Goal: Use online tool/utility: Utilize a website feature to perform a specific function

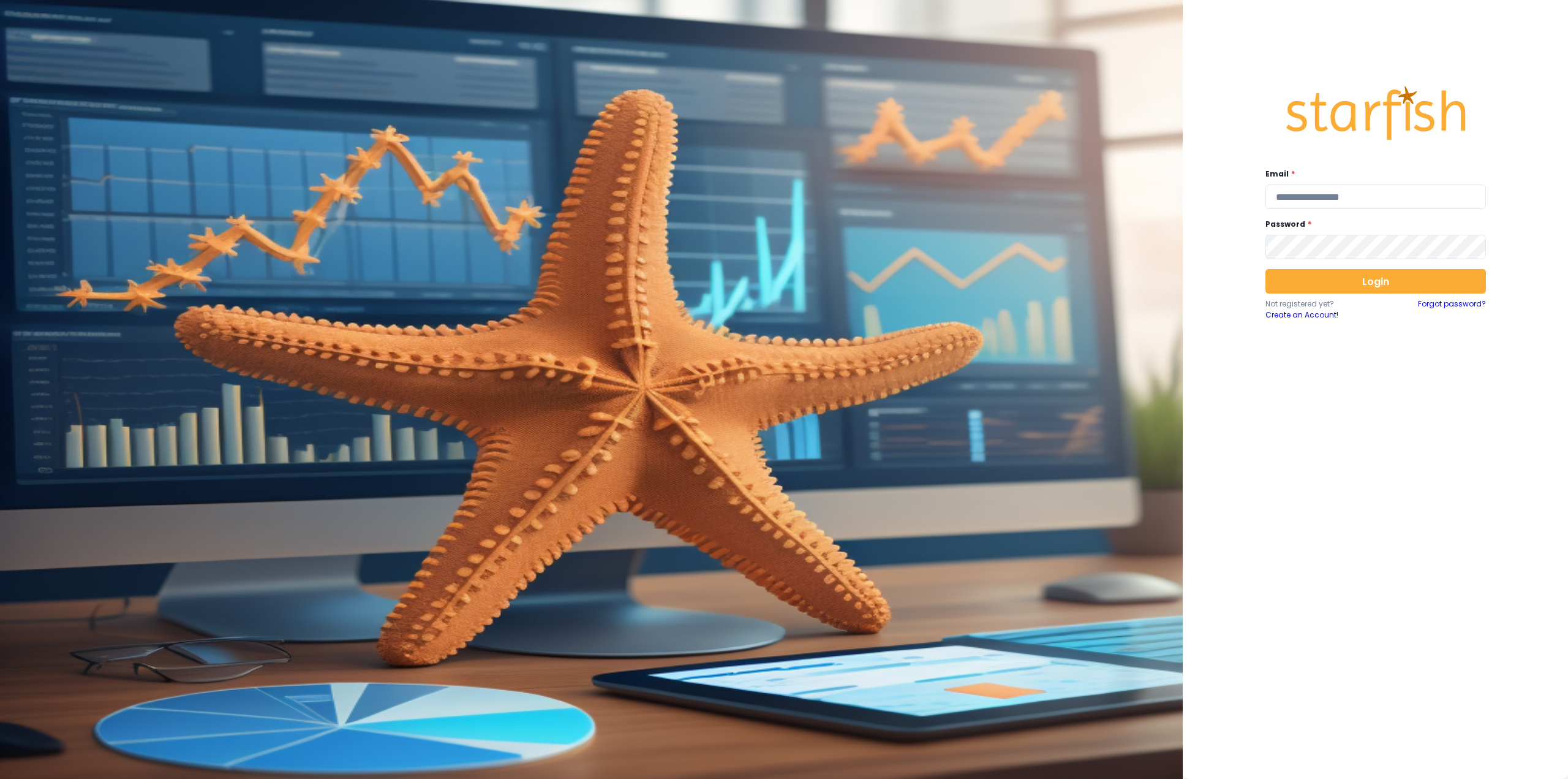
click at [1300, 183] on div "Email *" at bounding box center [1376, 188] width 220 height 40
click at [1304, 196] on input "email" at bounding box center [1376, 197] width 220 height 25
type input "**********"
click at [1358, 270] on button "Login" at bounding box center [1376, 282] width 220 height 25
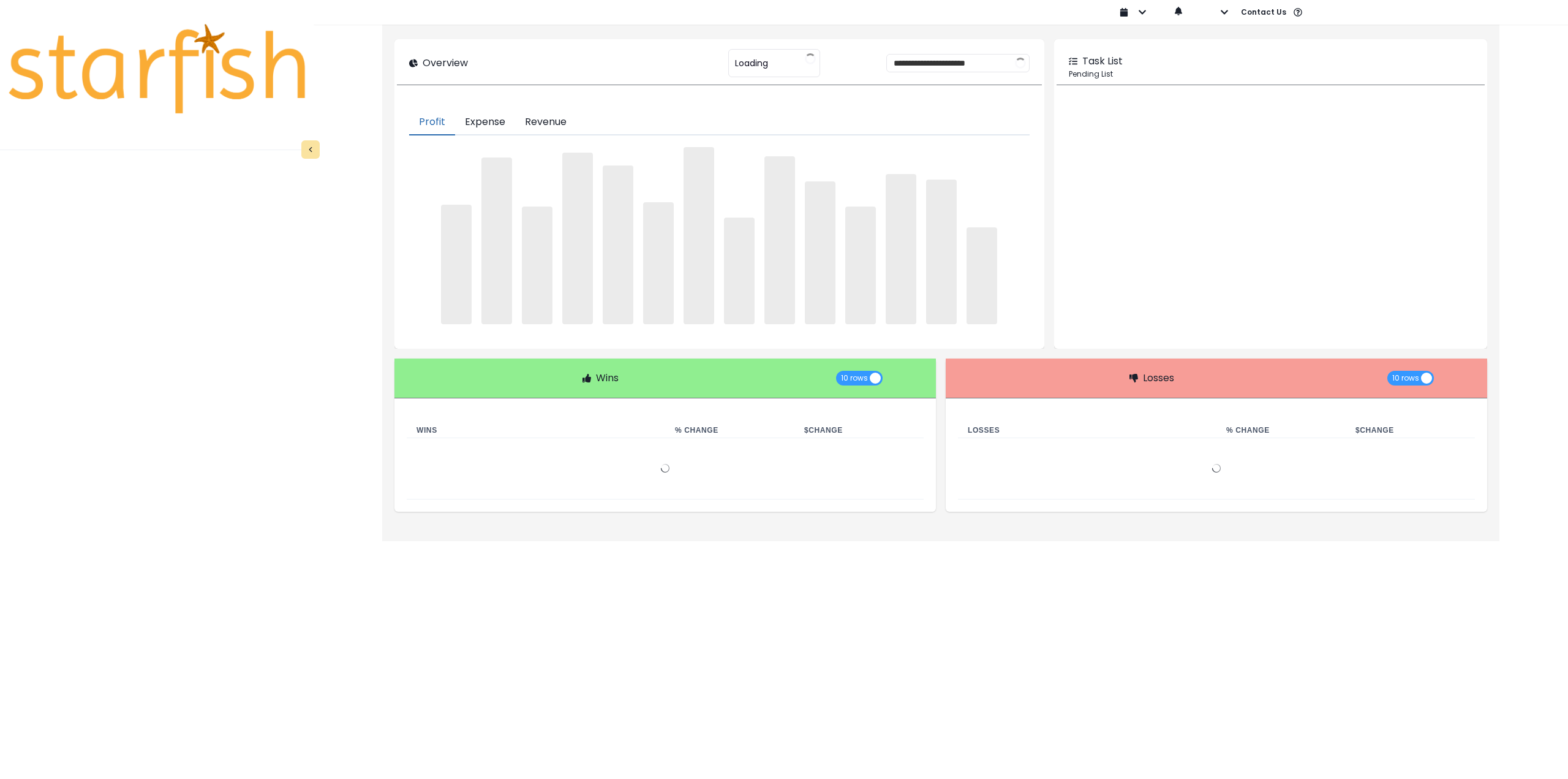
type input "**********"
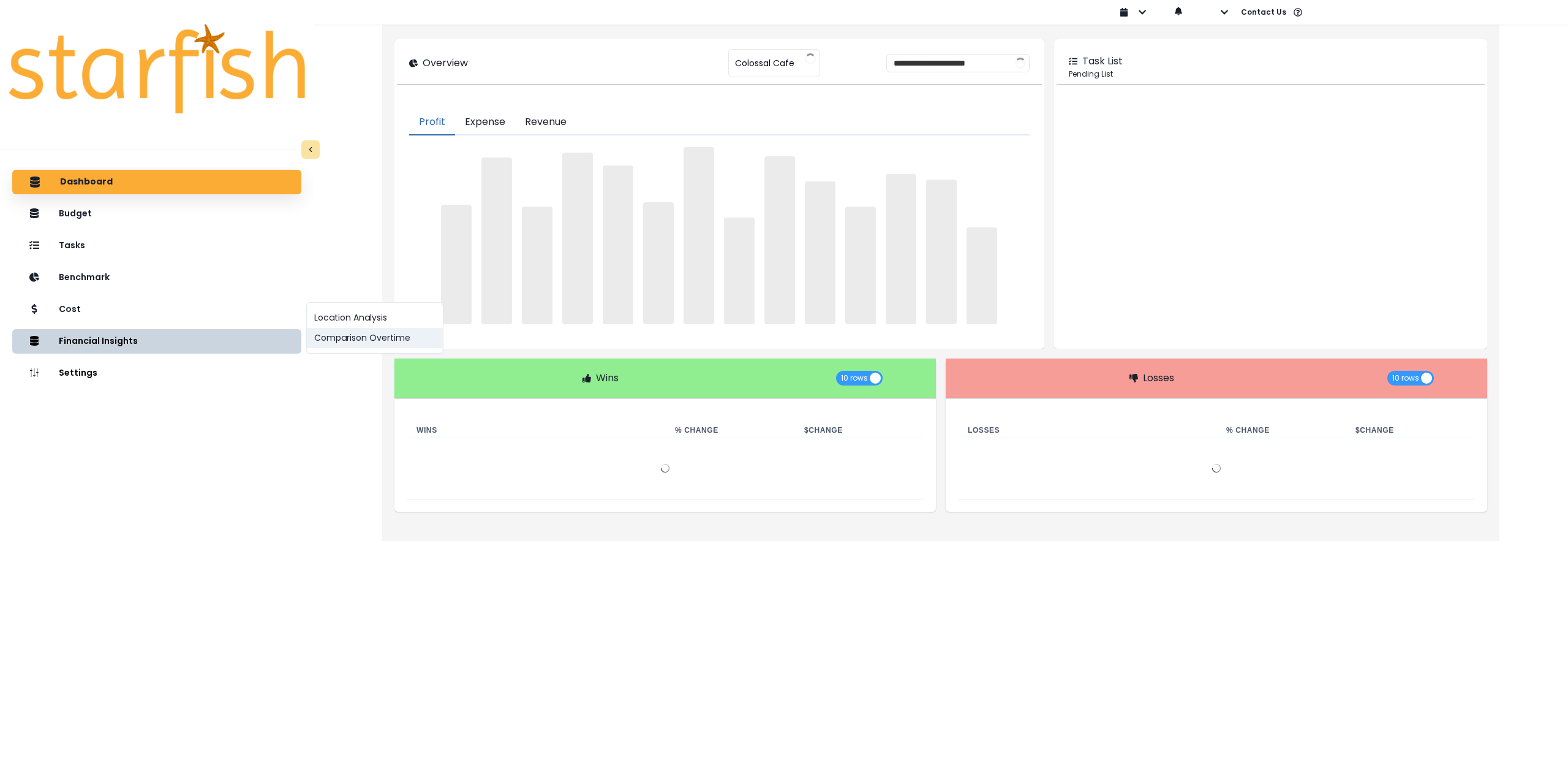
click at [353, 344] on button "Comparison Overtime" at bounding box center [375, 338] width 136 height 21
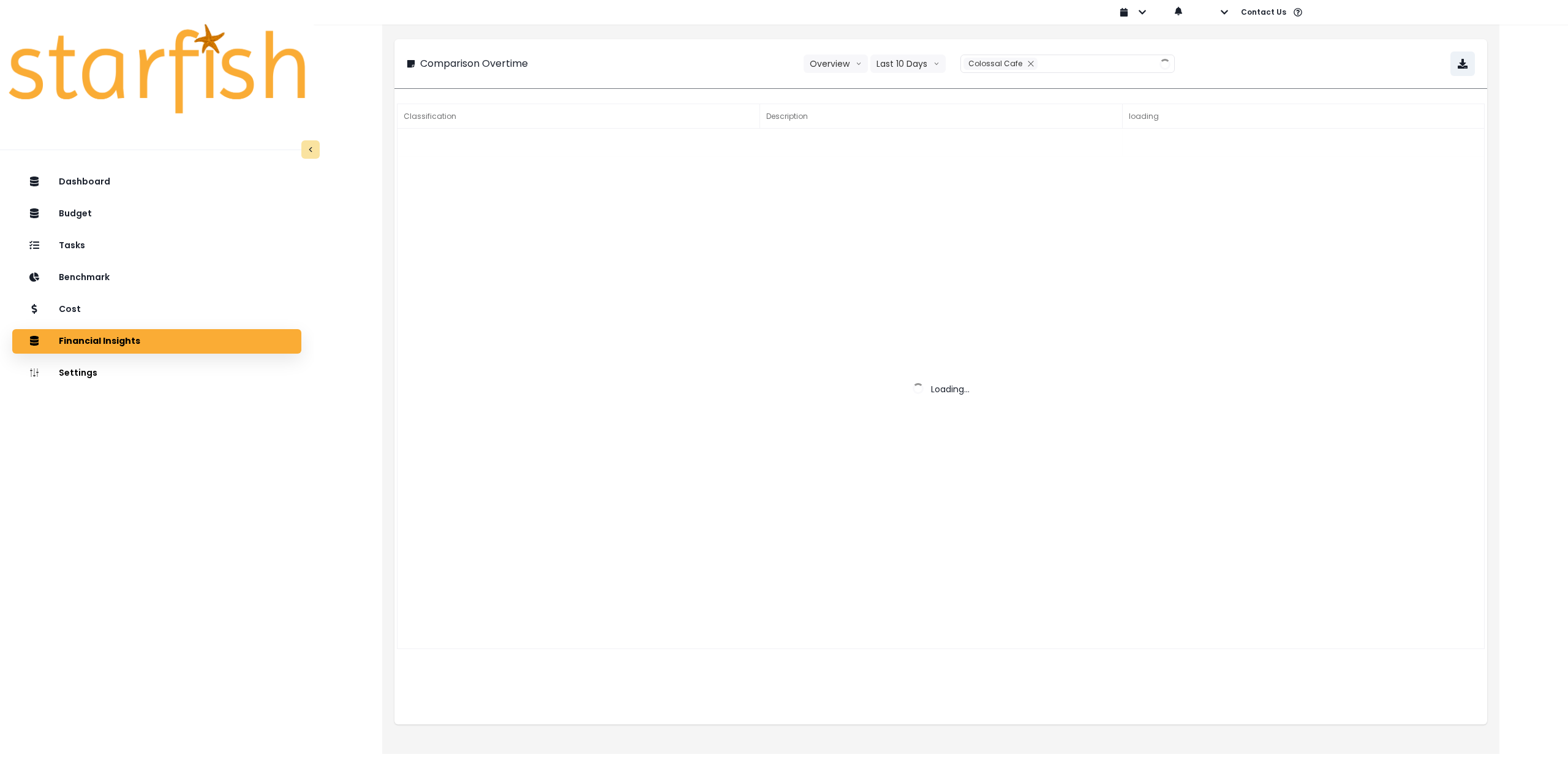
click at [913, 74] on div "**********" at bounding box center [941, 64] width 1068 height 25
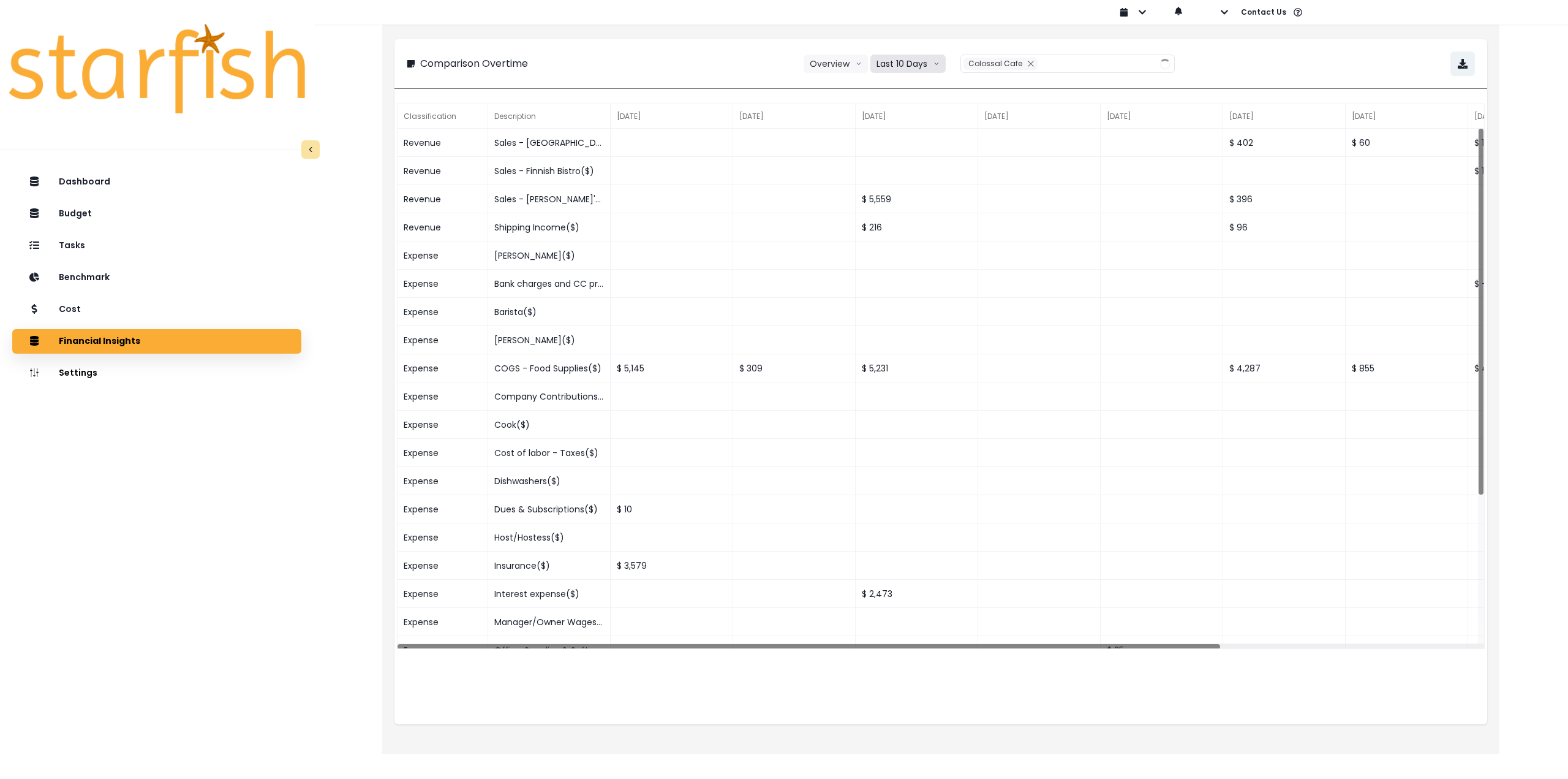
click at [911, 66] on button "Last 10 Days" at bounding box center [908, 64] width 75 height 18
click at [896, 130] on span "Last 15 Months" at bounding box center [907, 132] width 60 height 12
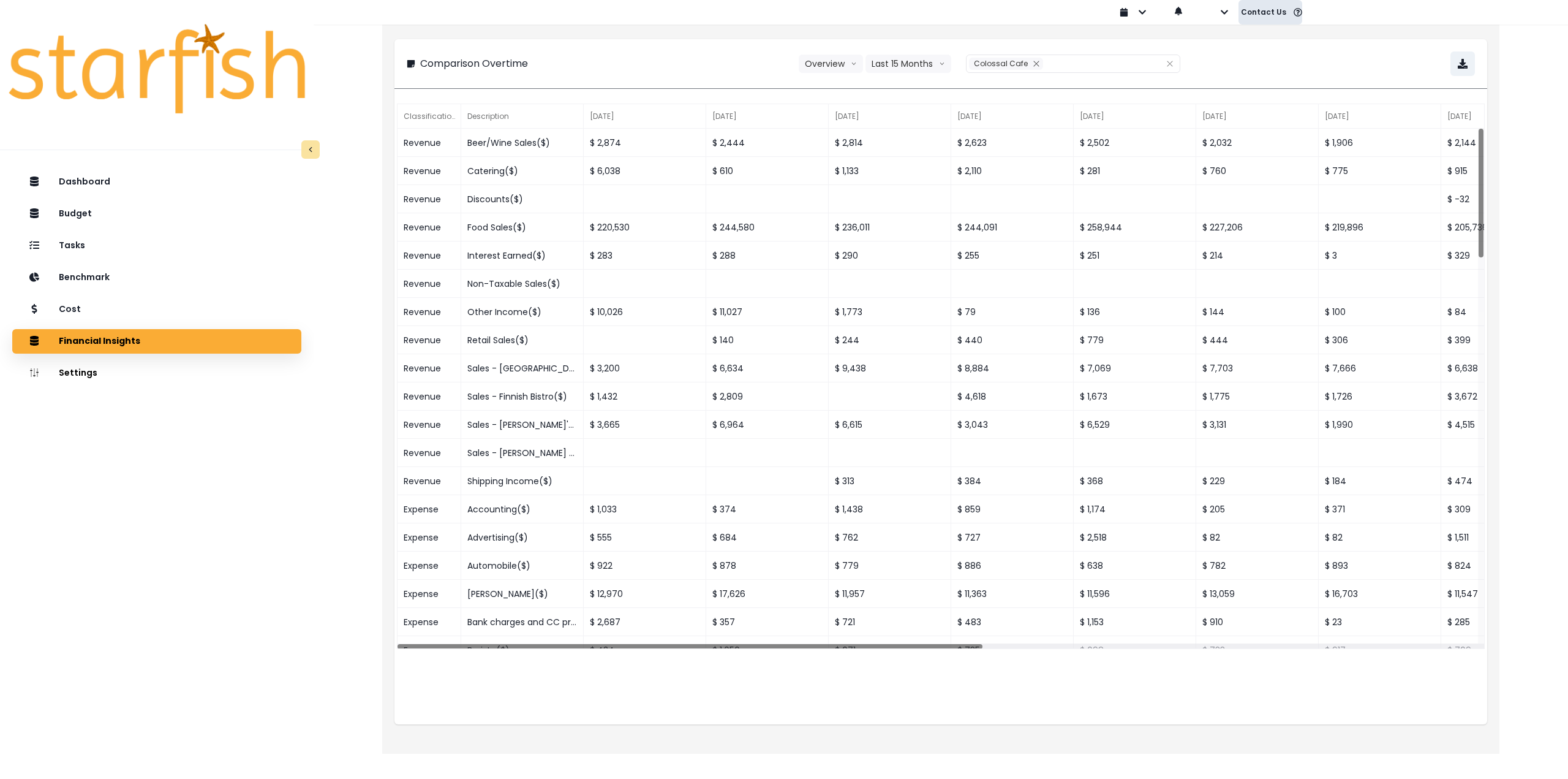
click at [1246, 12] on button "Contact Us" at bounding box center [1270, 12] width 64 height 25
click at [1228, 12] on icon "button" at bounding box center [1224, 12] width 9 height 9
click at [1228, 38] on button "Sign out" at bounding box center [1269, 47] width 136 height 25
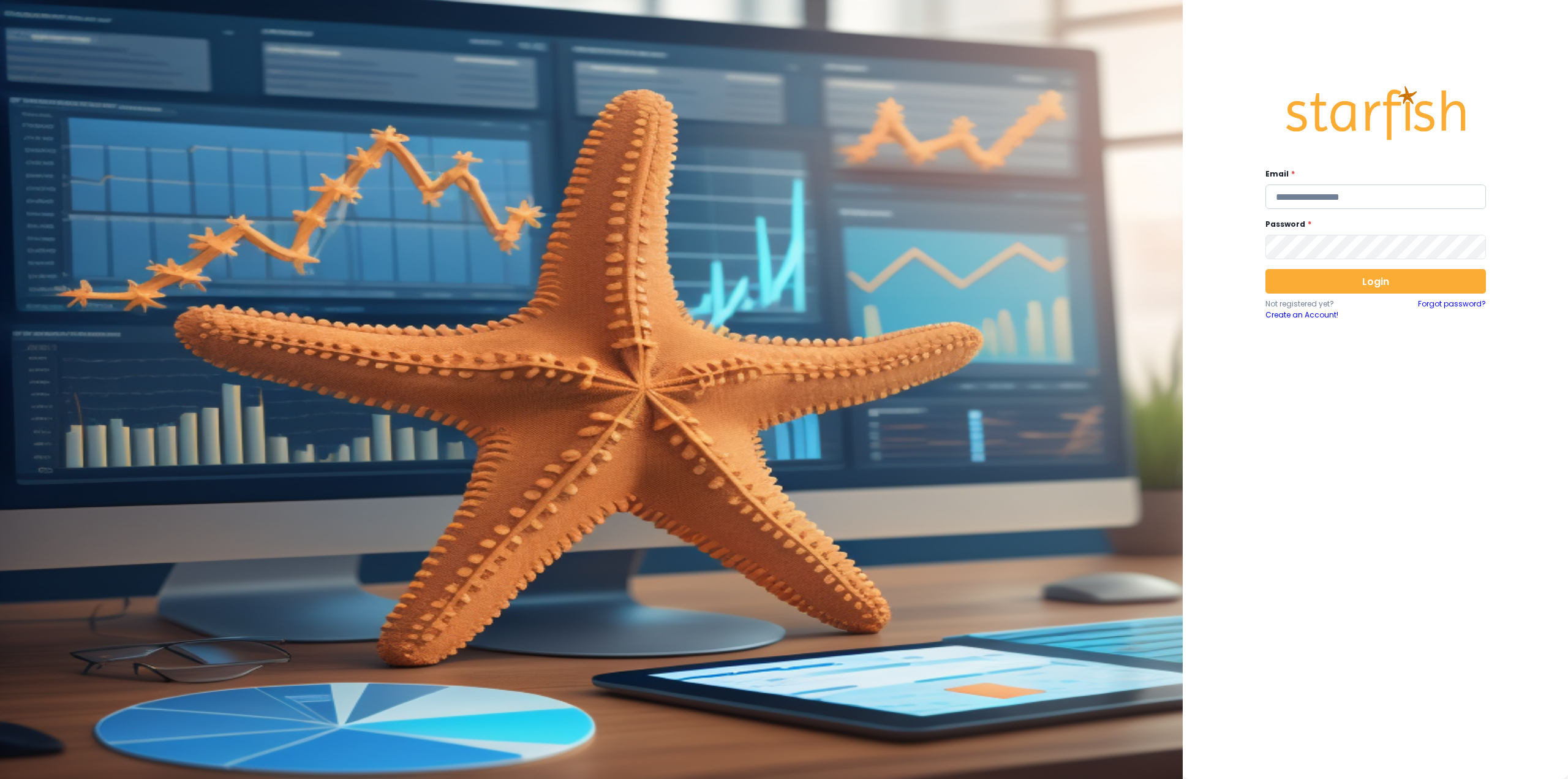
click at [1372, 193] on input "email" at bounding box center [1376, 197] width 220 height 25
type input "**********"
click at [1333, 277] on button "Login" at bounding box center [1376, 282] width 220 height 25
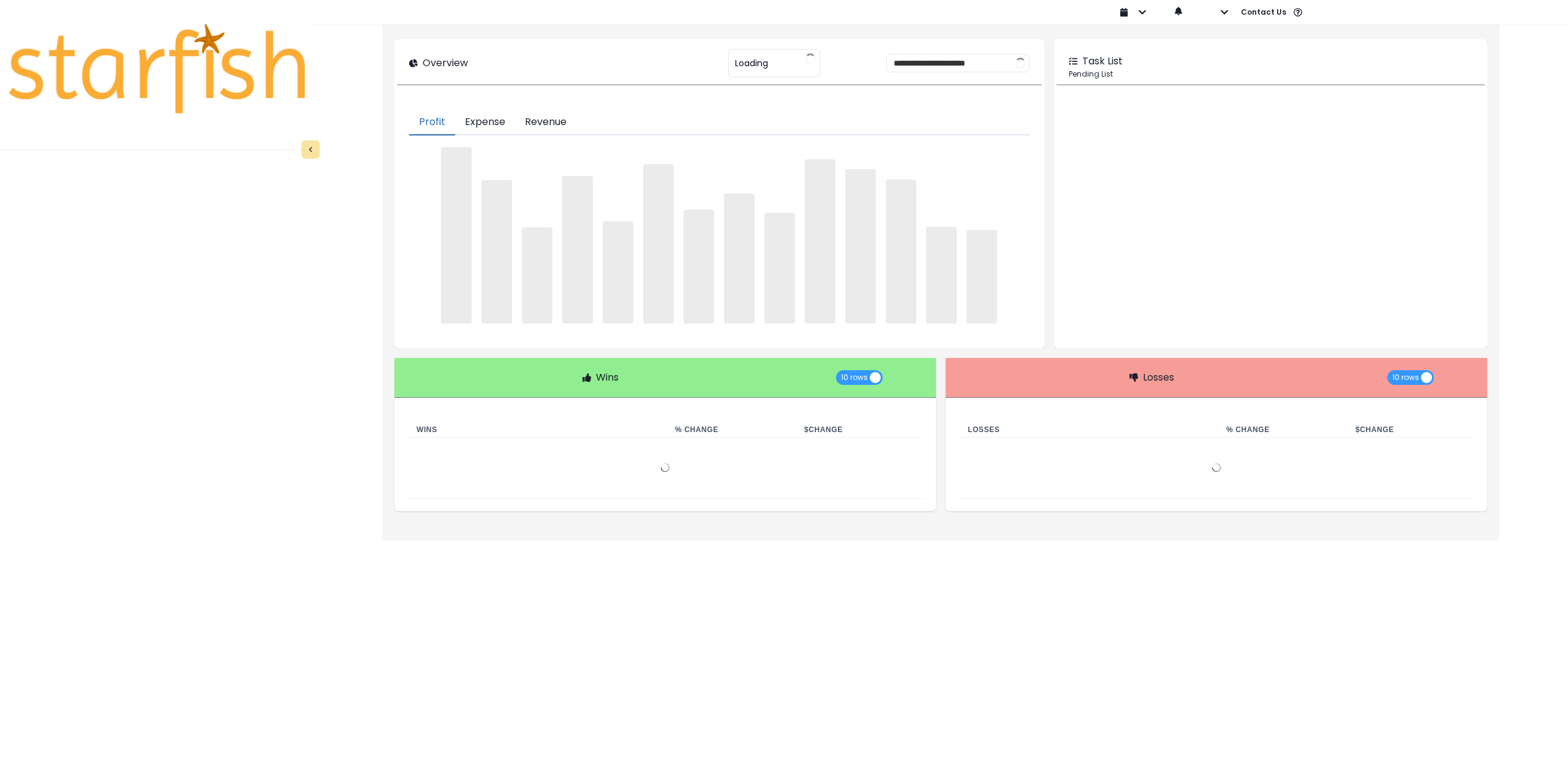
type input "********"
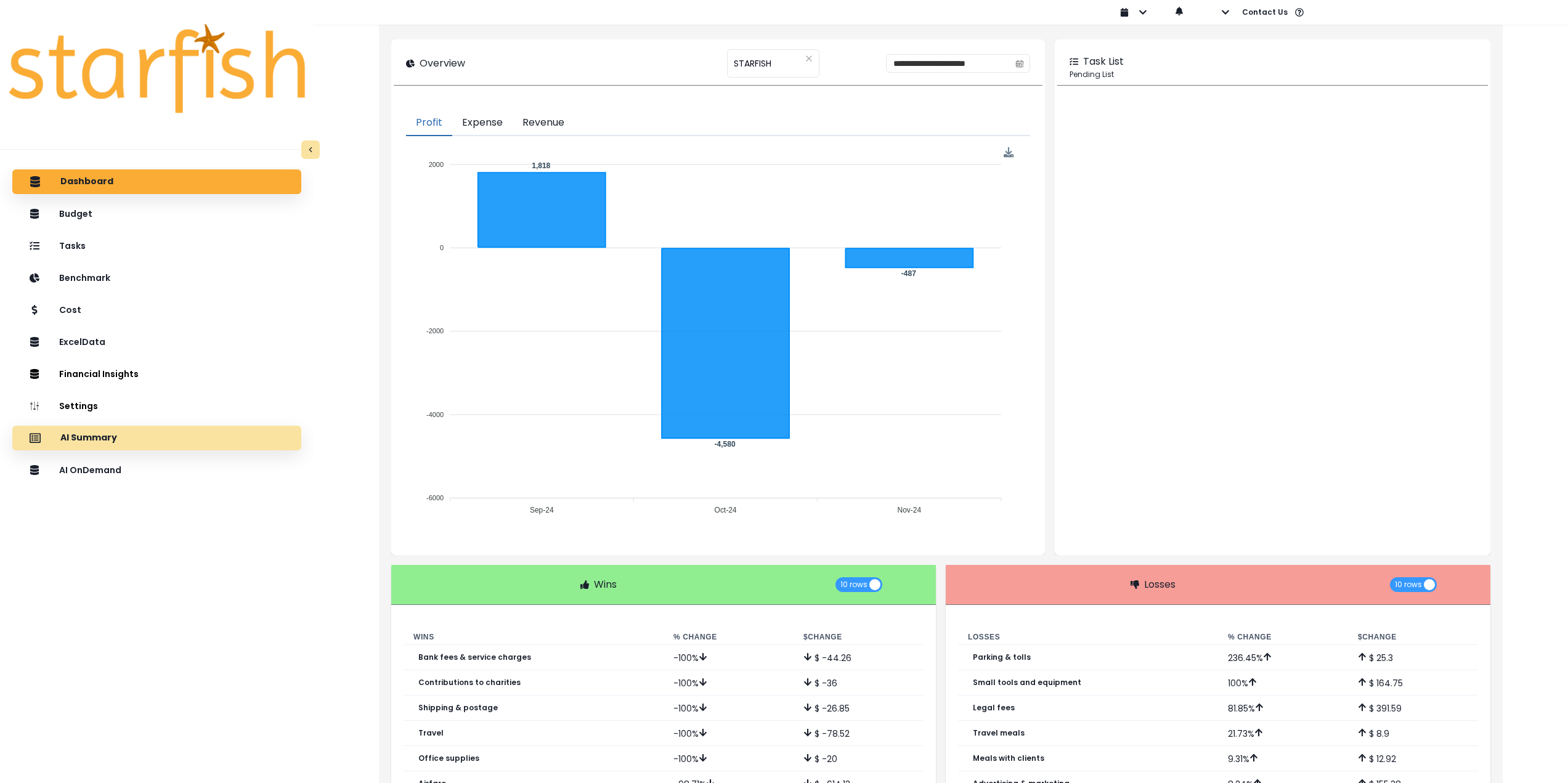
click at [151, 431] on div "AI Summary" at bounding box center [156, 438] width 269 height 26
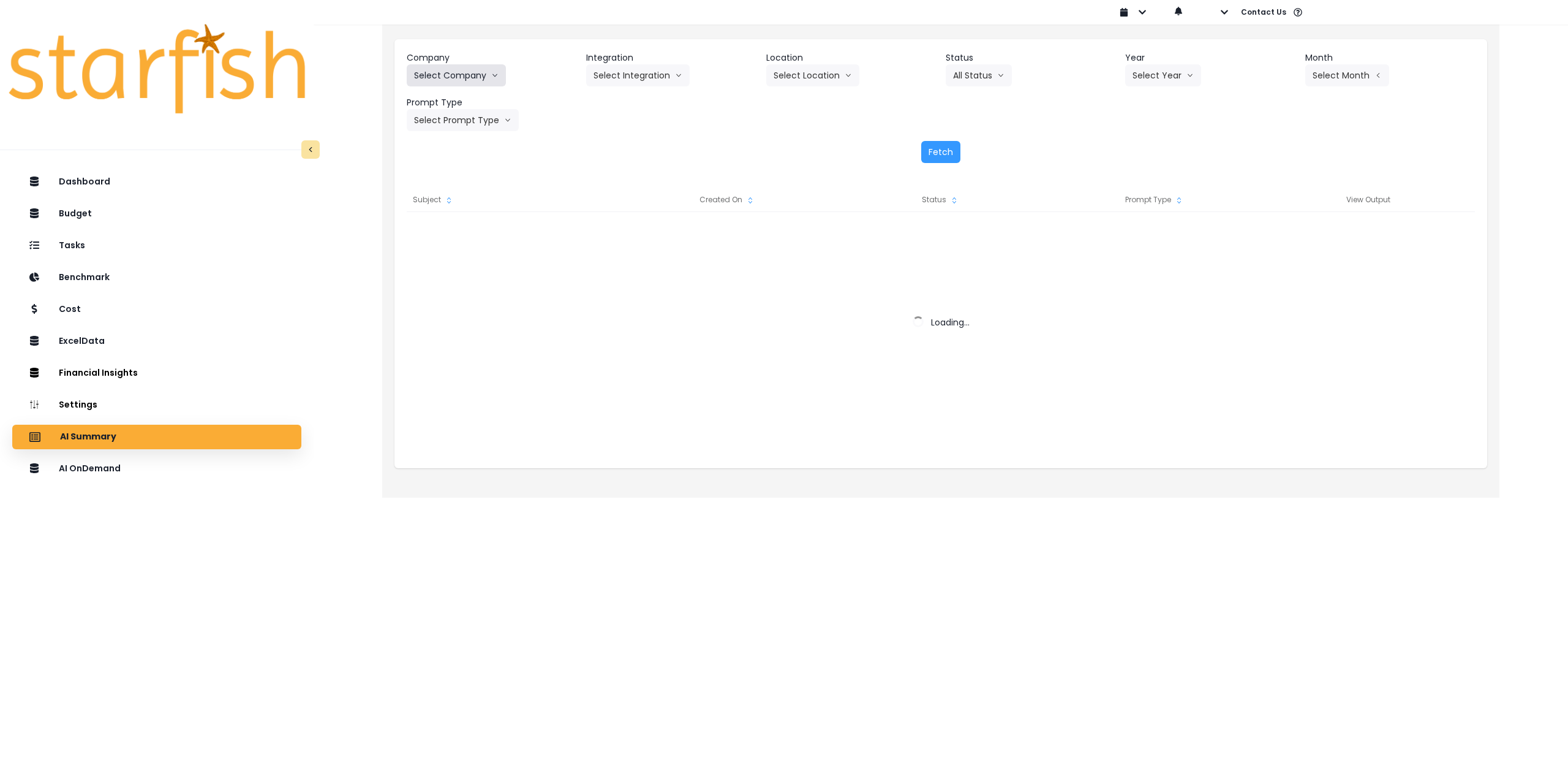
click at [453, 73] on button "Select Company" at bounding box center [456, 75] width 99 height 22
click at [459, 73] on button "Select Company" at bounding box center [456, 75] width 99 height 22
click at [469, 79] on button "Select Company" at bounding box center [456, 75] width 99 height 22
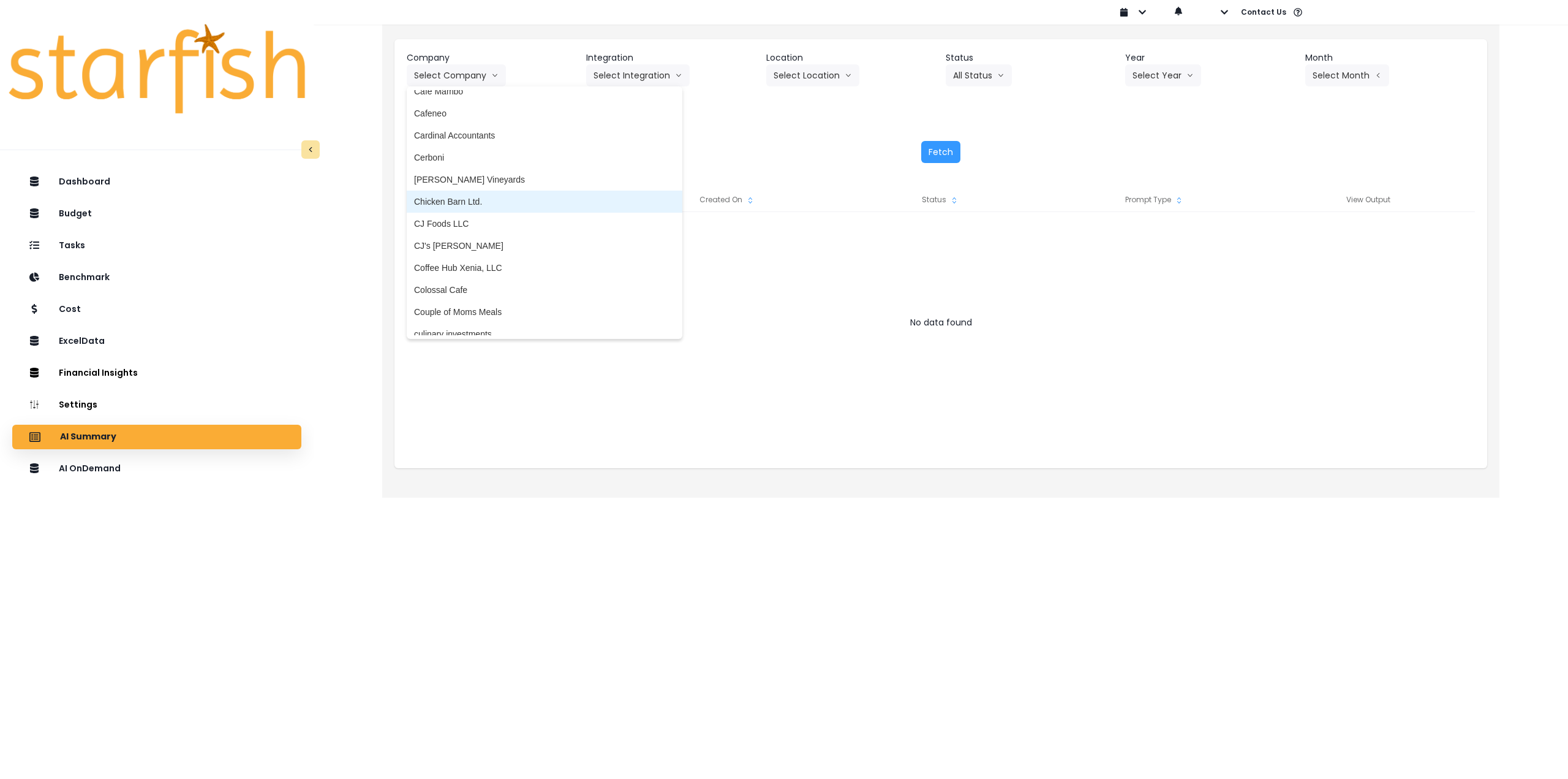
scroll to position [613, 0]
click at [478, 284] on span "Colossal Cafe" at bounding box center [544, 282] width 261 height 12
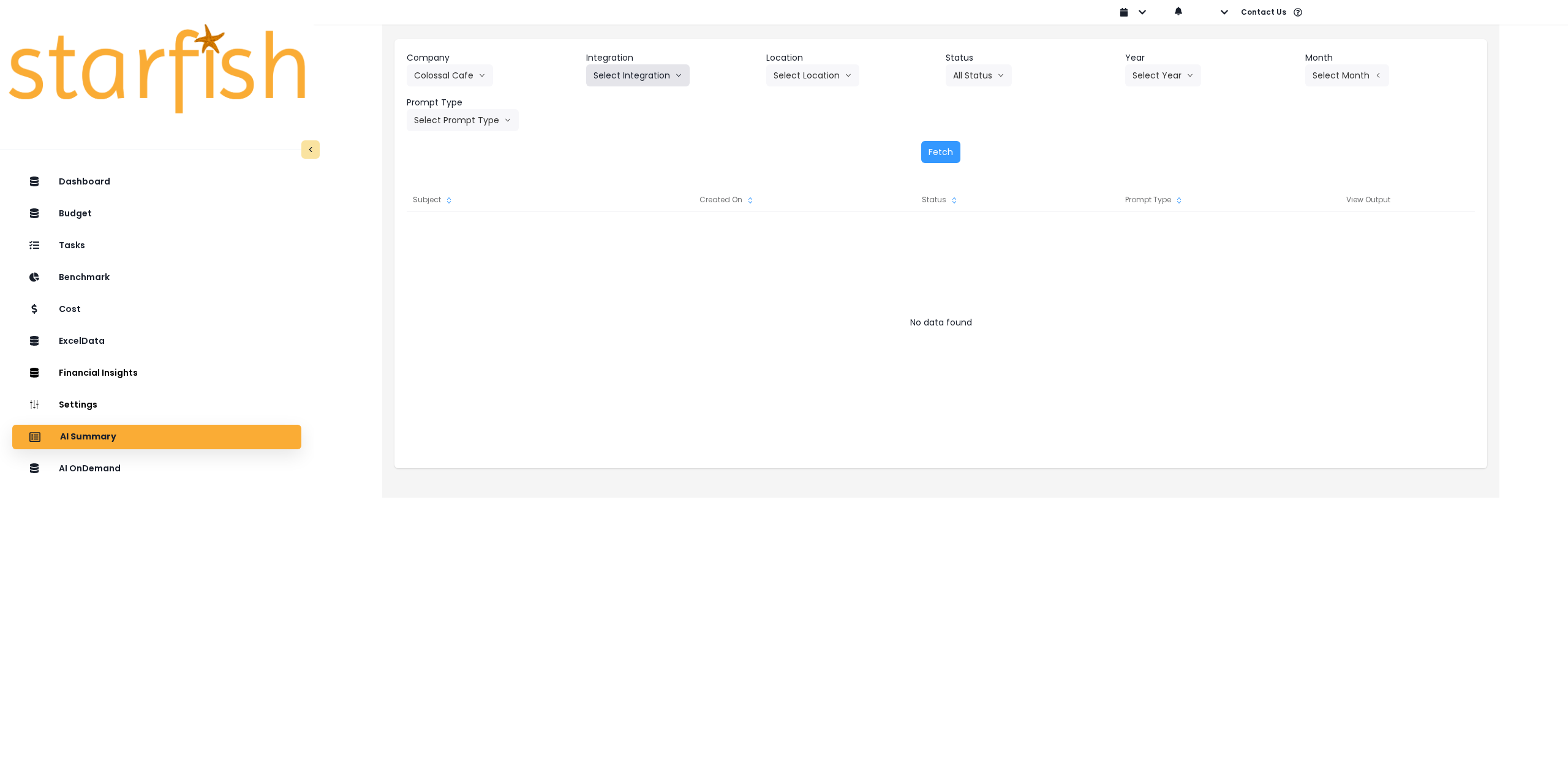
click at [648, 77] on button "Select Integration" at bounding box center [637, 75] width 103 height 22
click at [628, 108] on li "Colossal Cafe" at bounding box center [620, 101] width 68 height 22
drag, startPoint x: 813, startPoint y: 82, endPoint x: 807, endPoint y: 103, distance: 21.8
click at [814, 82] on button "Select Location" at bounding box center [813, 75] width 93 height 22
click at [797, 99] on span "All Locations" at bounding box center [798, 101] width 49 height 12
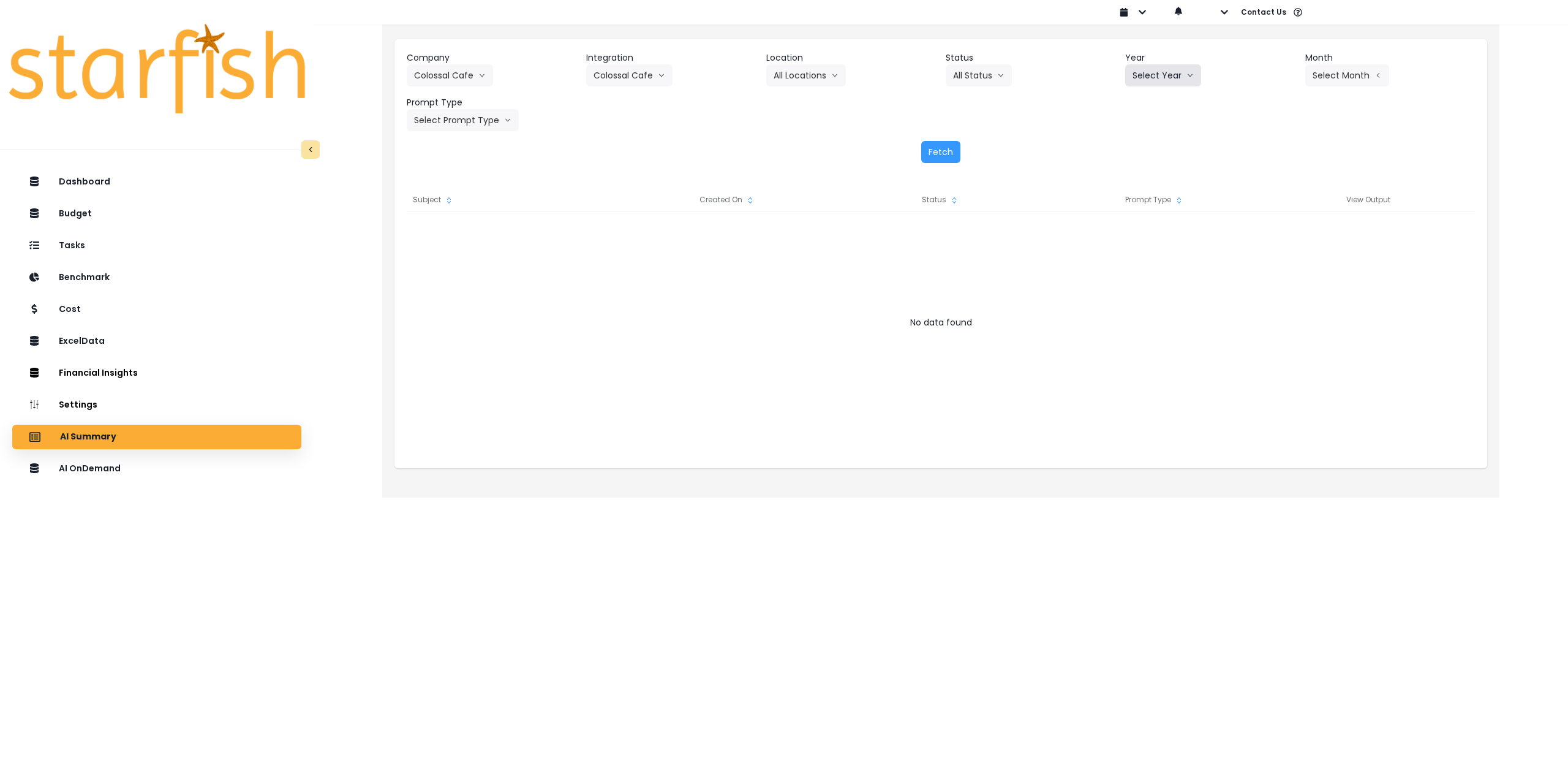
click at [1156, 75] on button "Select Year" at bounding box center [1163, 75] width 76 height 22
click at [1143, 145] on span "2025" at bounding box center [1142, 145] width 19 height 12
click at [1363, 81] on button "Select Month" at bounding box center [1347, 75] width 84 height 22
click at [1278, 234] on span "Aug" at bounding box center [1286, 234] width 24 height 12
click at [476, 119] on button "Select Prompt Type" at bounding box center [463, 120] width 112 height 22
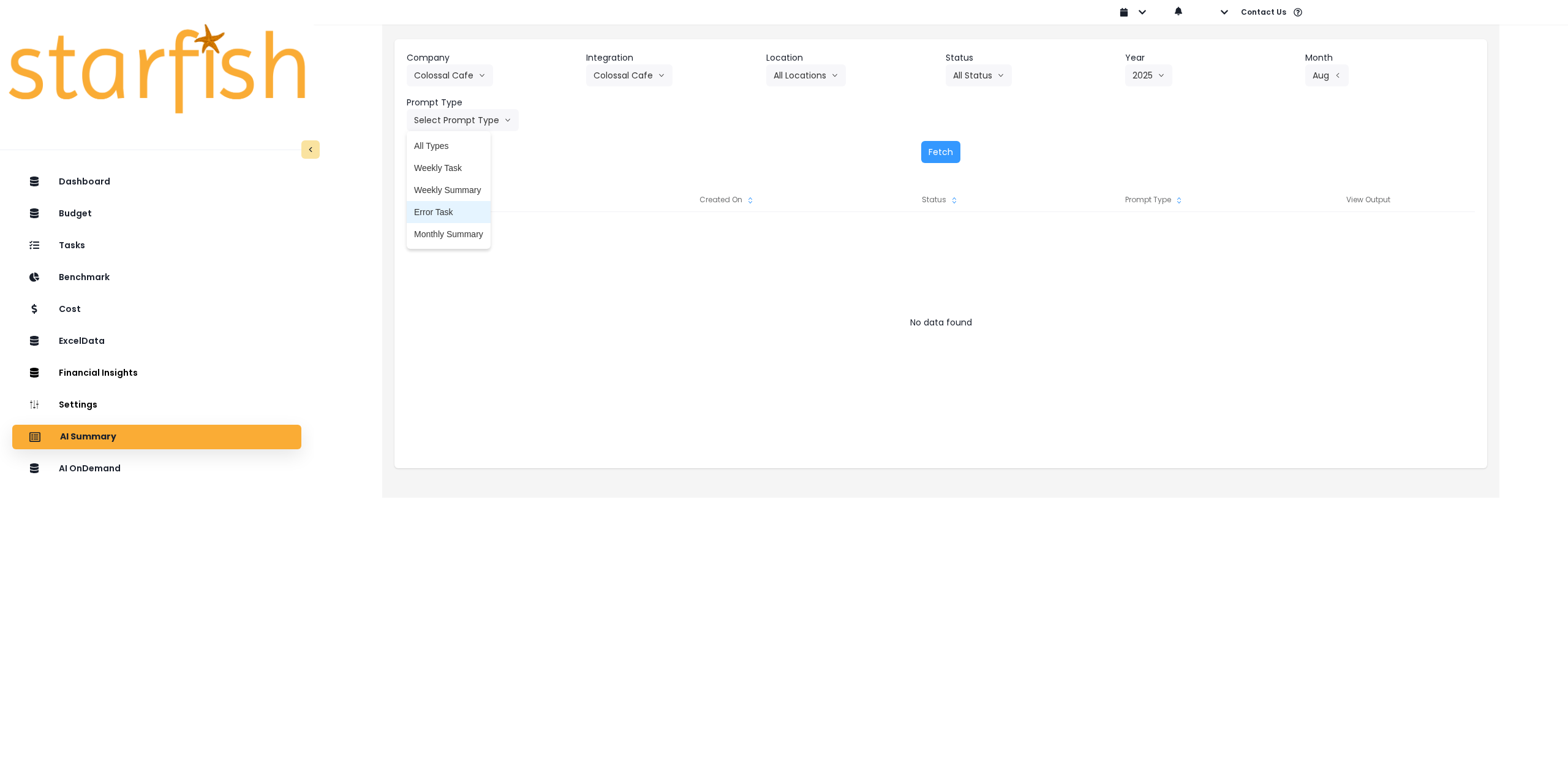
click at [458, 235] on span "Monthly Summary" at bounding box center [448, 234] width 69 height 12
click at [937, 148] on button "Fetch" at bounding box center [941, 152] width 39 height 22
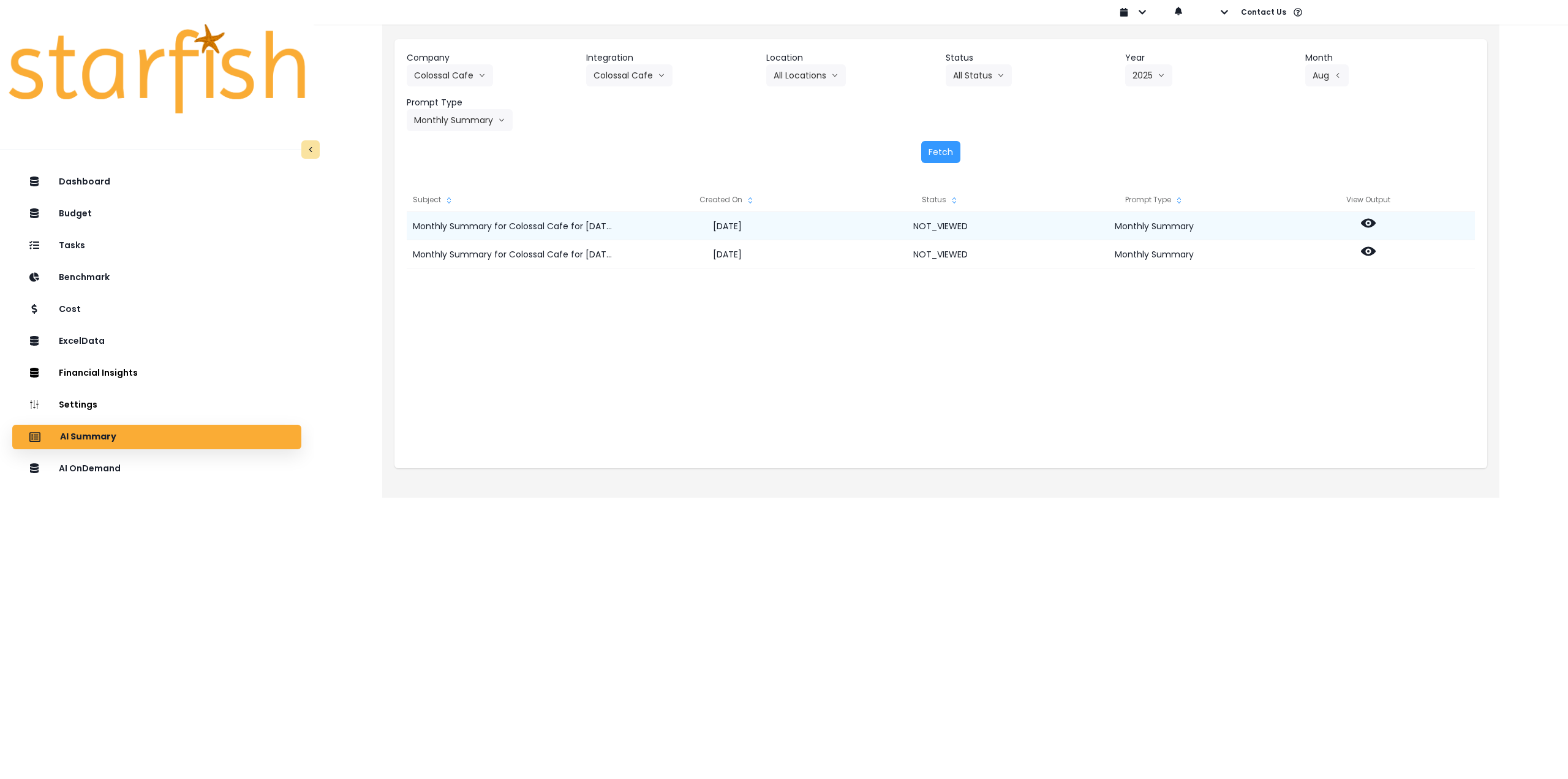
click at [1371, 224] on icon at bounding box center [1368, 223] width 14 height 9
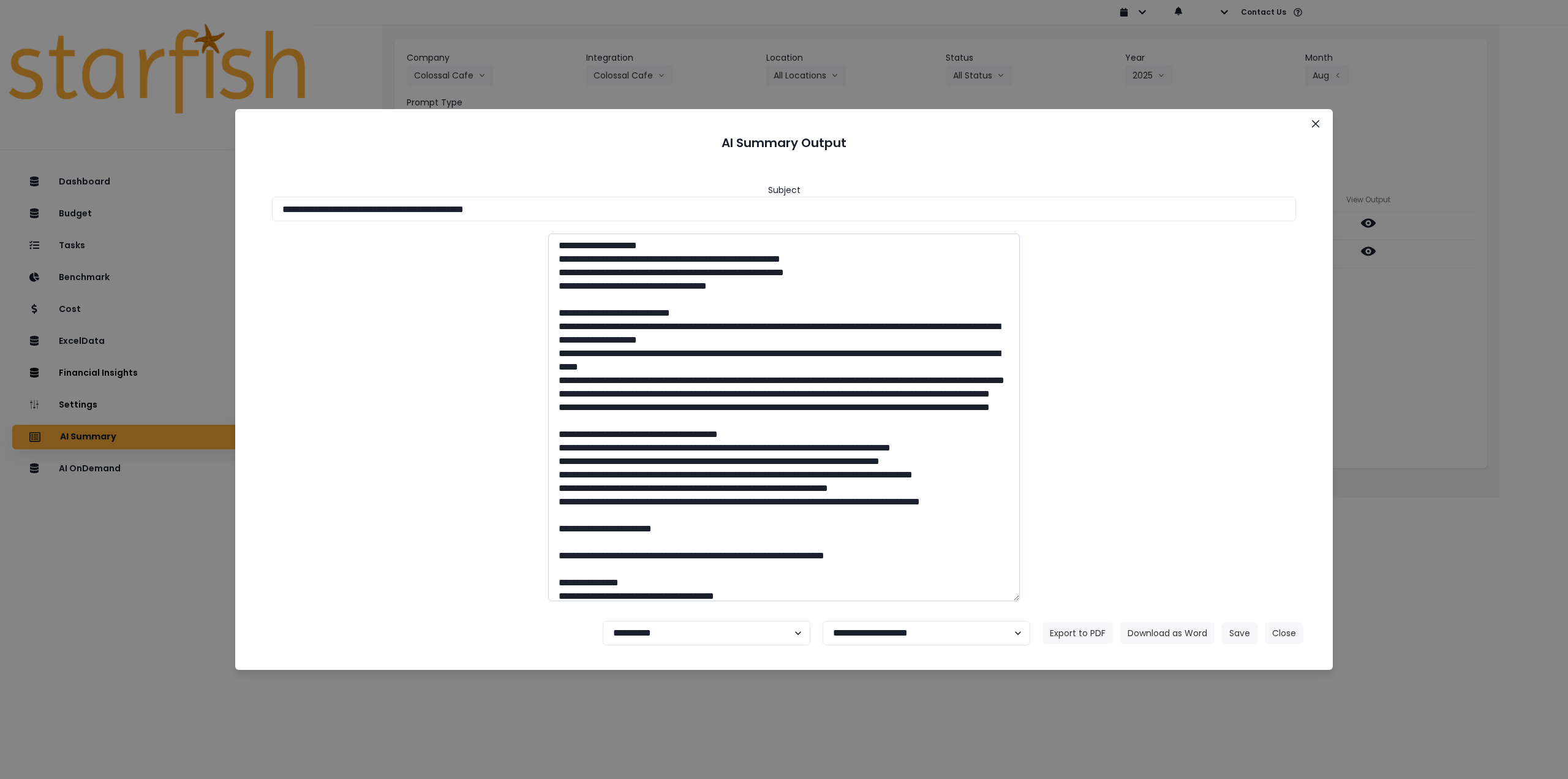
drag, startPoint x: 390, startPoint y: 212, endPoint x: 770, endPoint y: 298, distance: 389.6
click at [649, 216] on input "**********" at bounding box center [784, 209] width 1024 height 25
click at [1187, 636] on button "Download as Word" at bounding box center [1167, 633] width 94 height 22
drag, startPoint x: 1425, startPoint y: 297, endPoint x: 1409, endPoint y: 269, distance: 32.2
click at [1424, 296] on div "**********" at bounding box center [784, 389] width 1568 height 779
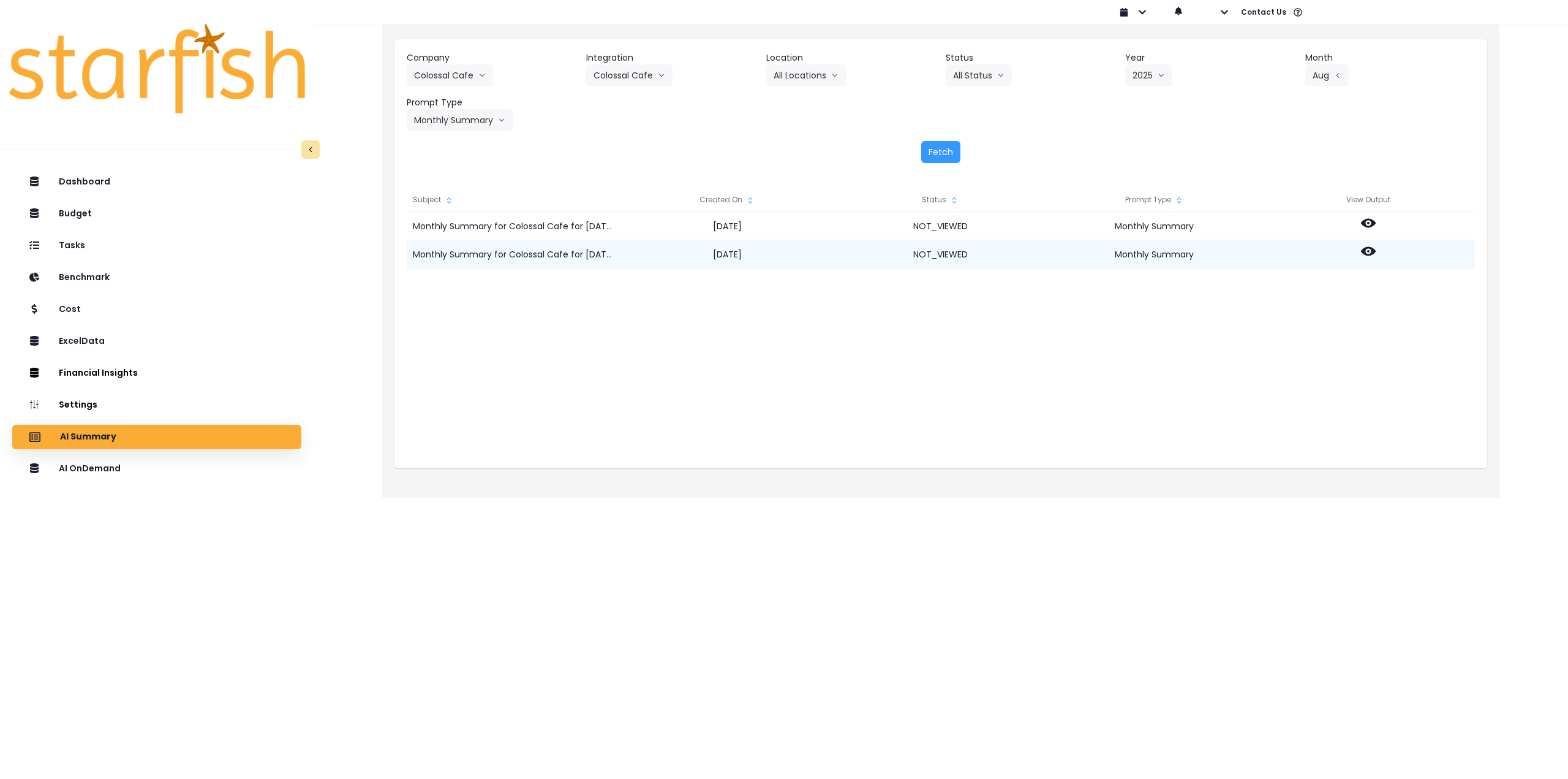
click at [1367, 249] on icon at bounding box center [1368, 251] width 14 height 14
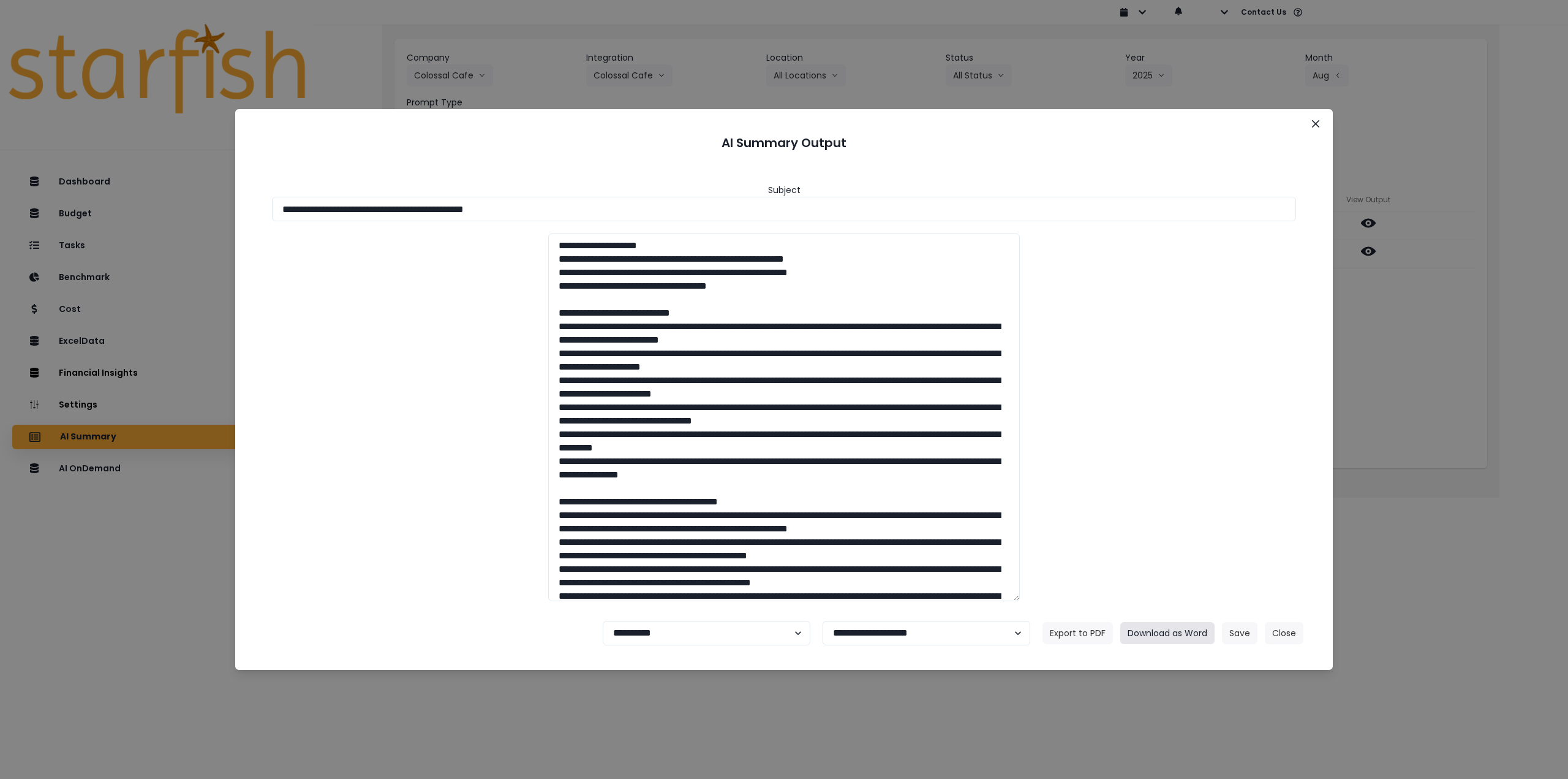
click at [1186, 634] on button "Download as Word" at bounding box center [1167, 633] width 94 height 22
click at [1565, 336] on div "**********" at bounding box center [784, 389] width 1568 height 779
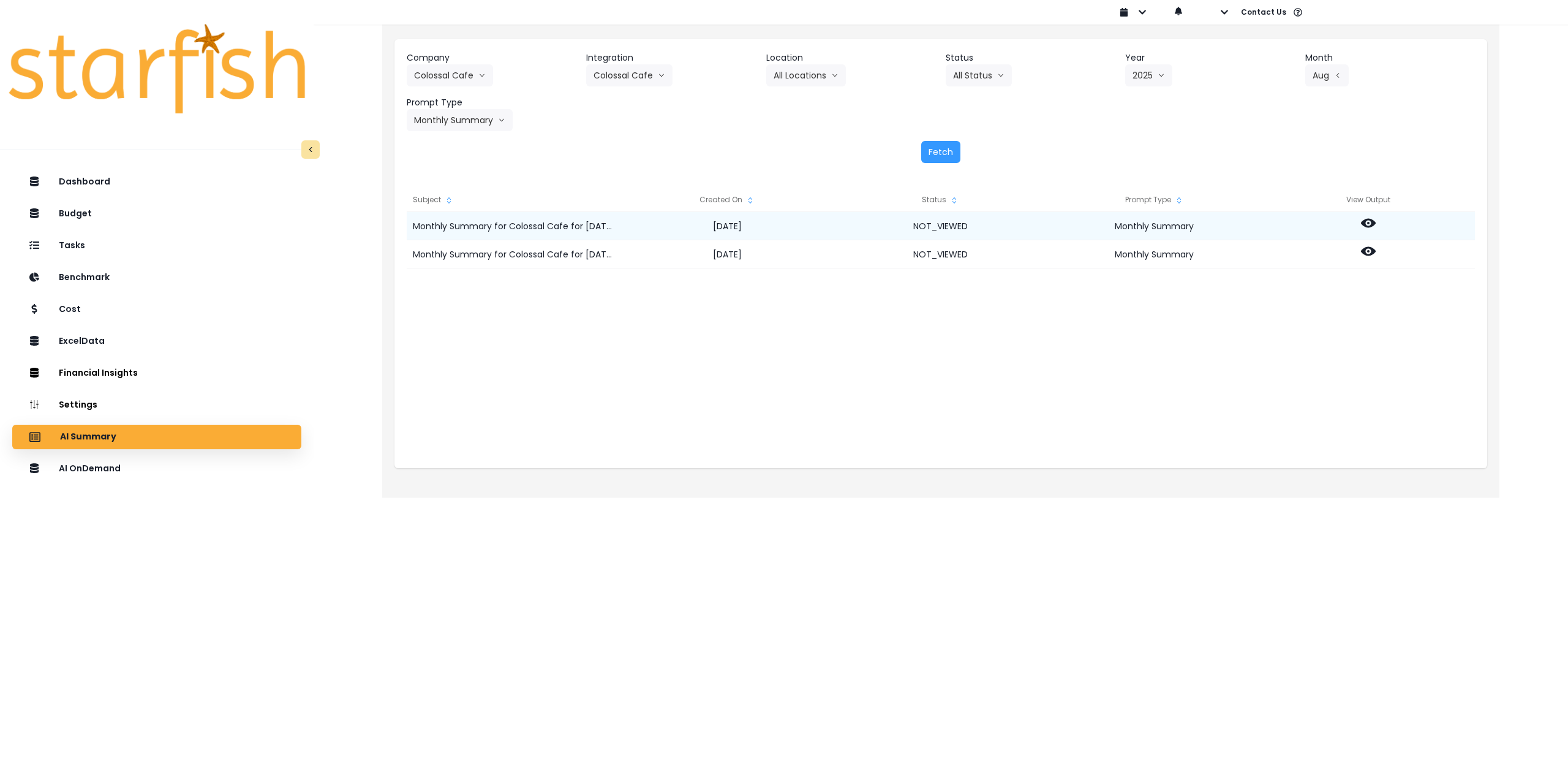
click at [1369, 219] on icon at bounding box center [1368, 223] width 14 height 9
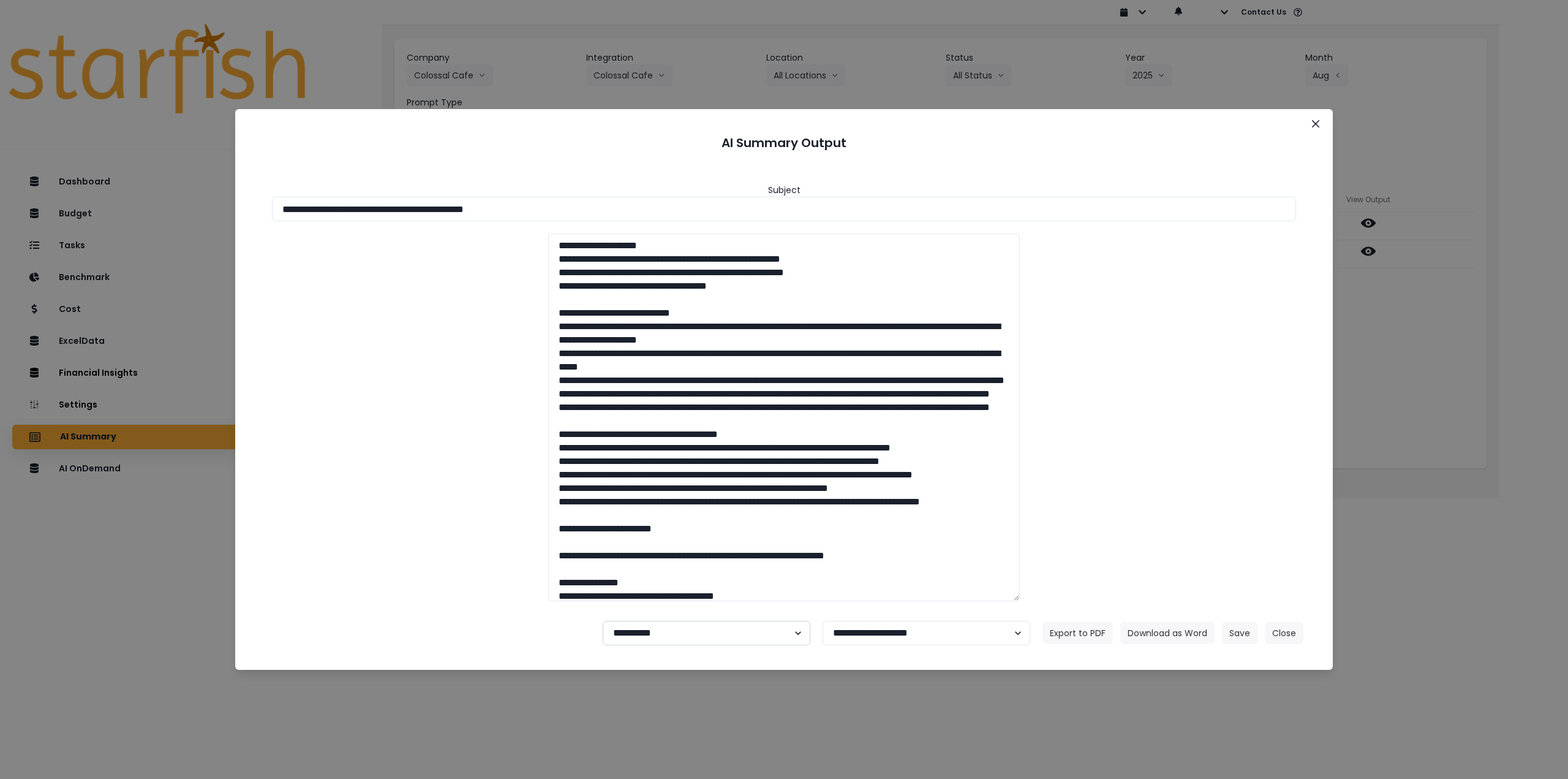
click at [663, 636] on select "**********" at bounding box center [706, 633] width 207 height 25
select select "********"
click at [603, 621] on select "**********" at bounding box center [706, 633] width 207 height 25
click at [1230, 634] on button "Save" at bounding box center [1240, 633] width 36 height 22
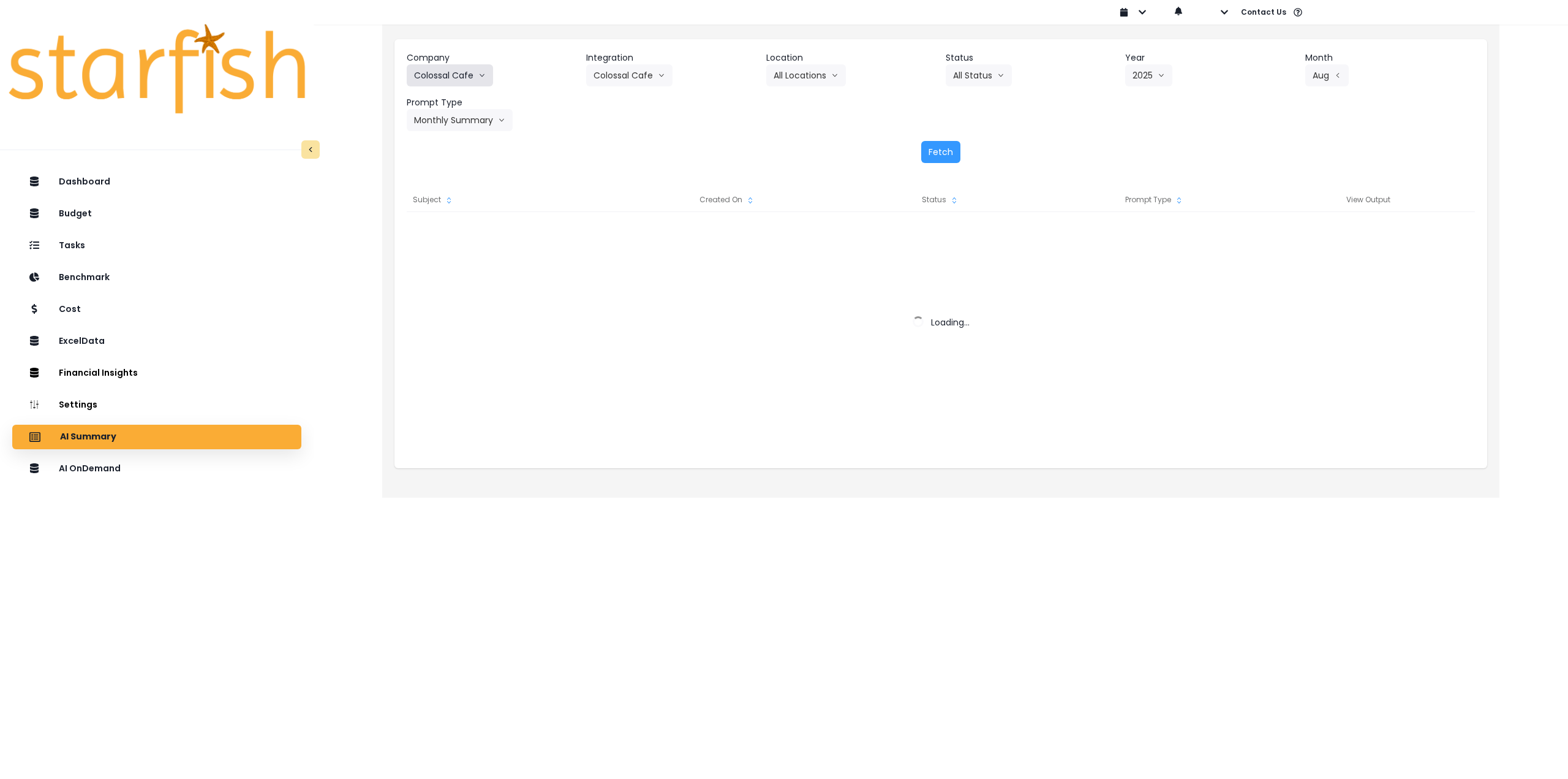
click at [464, 82] on button "Colossal Cafe" at bounding box center [450, 75] width 86 height 22
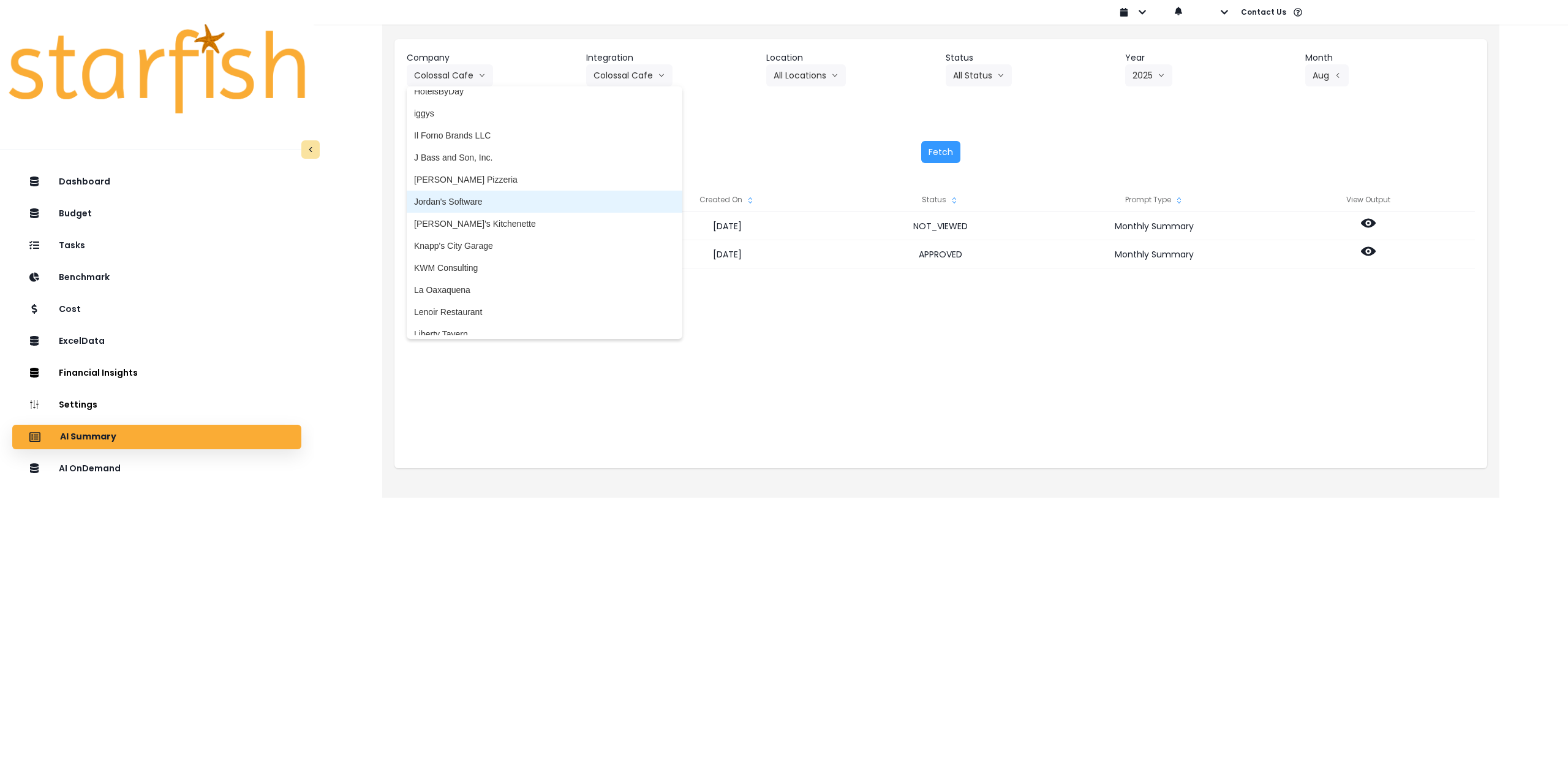
scroll to position [1533, 0]
click at [494, 201] on span "Knapp's City Garage" at bounding box center [544, 201] width 261 height 12
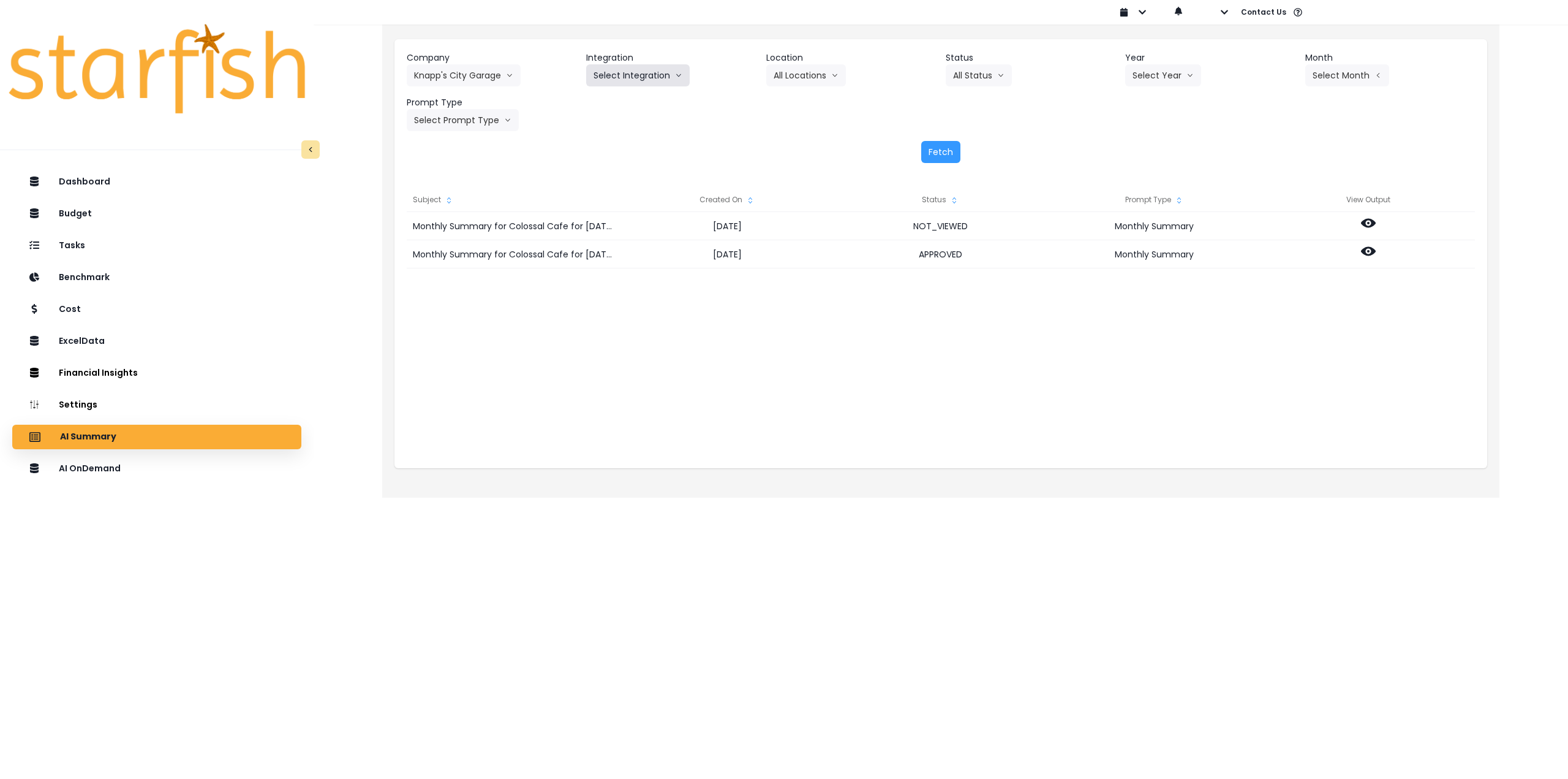
click at [627, 75] on button "Select Integration" at bounding box center [637, 75] width 103 height 22
click at [612, 96] on li "Quickbooks" at bounding box center [616, 101] width 60 height 22
click at [802, 86] on button "Select Location" at bounding box center [813, 75] width 93 height 22
click at [791, 99] on span "All Locations" at bounding box center [798, 101] width 49 height 12
click at [1151, 79] on button "Select Year" at bounding box center [1163, 75] width 76 height 22
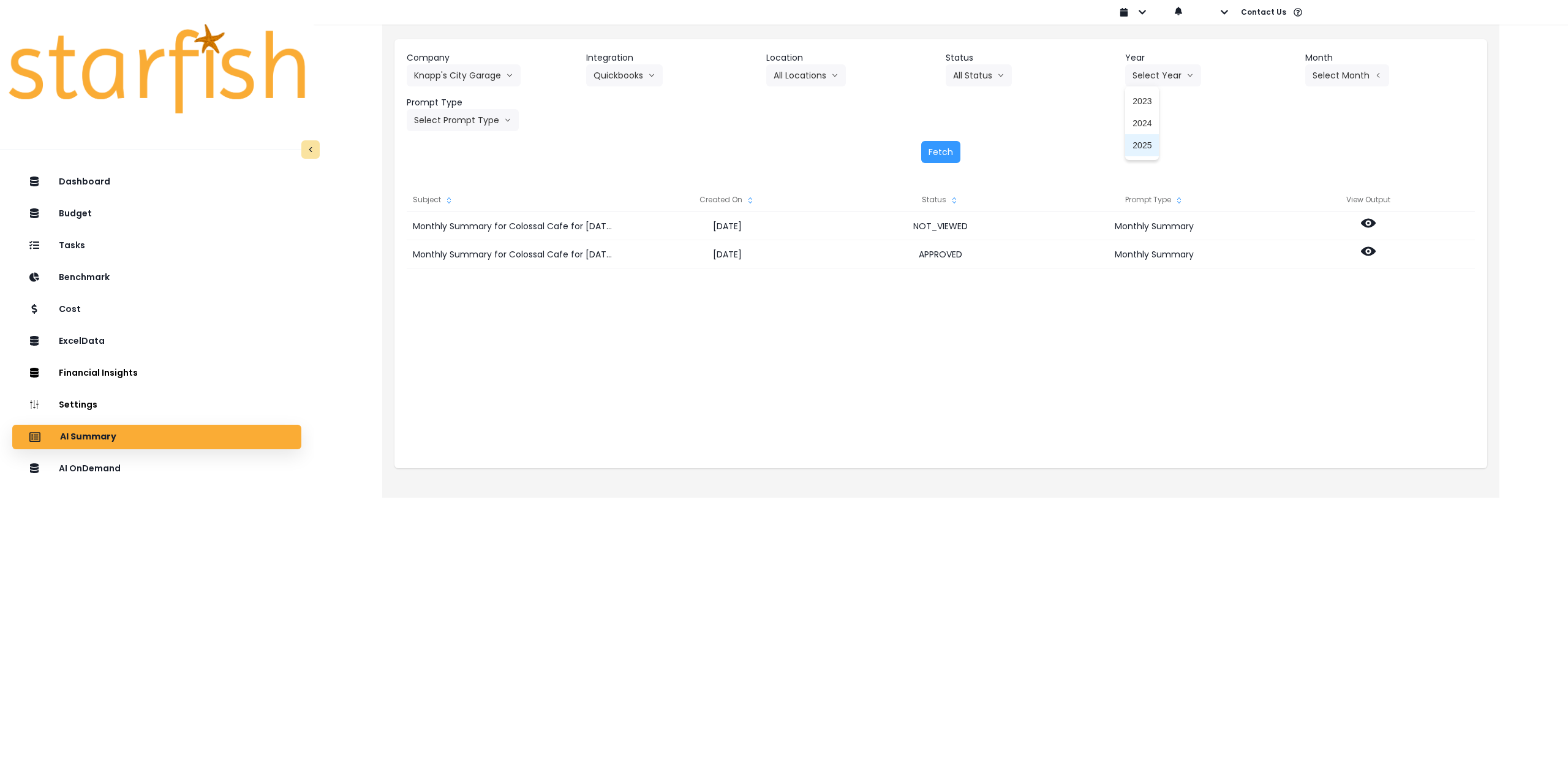
click at [1148, 147] on span "2025" at bounding box center [1142, 145] width 19 height 12
click at [1314, 71] on button "Select Month" at bounding box center [1347, 75] width 84 height 22
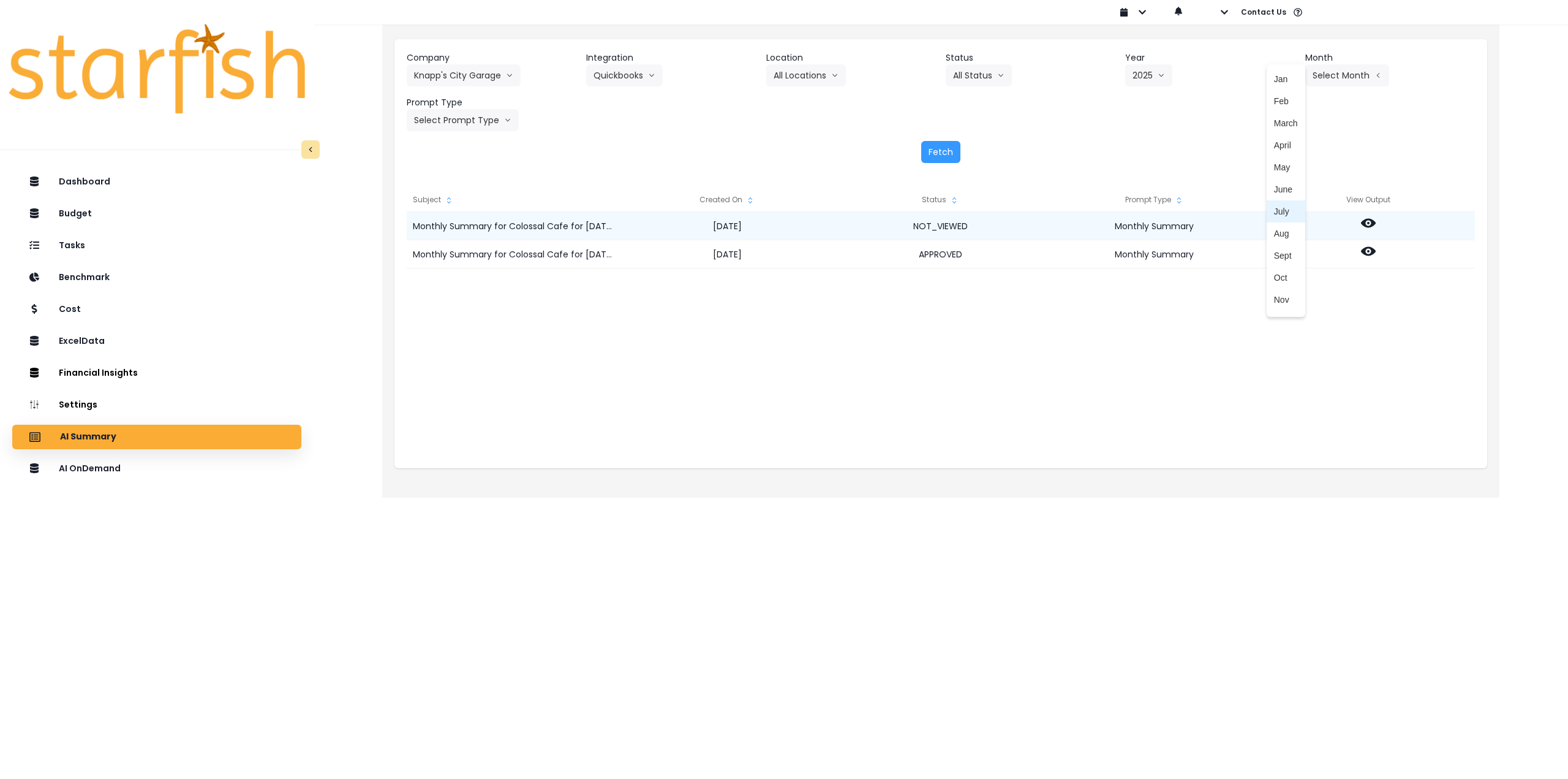
click at [1282, 232] on span "Aug" at bounding box center [1286, 234] width 24 height 12
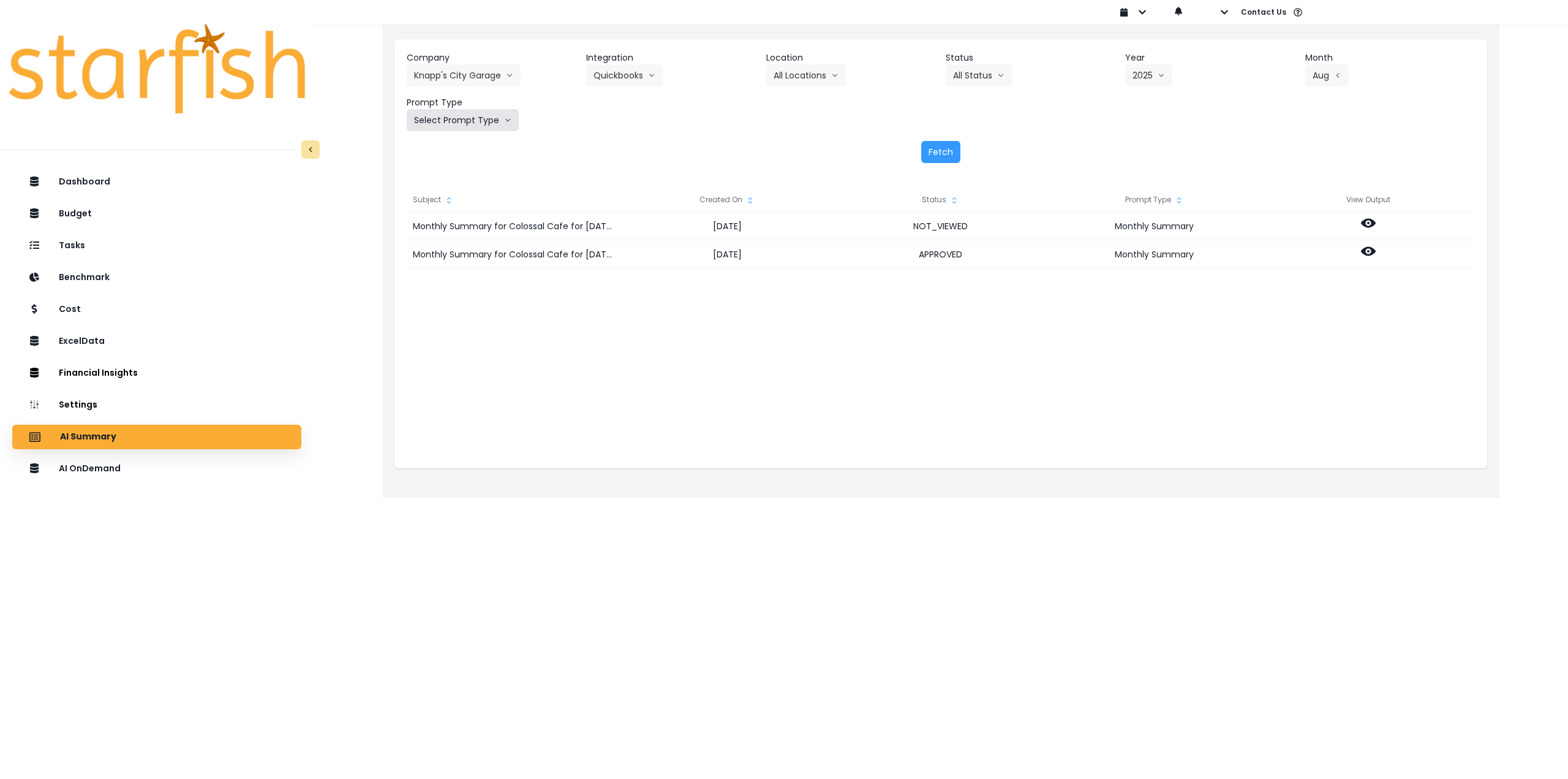
click at [468, 117] on button "Select Prompt Type" at bounding box center [463, 120] width 112 height 22
click at [457, 232] on span "Monthly Summary" at bounding box center [448, 234] width 69 height 12
click at [945, 153] on button "Fetch" at bounding box center [941, 152] width 39 height 22
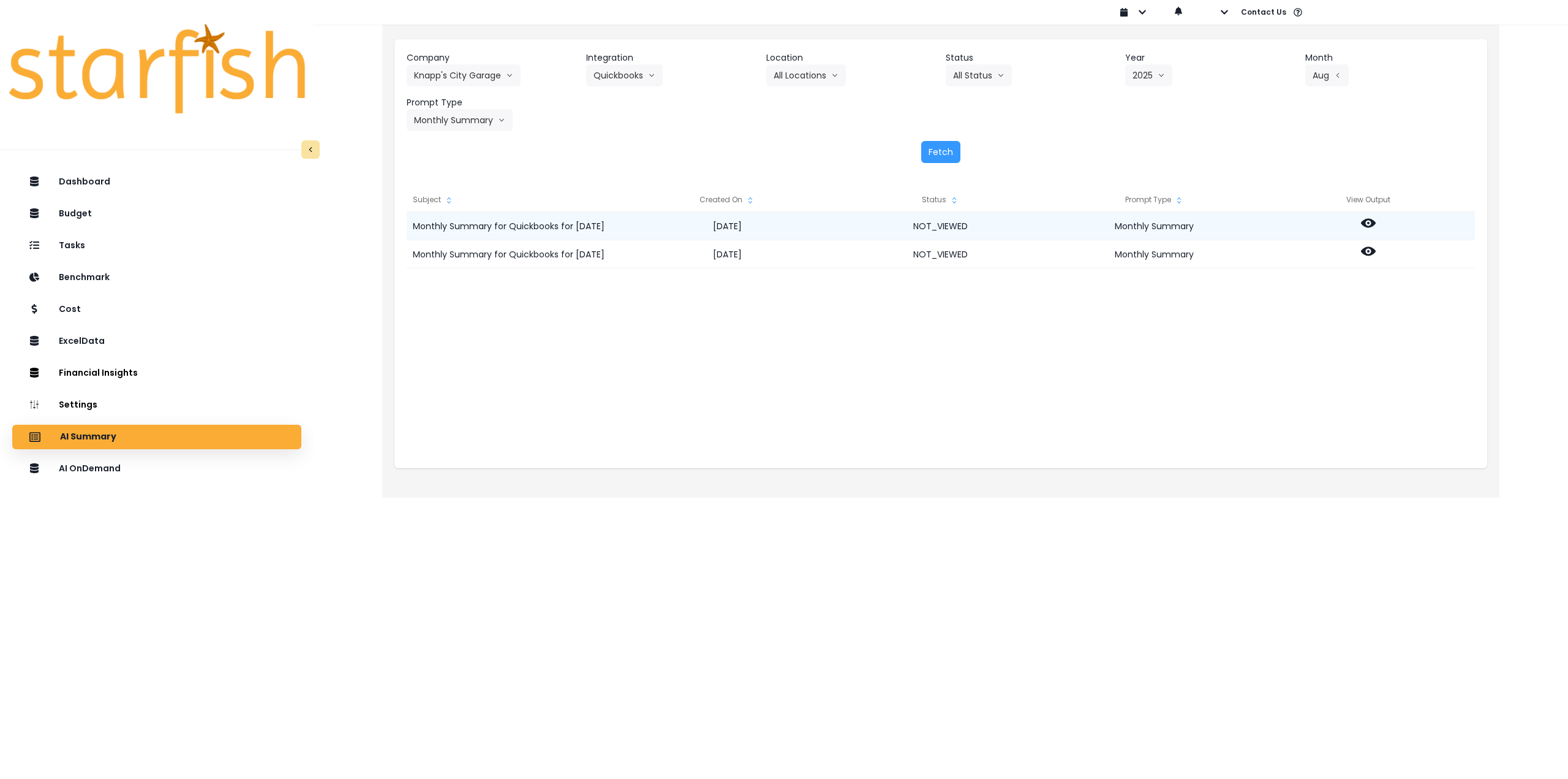
click at [1373, 217] on icon at bounding box center [1368, 223] width 14 height 14
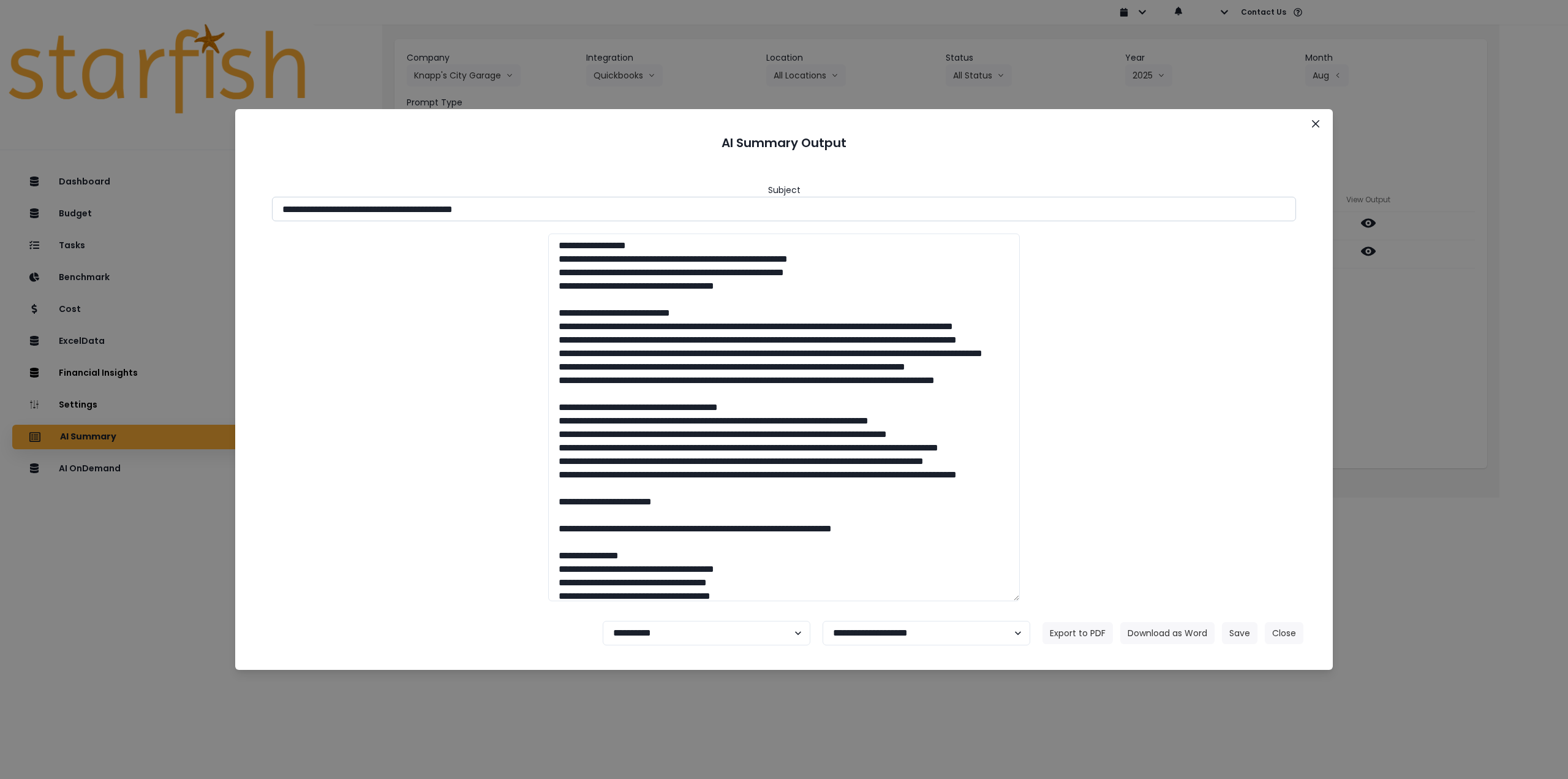
drag, startPoint x: 468, startPoint y: 210, endPoint x: 667, endPoint y: 208, distance: 199.0
click at [663, 206] on input "**********" at bounding box center [784, 209] width 1024 height 25
click at [469, 208] on input "**********" at bounding box center [784, 209] width 1024 height 25
drag, startPoint x: 465, startPoint y: 206, endPoint x: 631, endPoint y: 212, distance: 166.1
click at [620, 210] on input "**********" at bounding box center [784, 209] width 1024 height 25
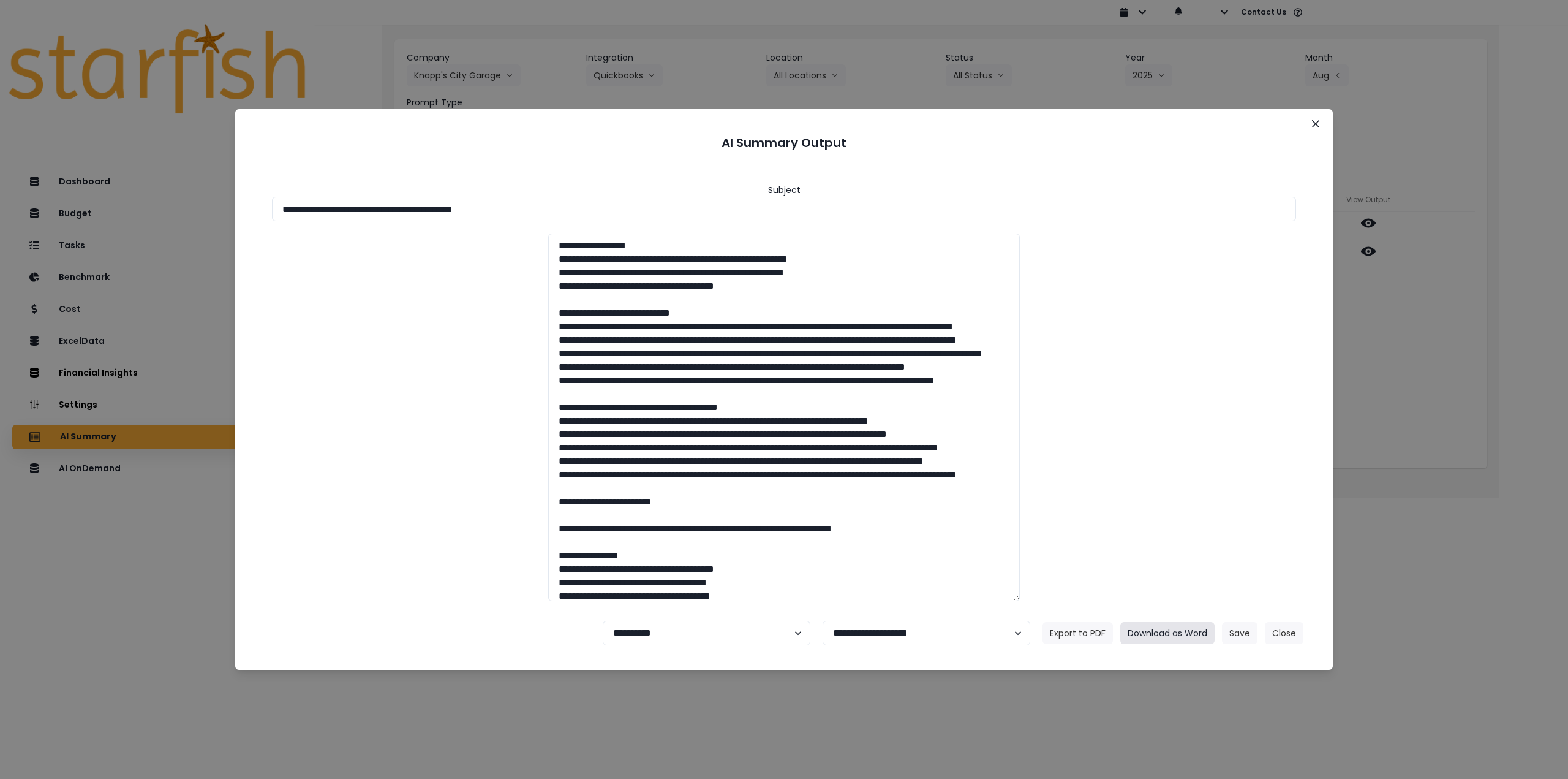
click at [1179, 631] on button "Download as Word" at bounding box center [1167, 633] width 94 height 22
click at [1395, 393] on div "**********" at bounding box center [784, 389] width 1568 height 779
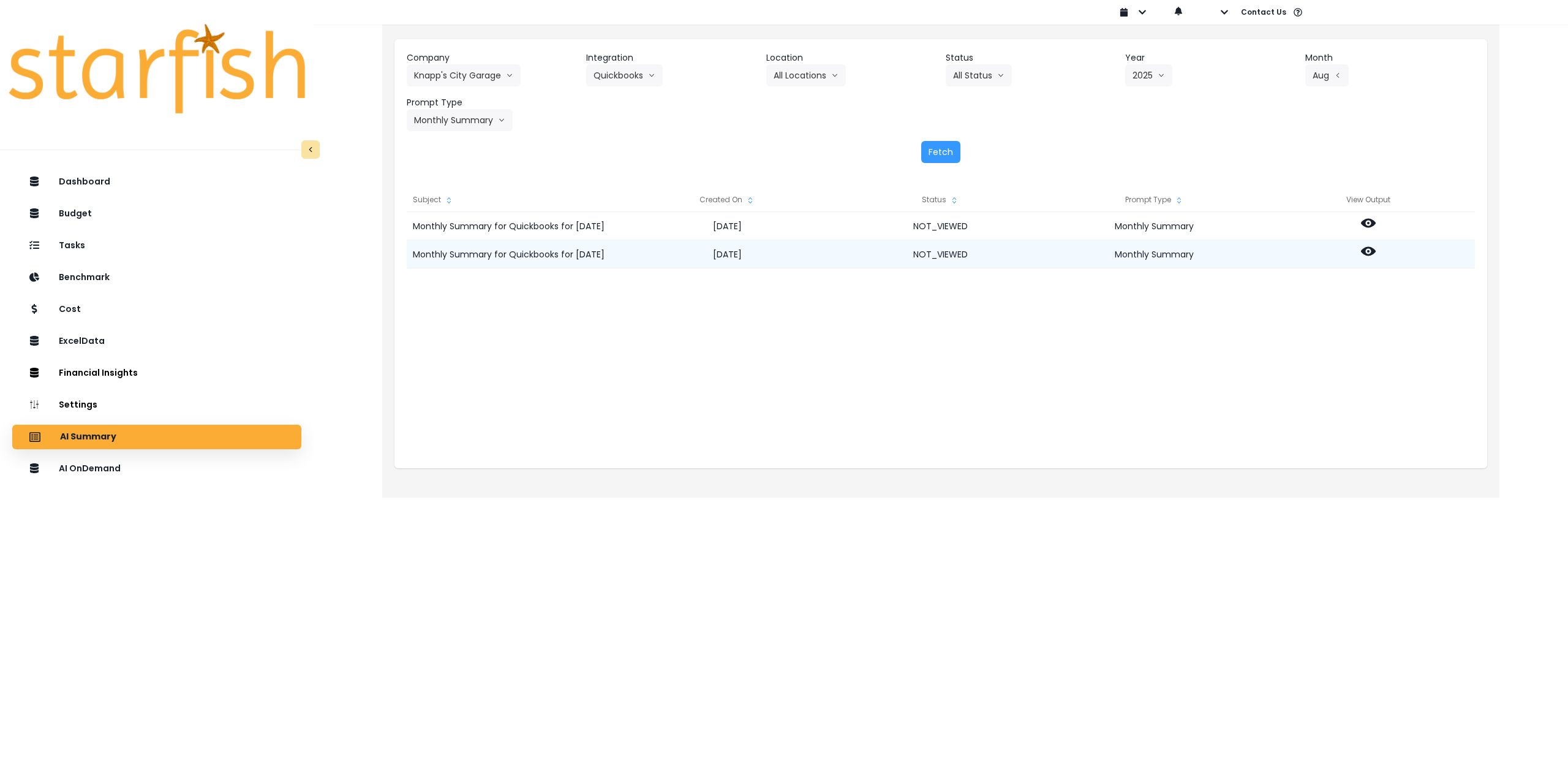
click at [1367, 249] on icon at bounding box center [1368, 251] width 14 height 14
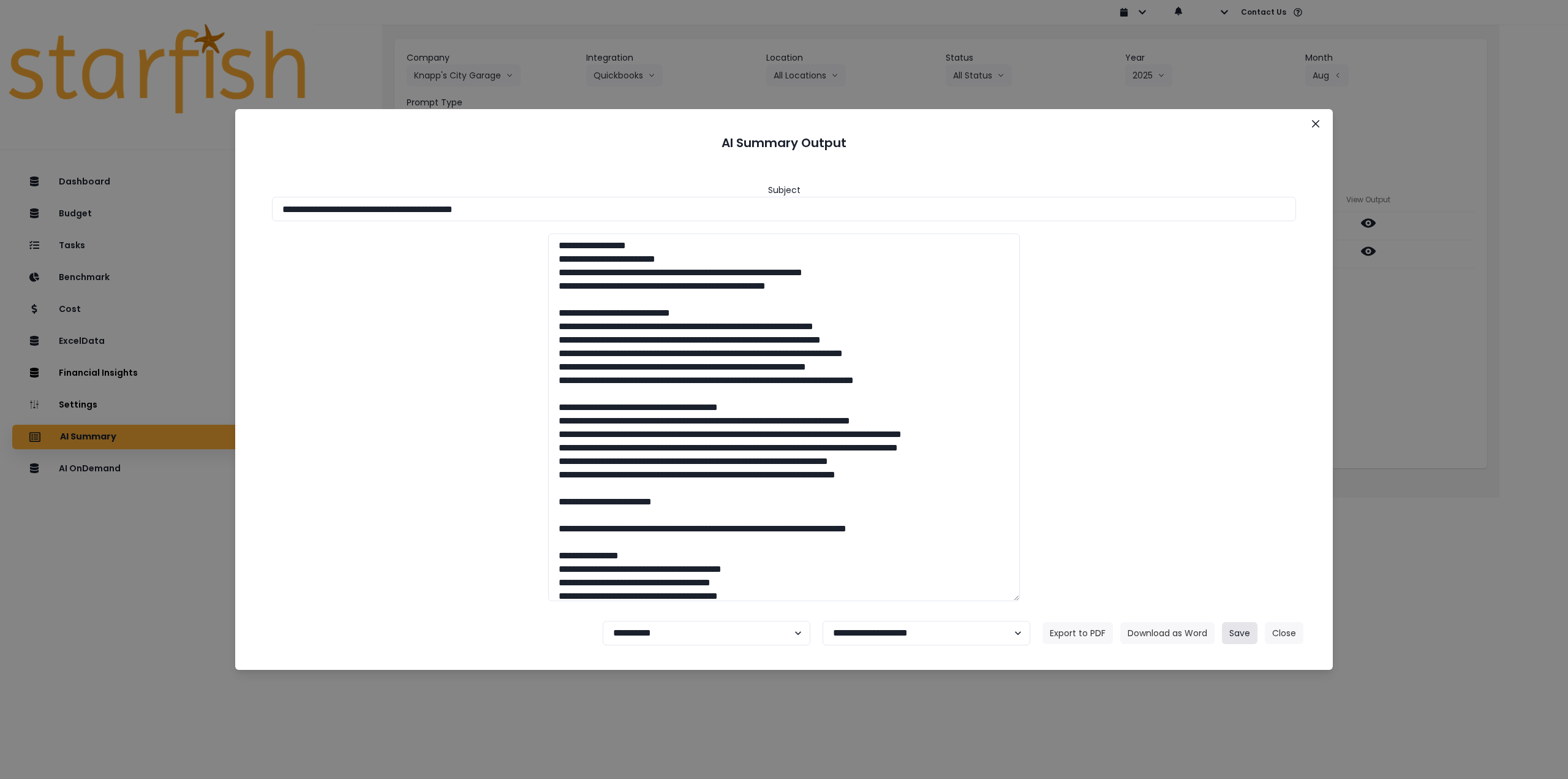
click at [1241, 636] on button "Save" at bounding box center [1240, 633] width 36 height 22
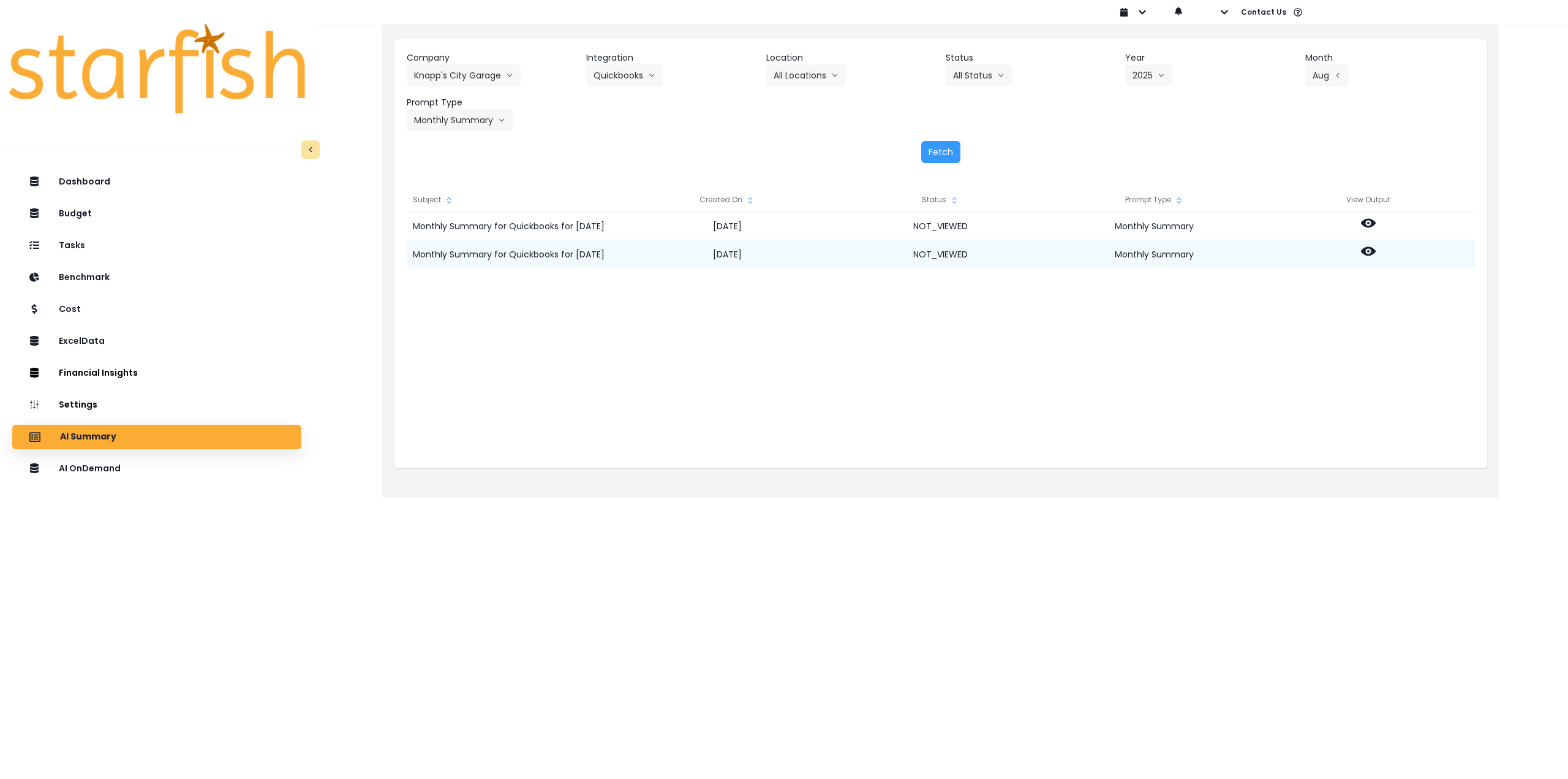
click at [1366, 252] on icon at bounding box center [1368, 251] width 14 height 14
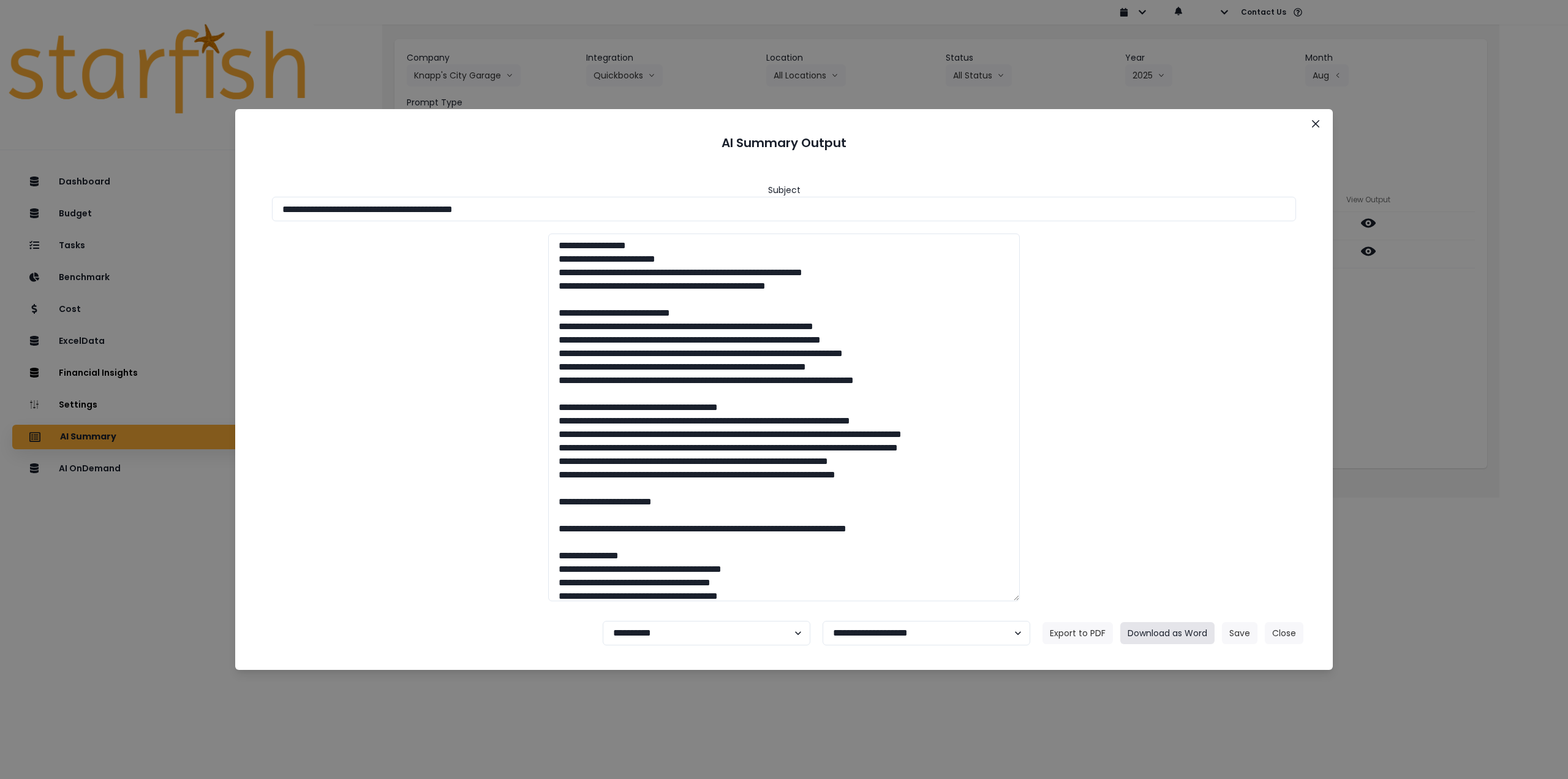
click at [1183, 640] on button "Download as Word" at bounding box center [1167, 633] width 94 height 22
click at [1323, 119] on button "Close" at bounding box center [1315, 123] width 20 height 20
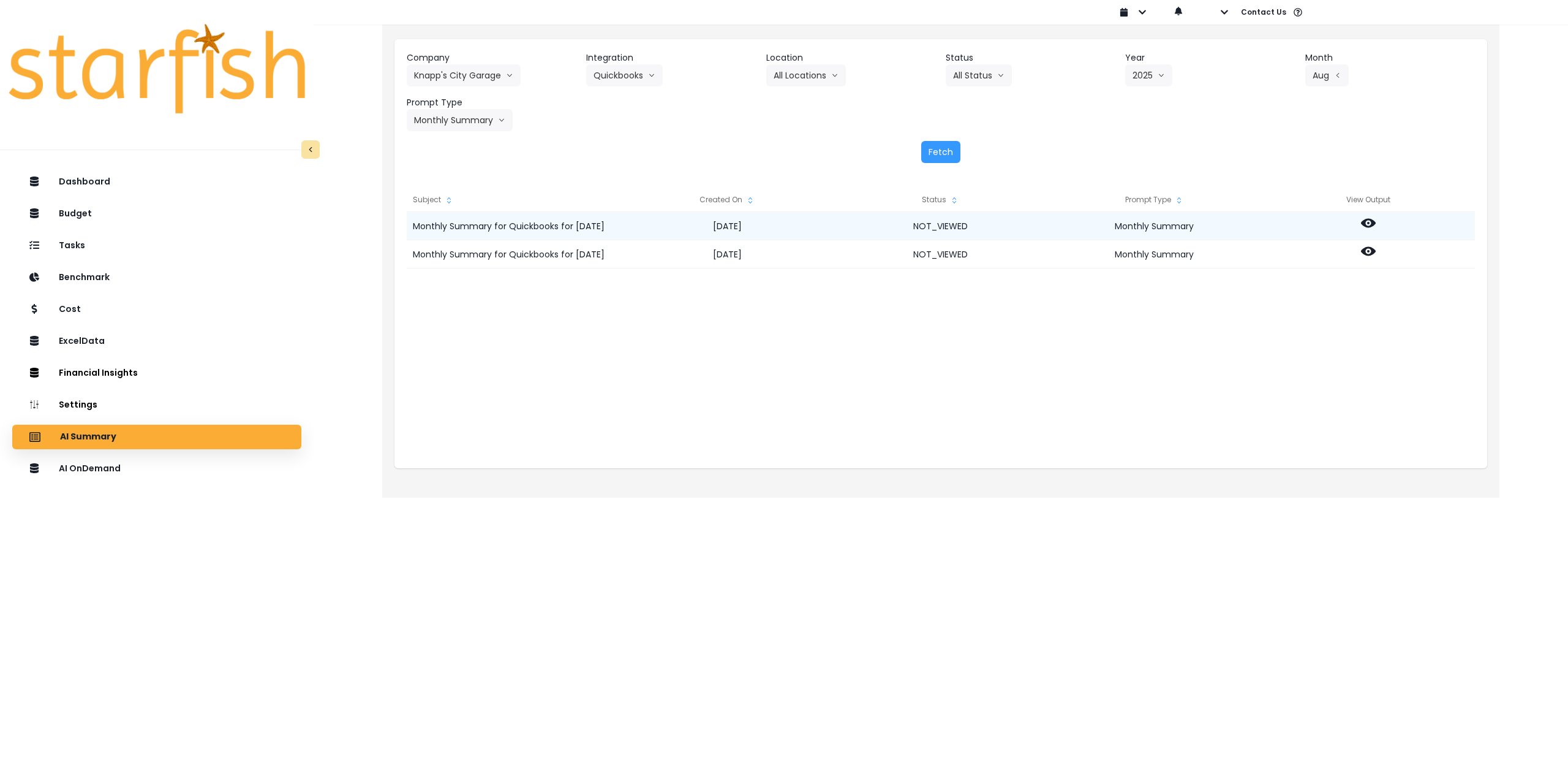
click at [1373, 227] on icon at bounding box center [1368, 223] width 14 height 14
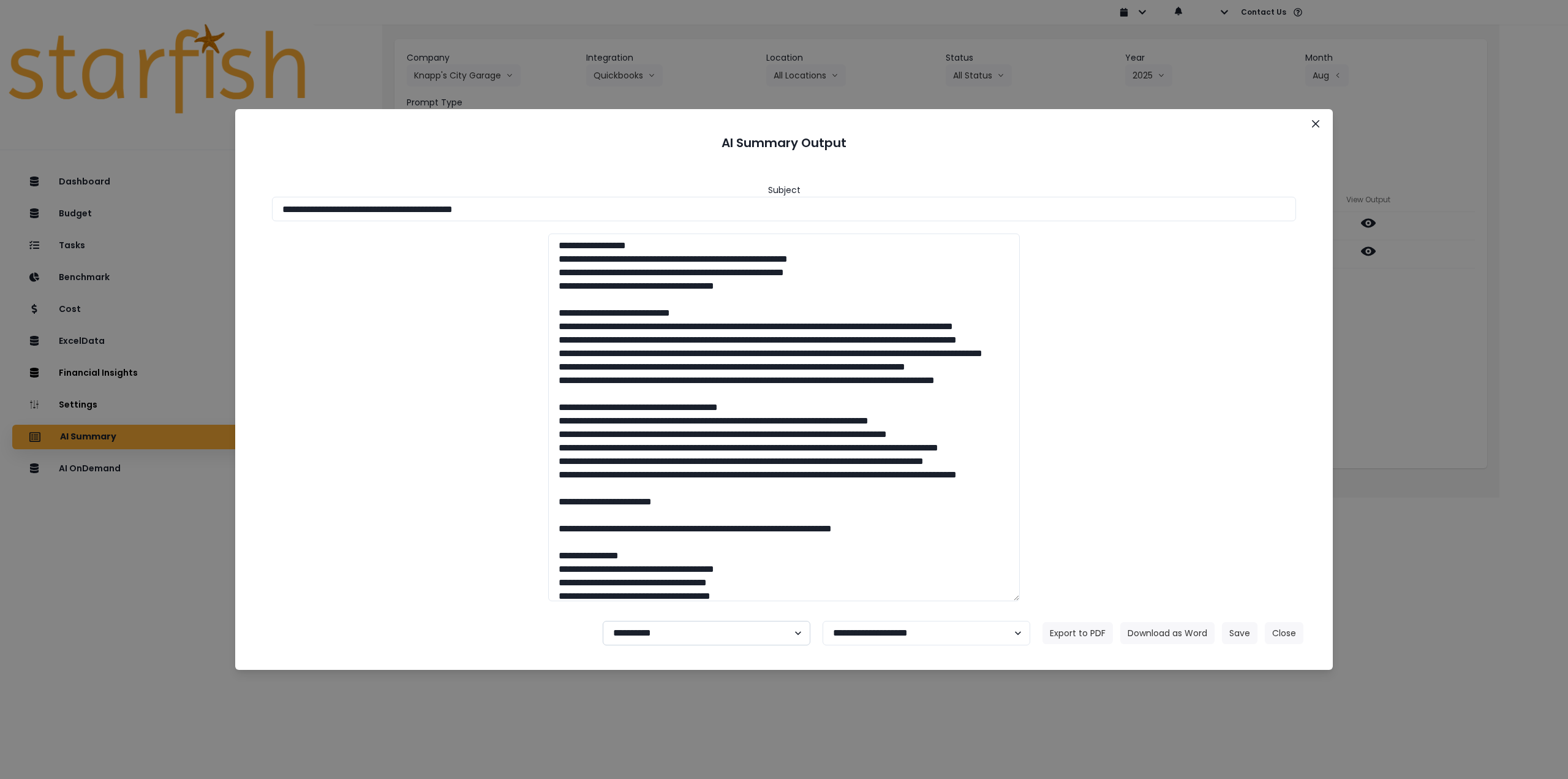
click at [654, 636] on select "**********" at bounding box center [706, 633] width 207 height 25
click at [603, 621] on select "**********" at bounding box center [706, 633] width 207 height 25
click at [759, 634] on select "**********" at bounding box center [706, 633] width 207 height 25
select select "********"
click at [603, 621] on select "**********" at bounding box center [706, 633] width 207 height 25
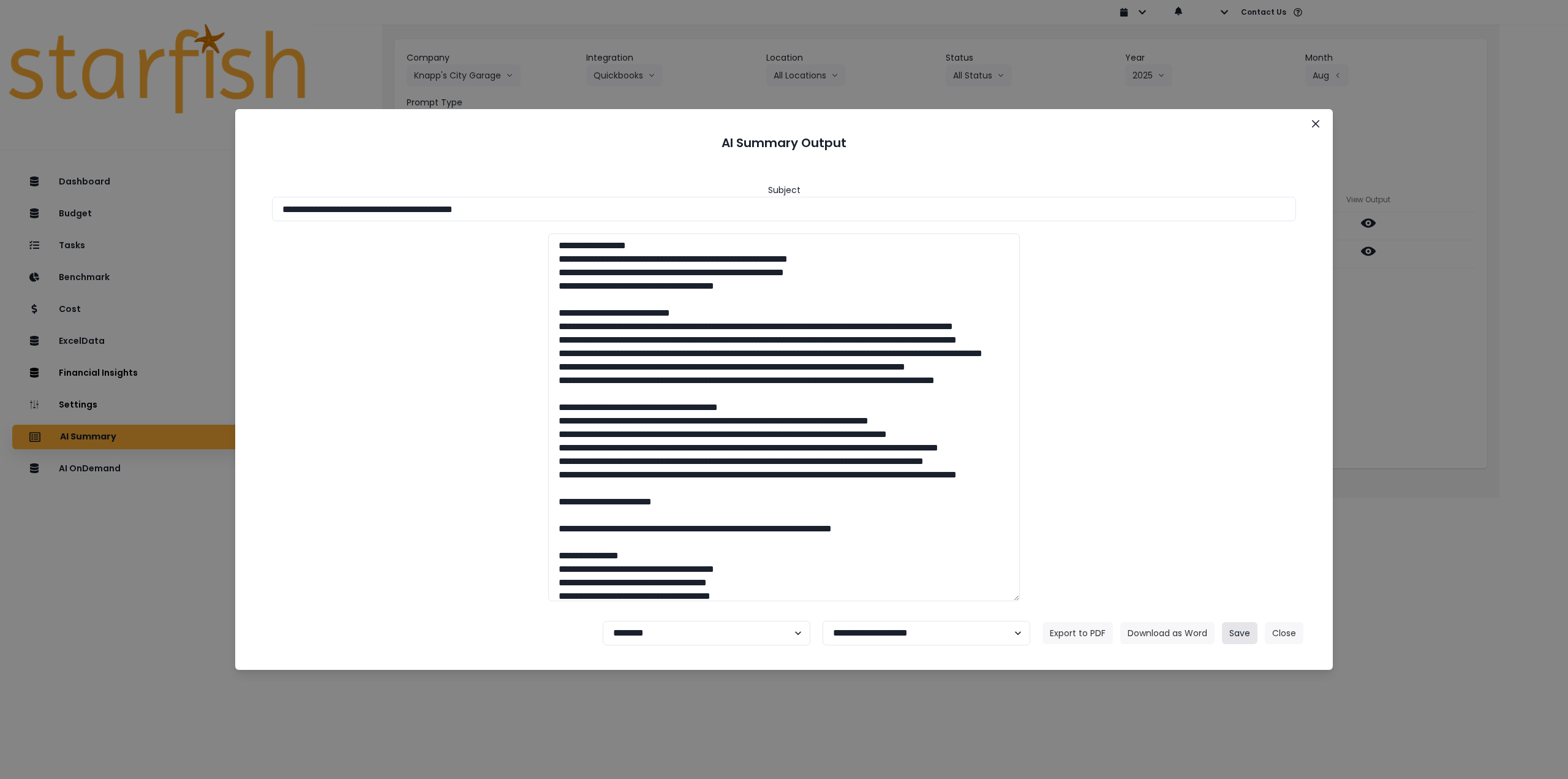
click at [1232, 632] on button "Save" at bounding box center [1240, 633] width 36 height 22
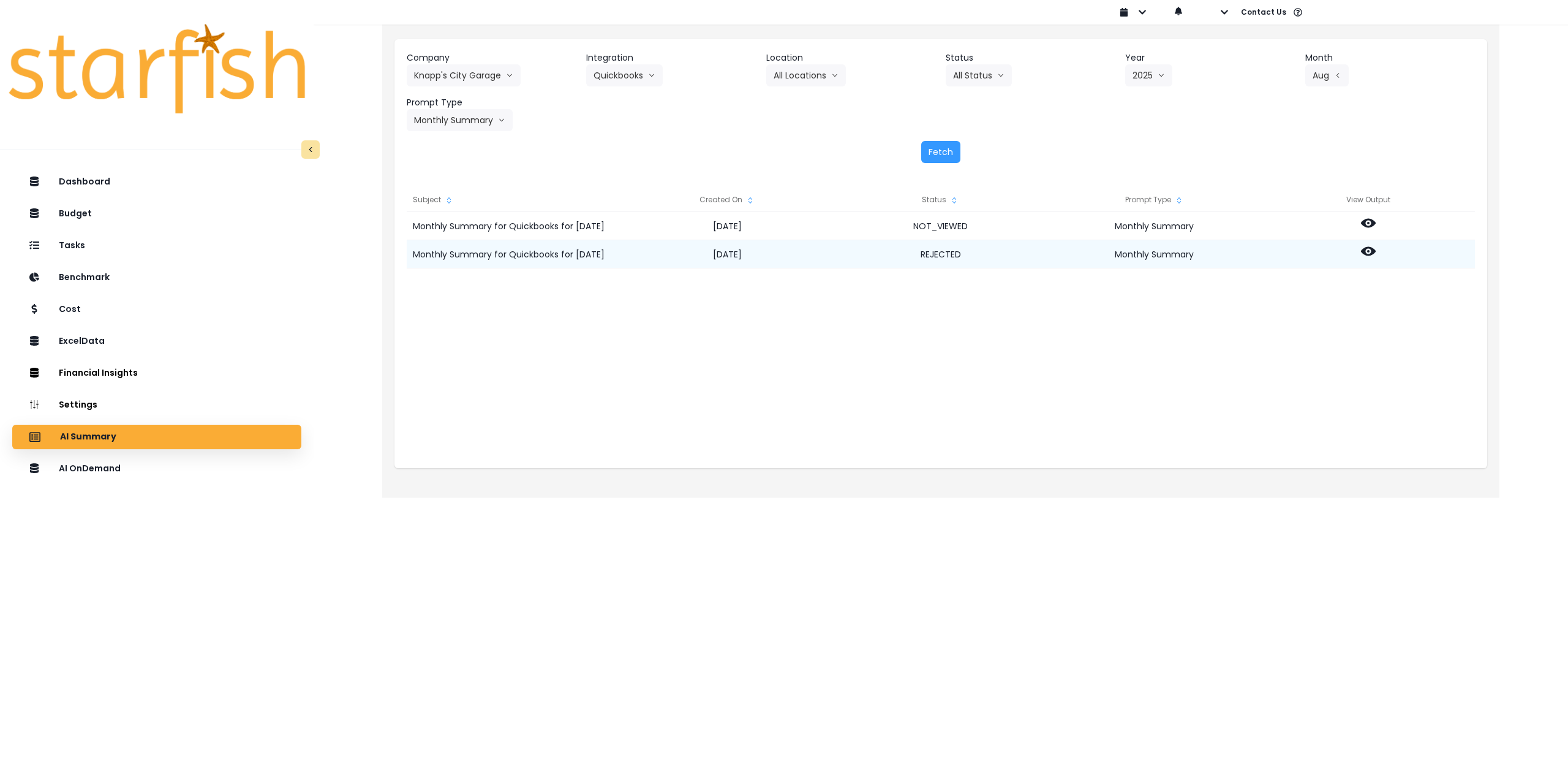
click at [1361, 249] on icon at bounding box center [1368, 251] width 14 height 14
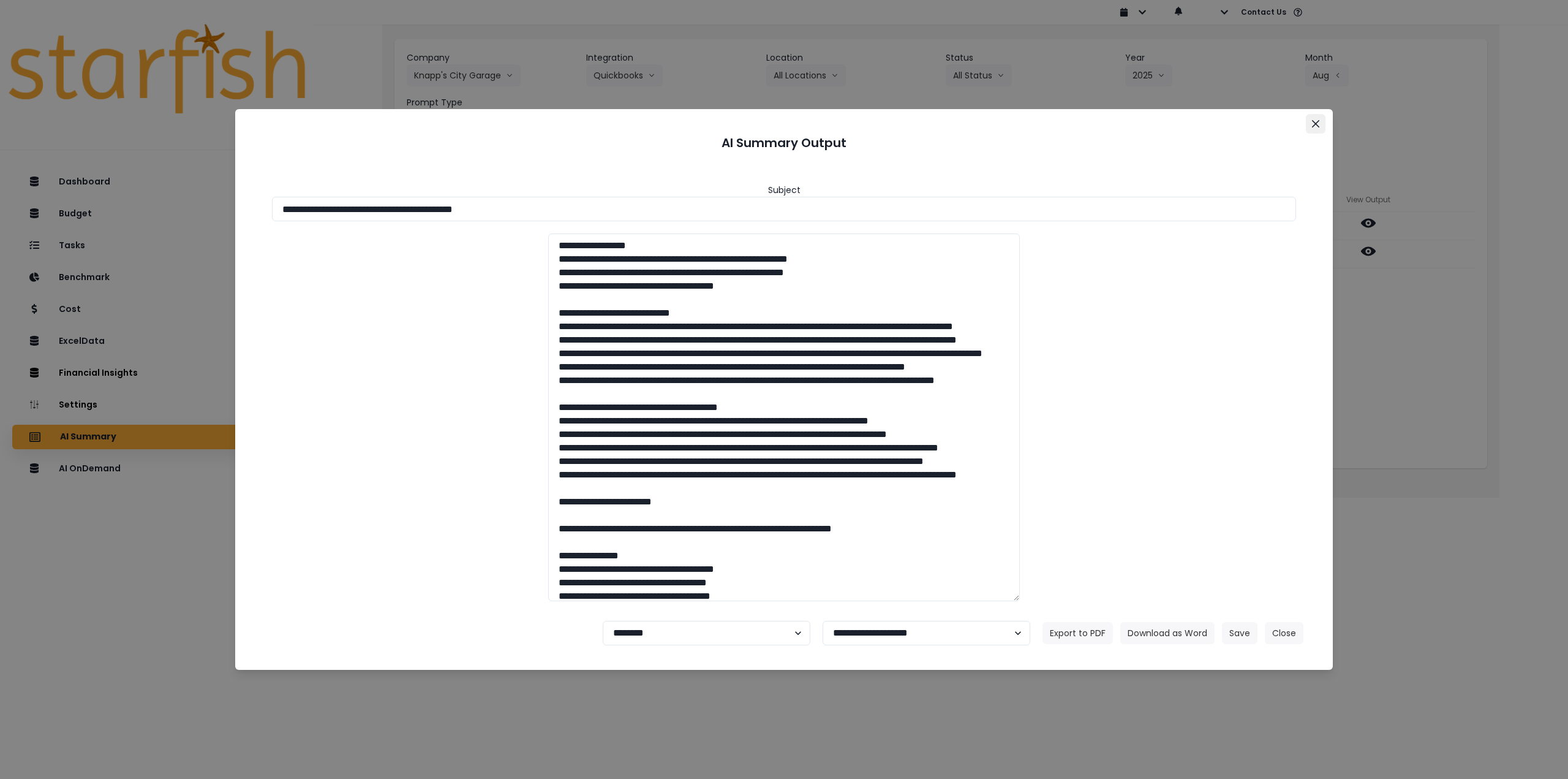
click at [1311, 124] on button "Close" at bounding box center [1315, 123] width 20 height 20
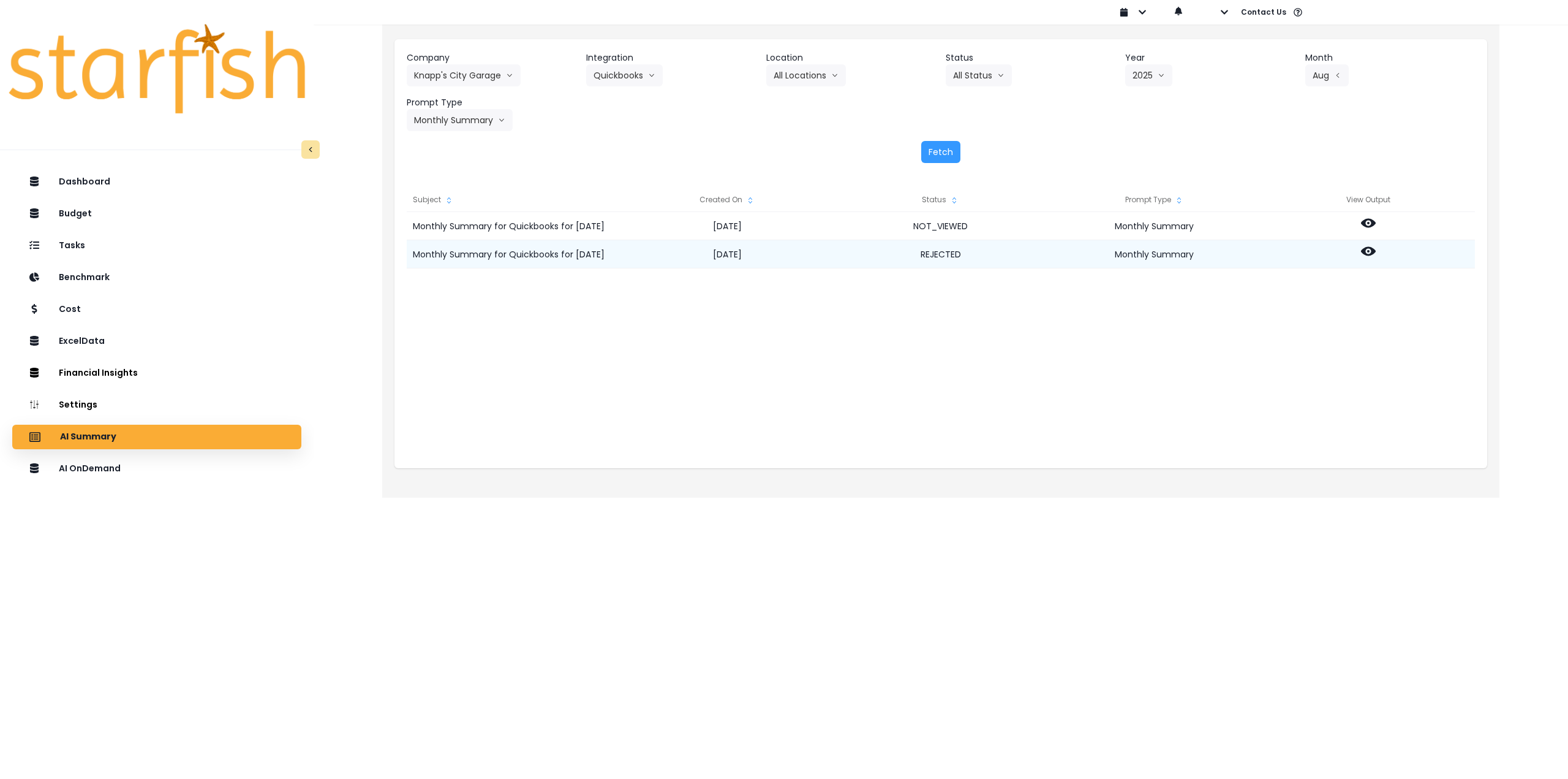
click at [1374, 249] on icon at bounding box center [1368, 251] width 14 height 9
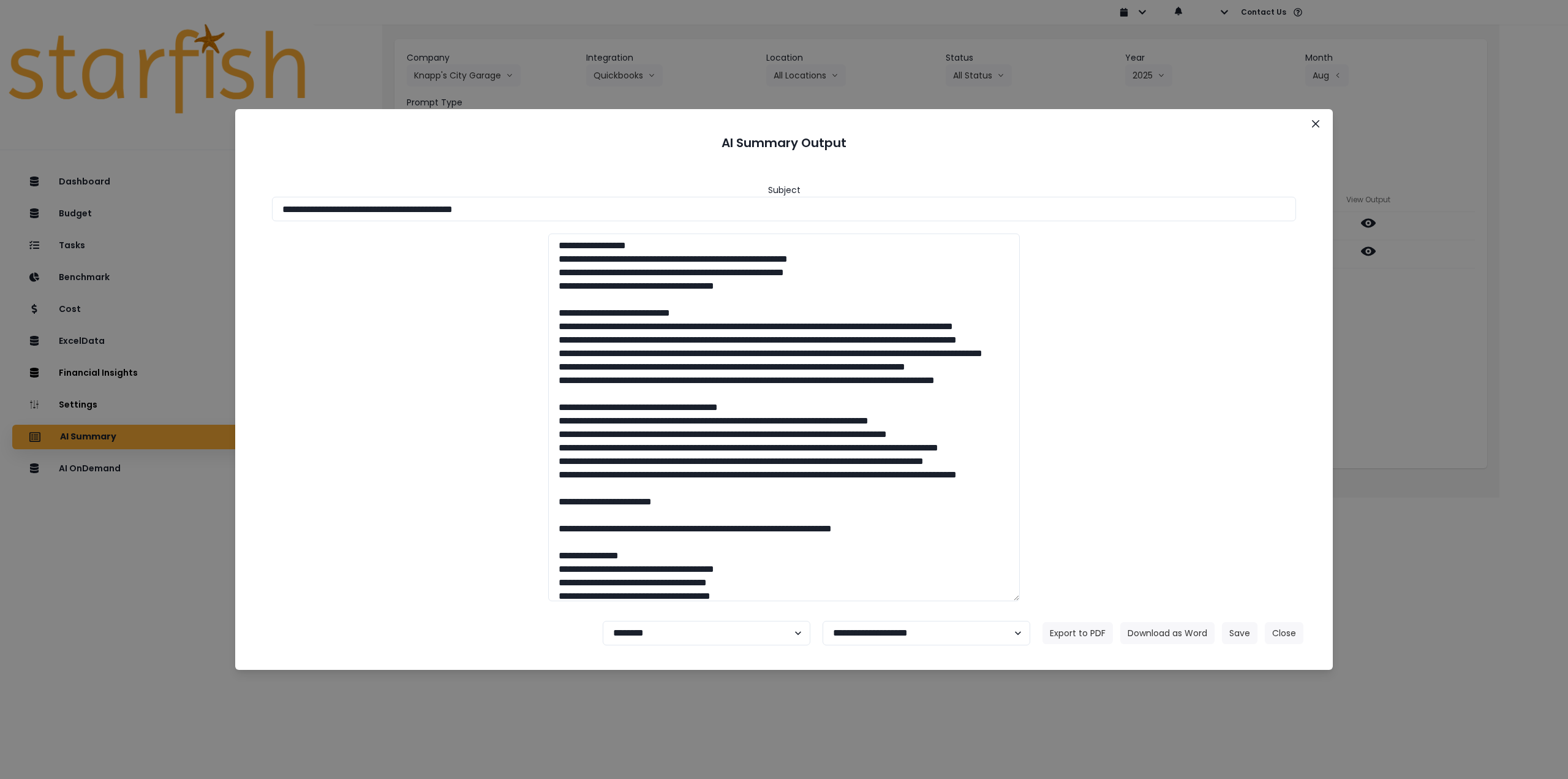
click at [701, 619] on footer "**********" at bounding box center [784, 633] width 1068 height 44
click at [1309, 128] on button "Close" at bounding box center [1315, 123] width 20 height 20
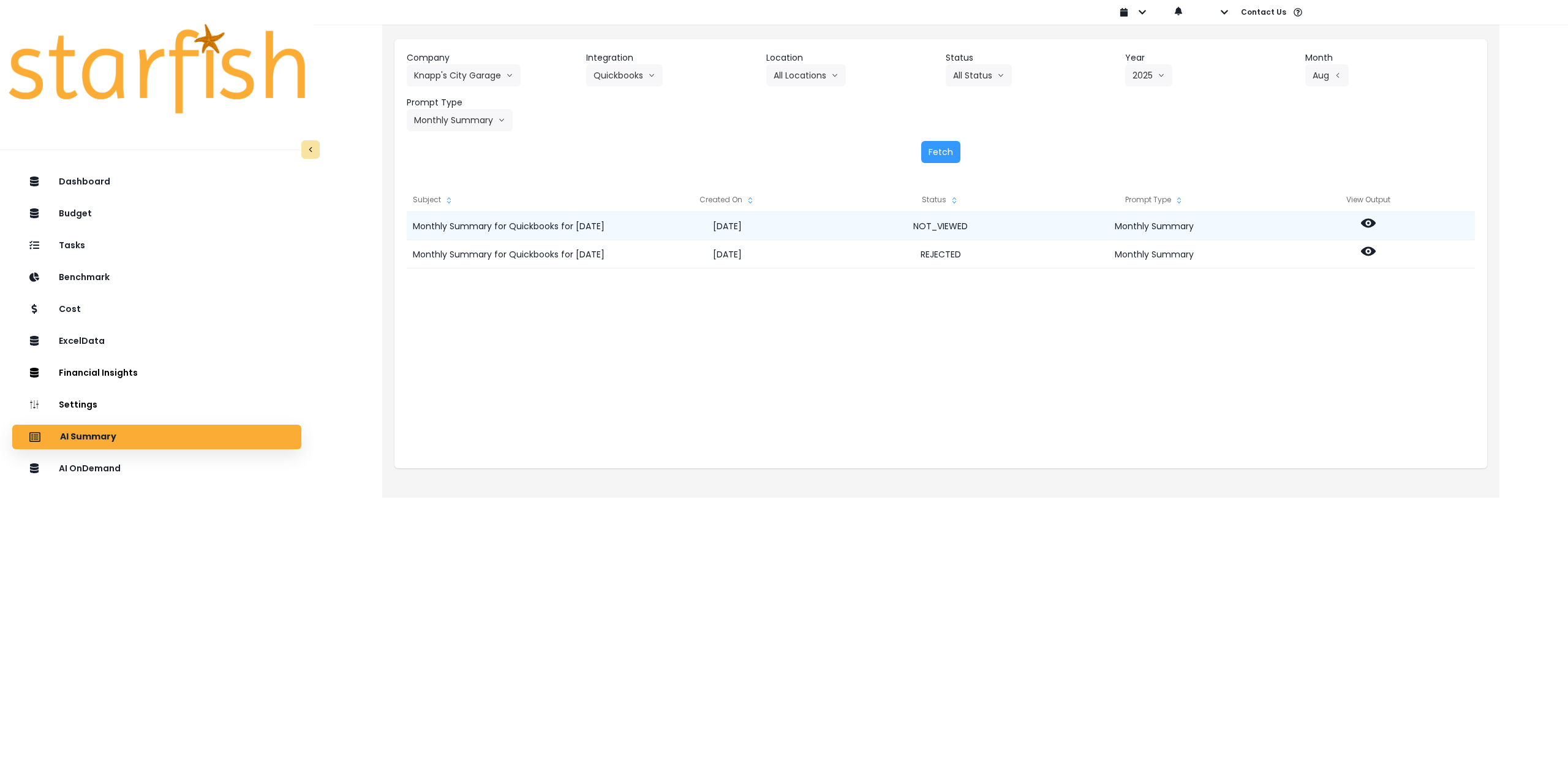
click at [1363, 220] on icon at bounding box center [1368, 223] width 14 height 14
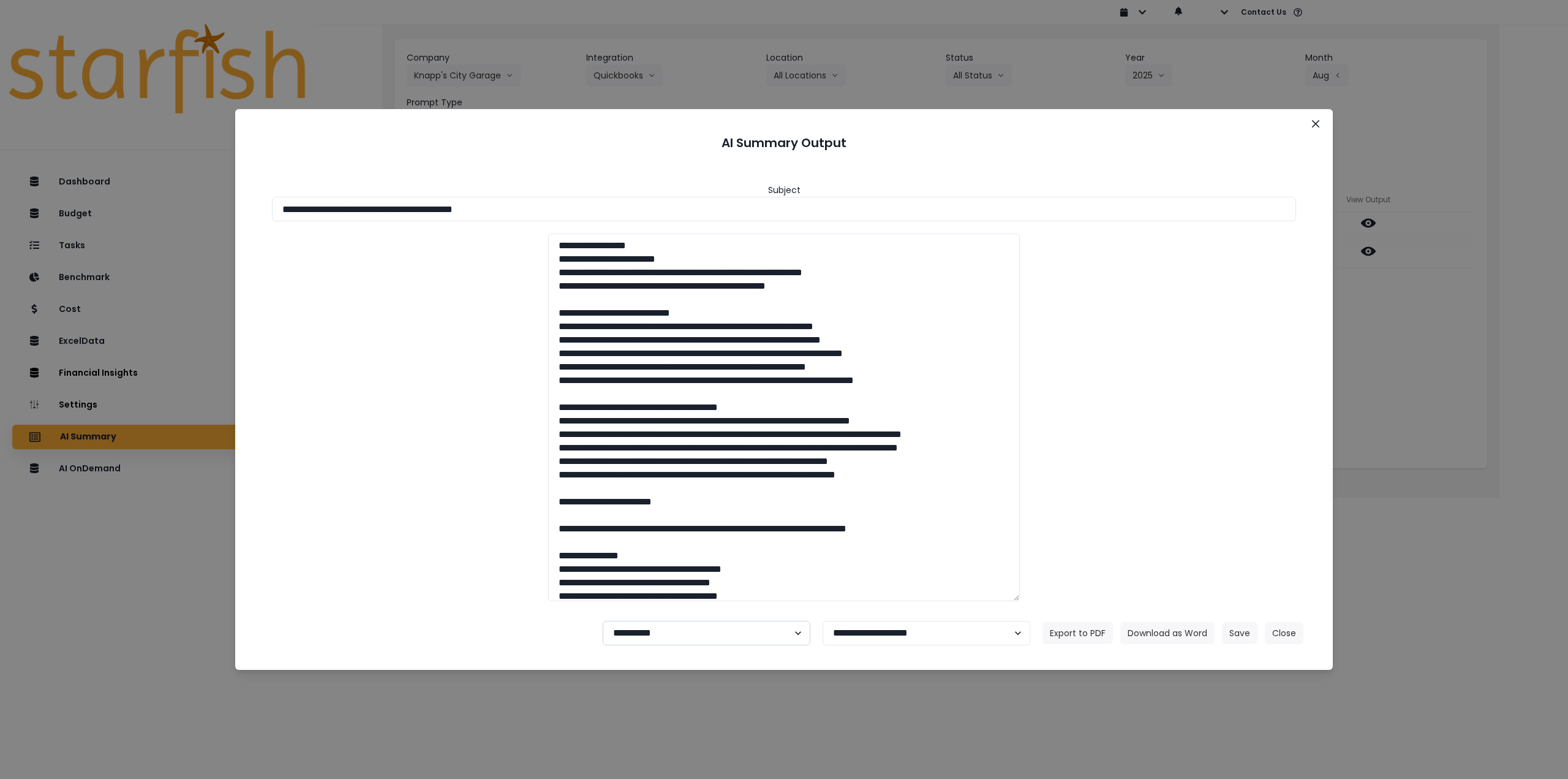
click at [687, 635] on select "**********" at bounding box center [706, 633] width 207 height 25
select select "********"
click at [603, 621] on select "**********" at bounding box center [706, 633] width 207 height 25
click at [1247, 635] on button "Save" at bounding box center [1240, 633] width 36 height 22
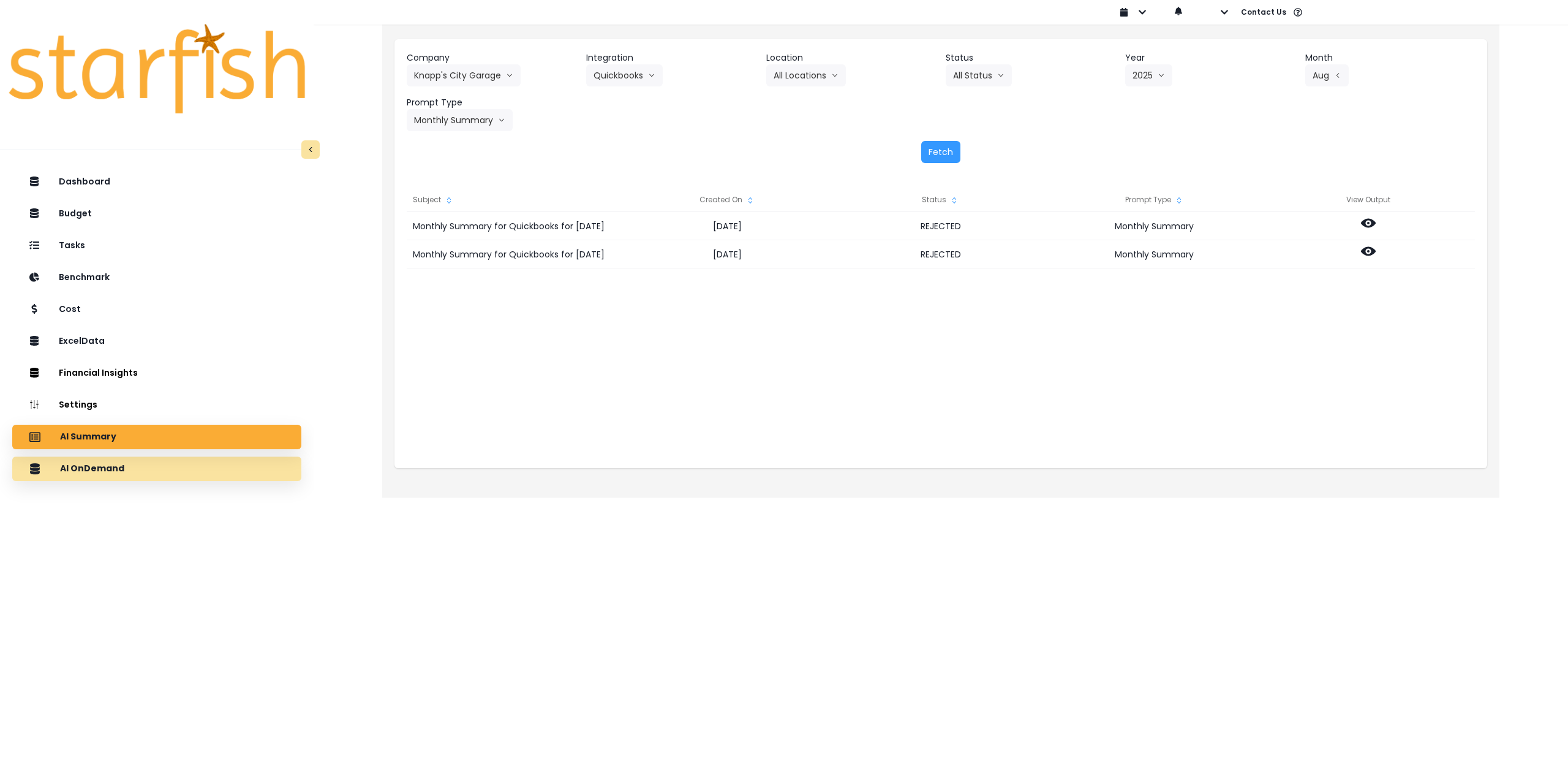
click at [176, 471] on div "AI OnDemand" at bounding box center [157, 469] width 270 height 26
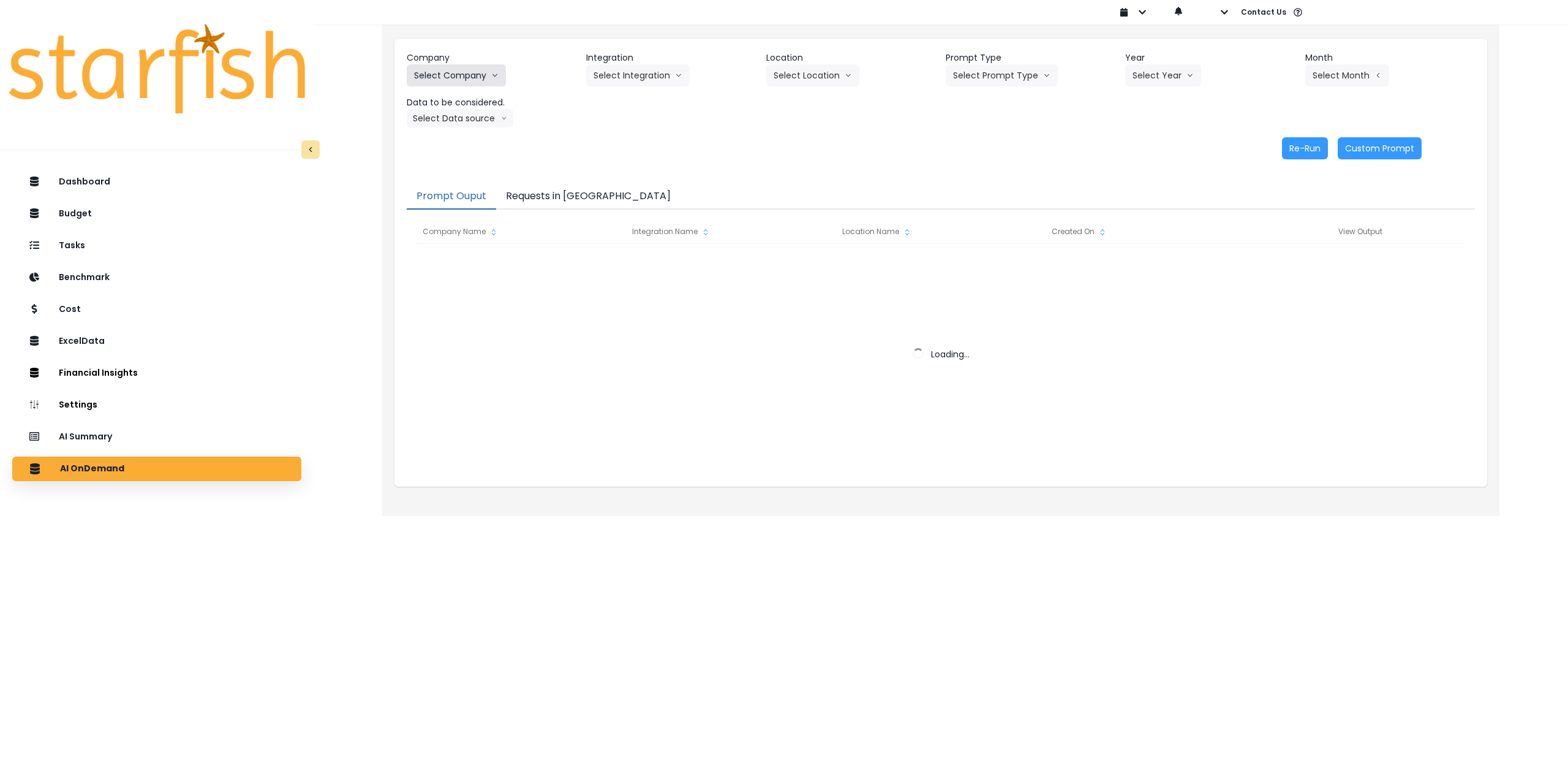
click at [468, 73] on button "Select Company" at bounding box center [456, 75] width 99 height 22
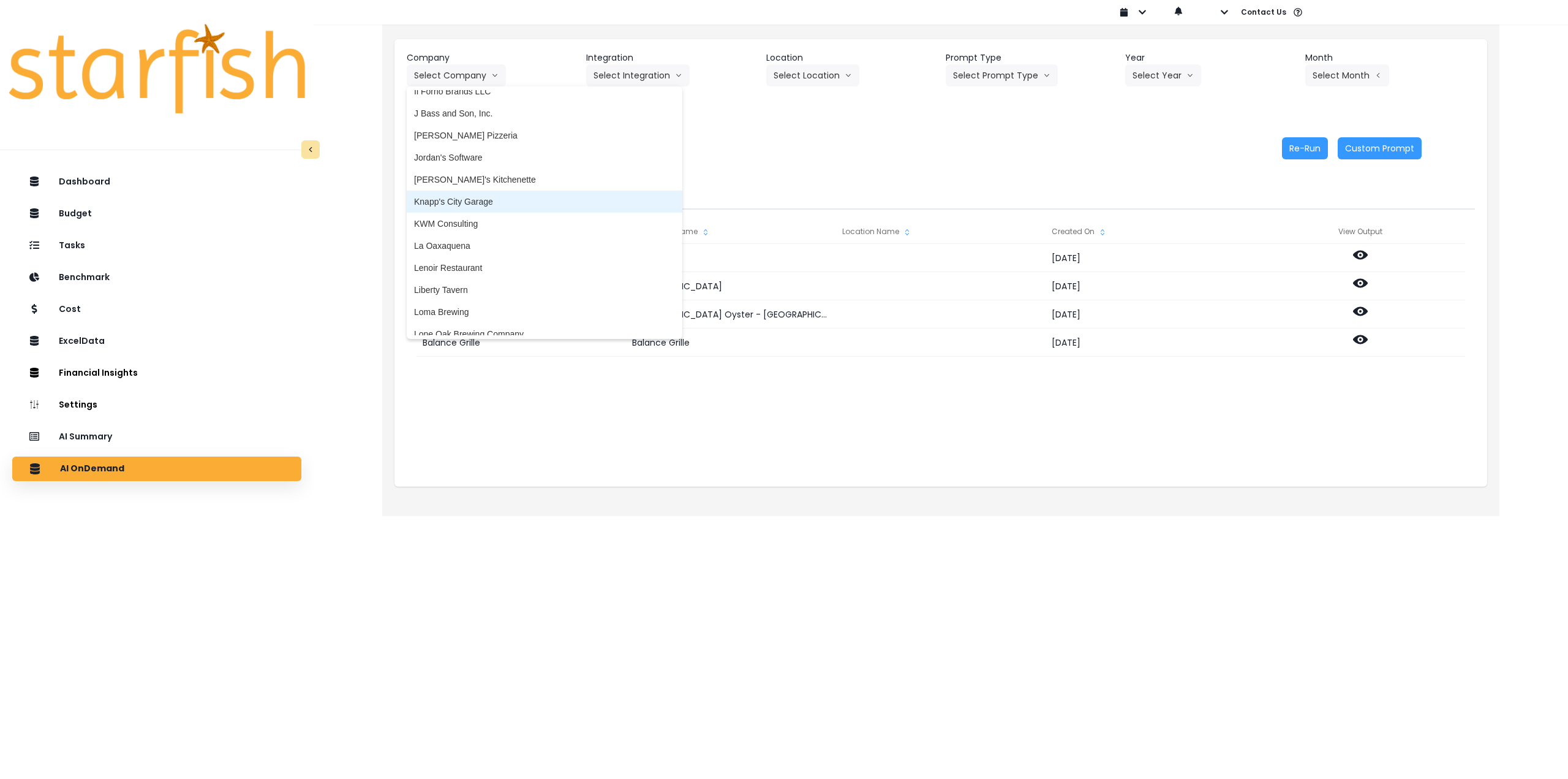
click at [488, 206] on span "Knapp's City Garage" at bounding box center [544, 201] width 261 height 12
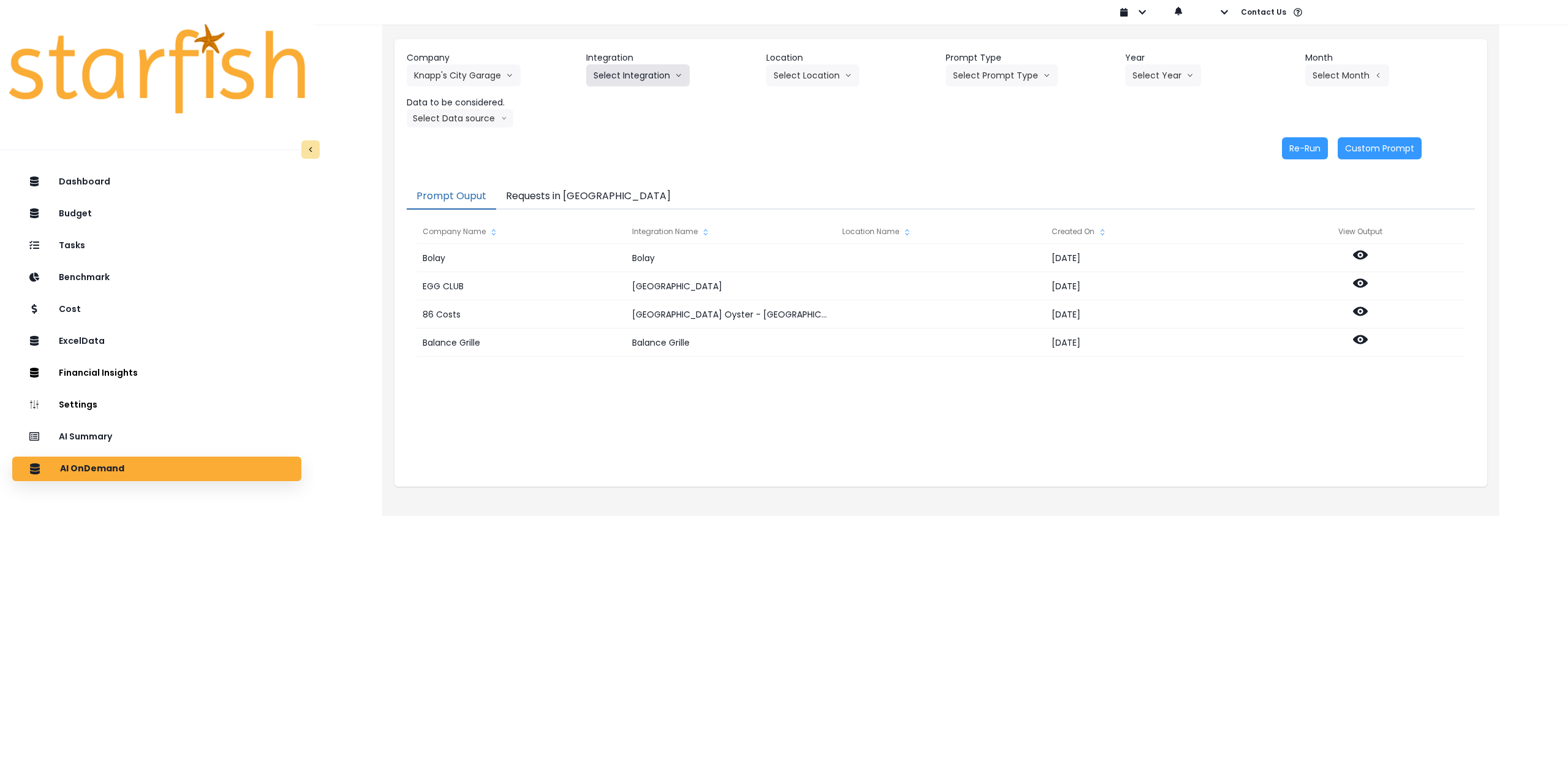
click at [613, 74] on button "Select Integration" at bounding box center [637, 75] width 103 height 22
drag, startPoint x: 611, startPoint y: 101, endPoint x: 784, endPoint y: 79, distance: 174.4
click at [619, 101] on span "Quickbooks" at bounding box center [616, 101] width 45 height 12
click at [817, 74] on button "Select Location" at bounding box center [813, 75] width 93 height 22
drag, startPoint x: 807, startPoint y: 99, endPoint x: 939, endPoint y: 81, distance: 133.2
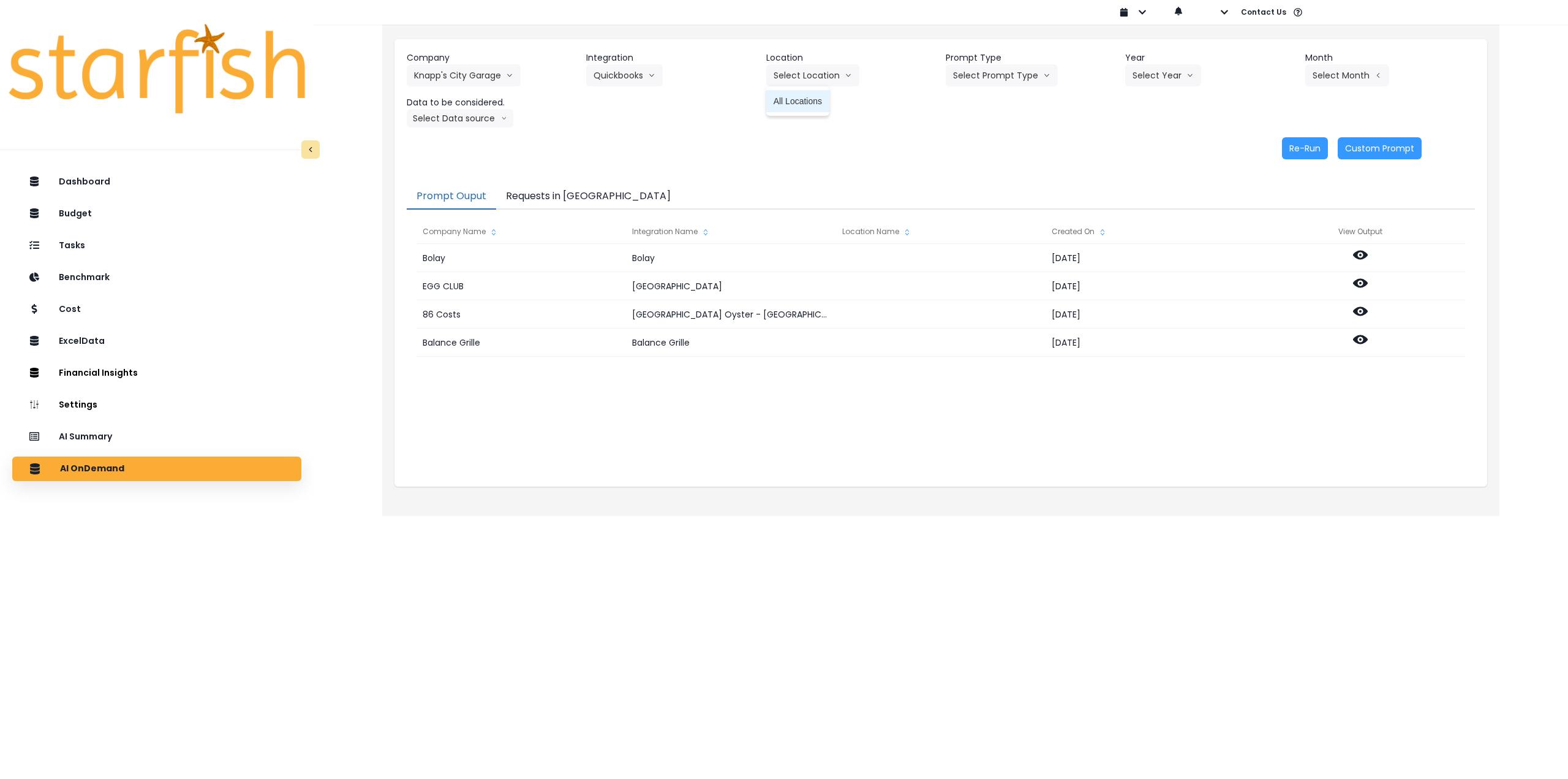
click at [809, 99] on span "All Locations" at bounding box center [798, 101] width 49 height 12
click at [976, 72] on button "Select Prompt Type" at bounding box center [1002, 75] width 112 height 22
drag, startPoint x: 977, startPoint y: 166, endPoint x: 1054, endPoint y: 125, distance: 87.2
click at [984, 166] on span "Monthly Summary" at bounding box center [987, 167] width 69 height 12
click at [1146, 77] on button "Select Year" at bounding box center [1163, 75] width 76 height 22
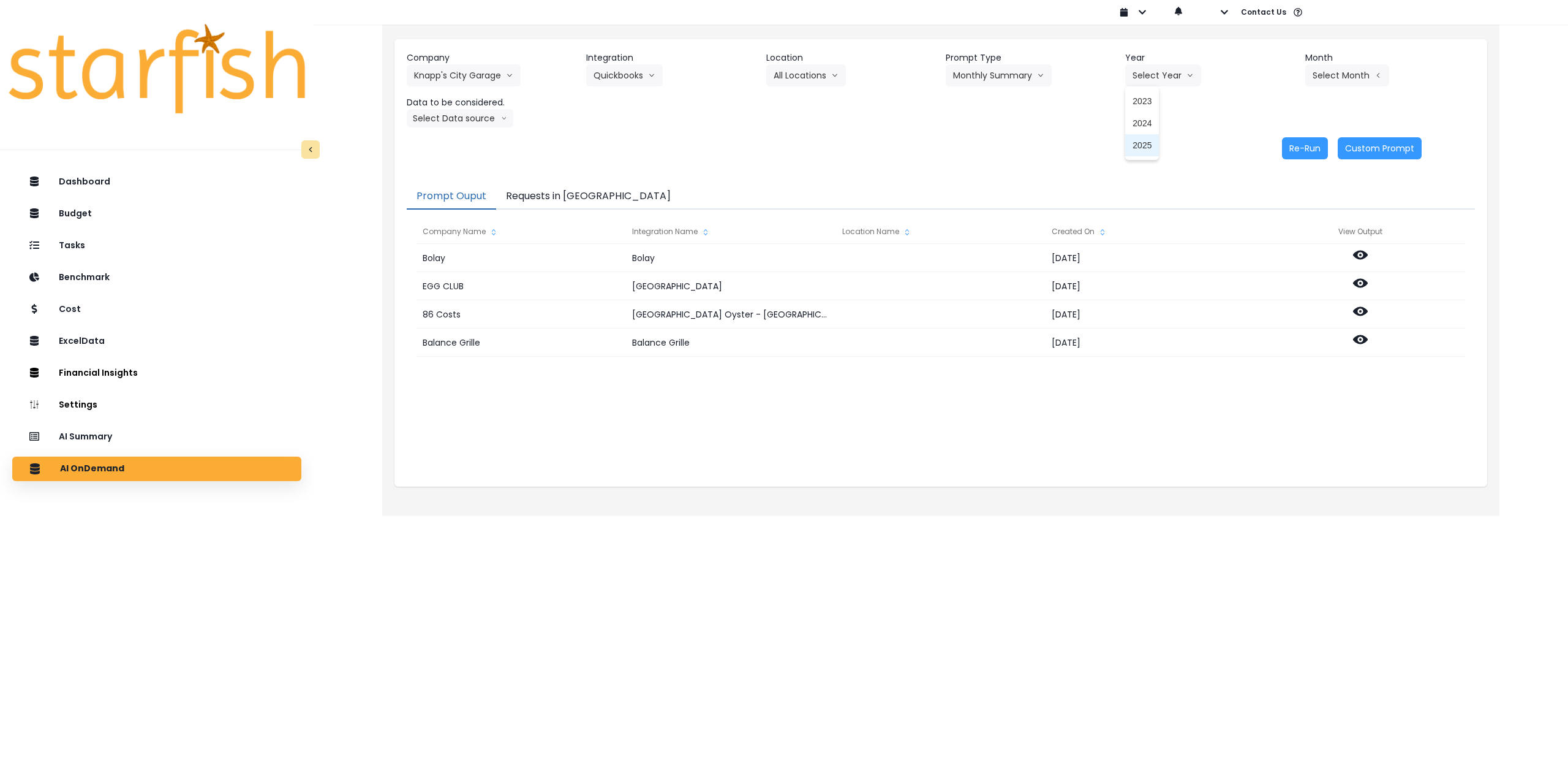
drag, startPoint x: 1141, startPoint y: 145, endPoint x: 1165, endPoint y: 138, distance: 25.0
click at [1143, 145] on span "2025" at bounding box center [1142, 145] width 19 height 12
click at [1352, 75] on button "Select Month" at bounding box center [1347, 75] width 84 height 22
click at [1274, 234] on span "Aug" at bounding box center [1286, 234] width 24 height 12
click at [464, 124] on button "Select Data source" at bounding box center [460, 118] width 107 height 18
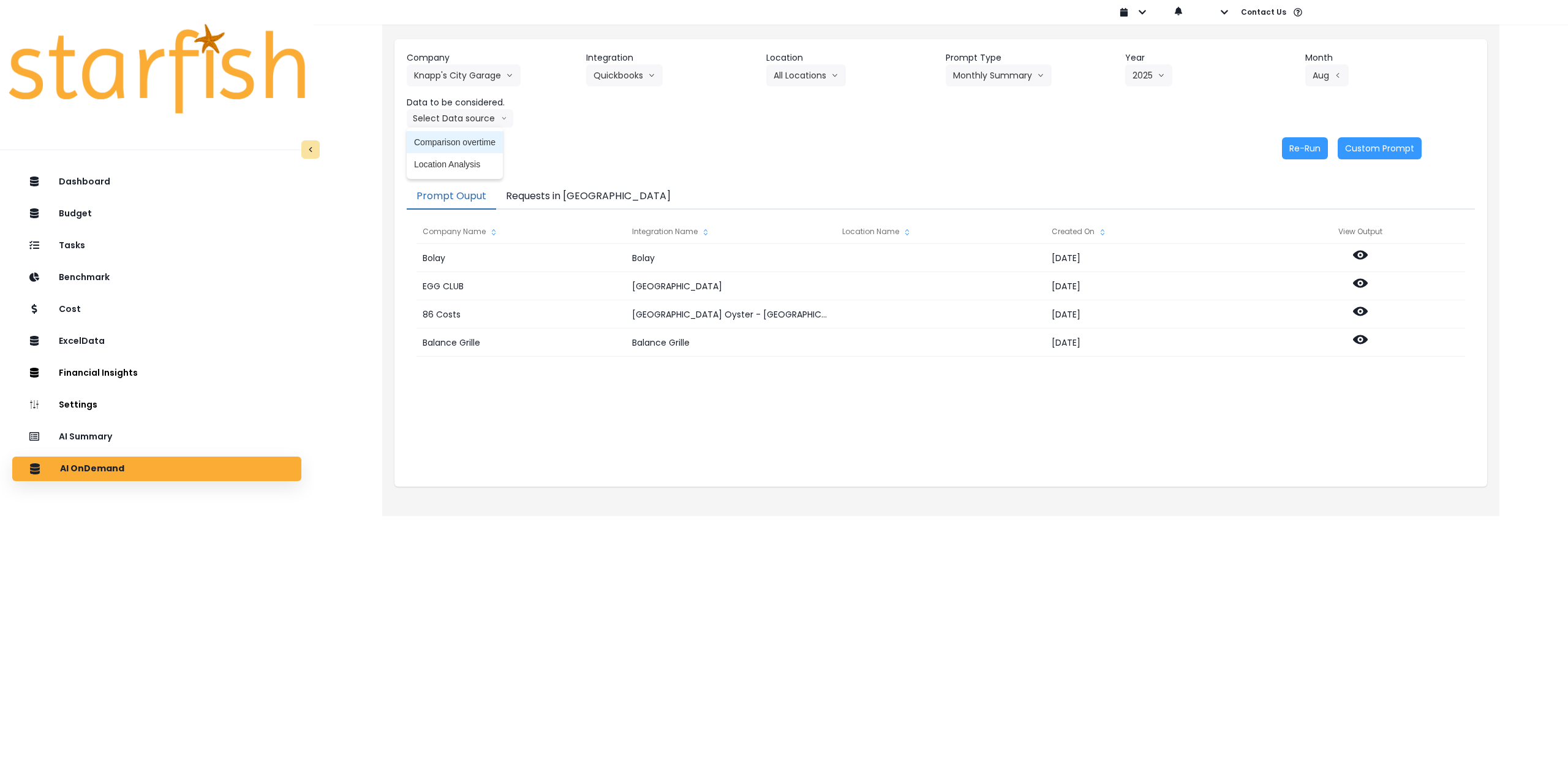
drag, startPoint x: 465, startPoint y: 140, endPoint x: 824, endPoint y: 139, distance: 359.0
click at [468, 140] on span "Comparison overtime" at bounding box center [455, 143] width 81 height 12
click at [1304, 149] on button "Re-Run" at bounding box center [1304, 148] width 46 height 22
click at [461, 72] on button "Knapp's City Garage" at bounding box center [464, 75] width 114 height 22
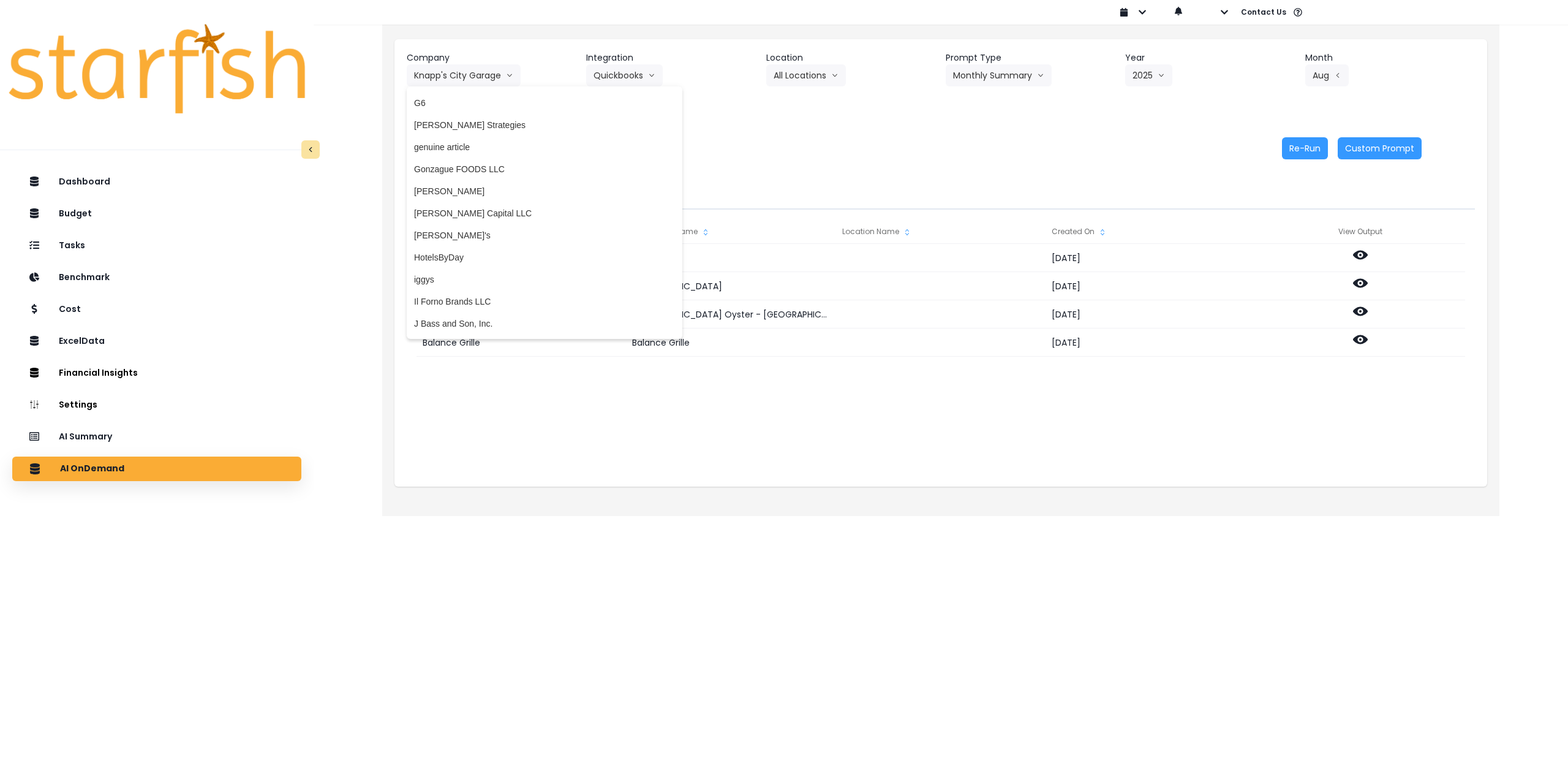
scroll to position [1226, 0]
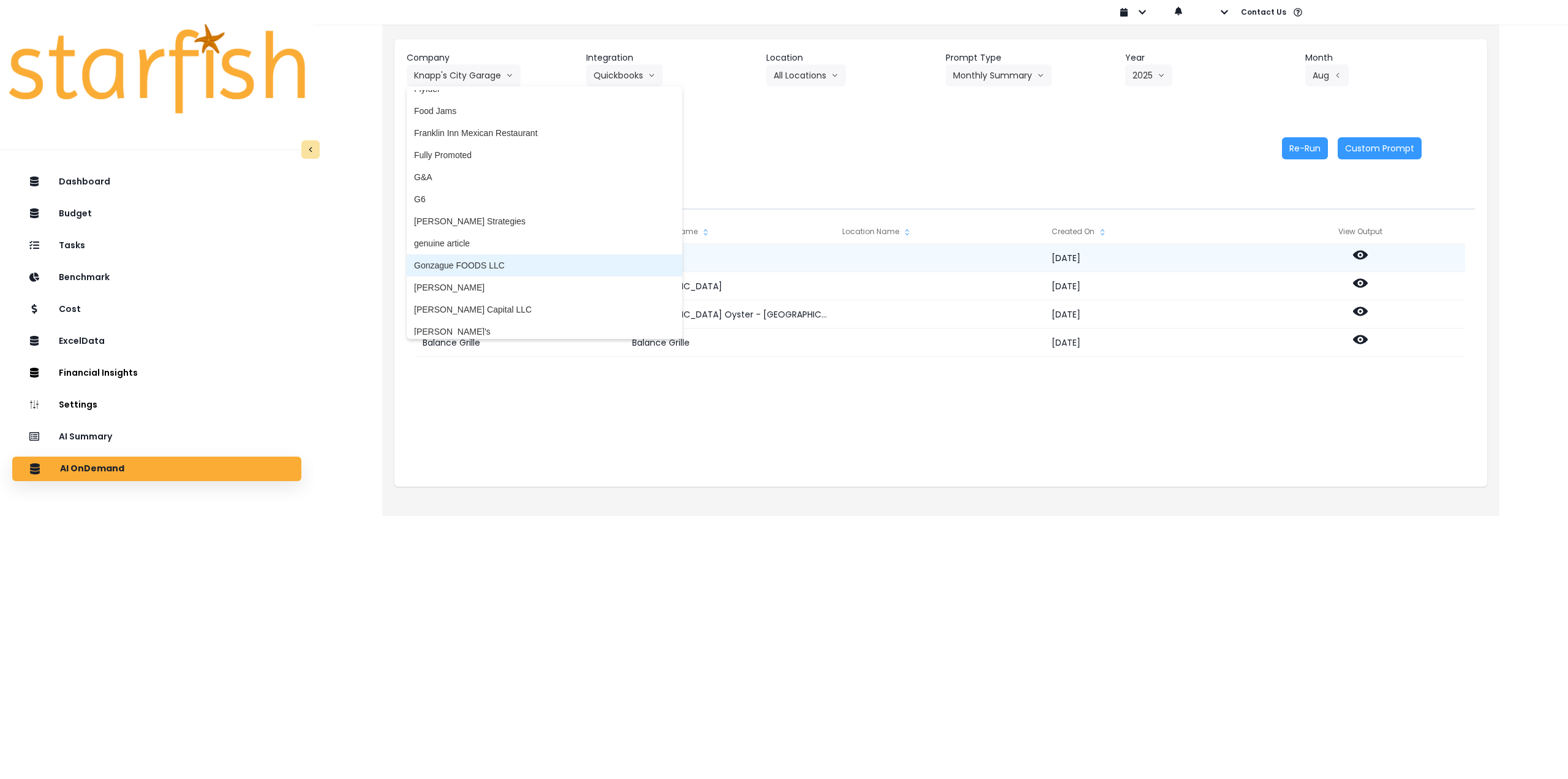
click at [501, 264] on span "Gonzague FOODS LLC" at bounding box center [544, 265] width 261 height 12
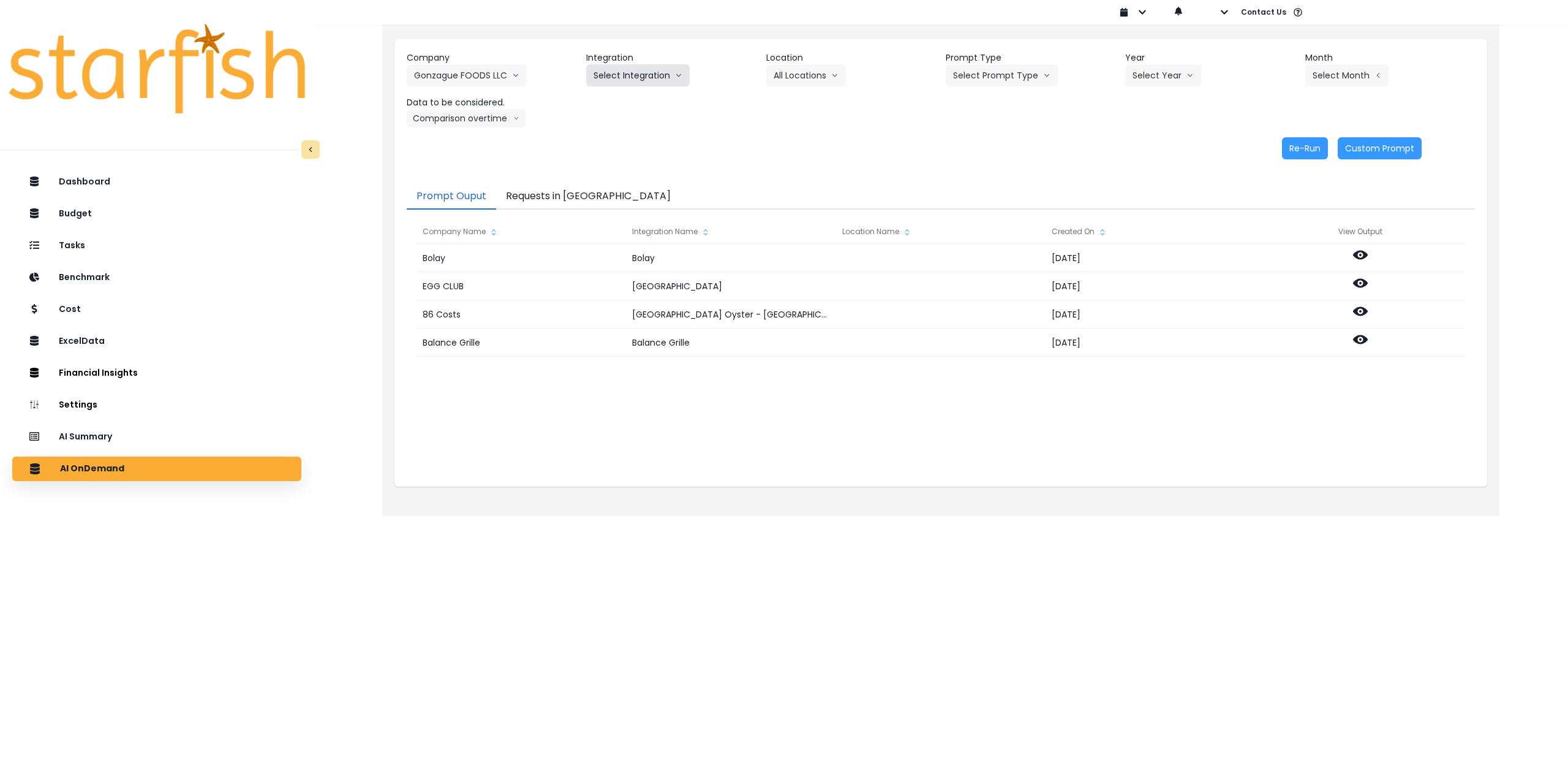
click at [637, 71] on button "Select Integration" at bounding box center [637, 75] width 103 height 22
drag, startPoint x: 630, startPoint y: 96, endPoint x: 774, endPoint y: 77, distance: 145.2
click at [632, 97] on span "quickbooks" at bounding box center [615, 101] width 43 height 12
click at [809, 72] on button "Select Location" at bounding box center [813, 75] width 93 height 22
drag, startPoint x: 798, startPoint y: 97, endPoint x: 940, endPoint y: 84, distance: 142.6
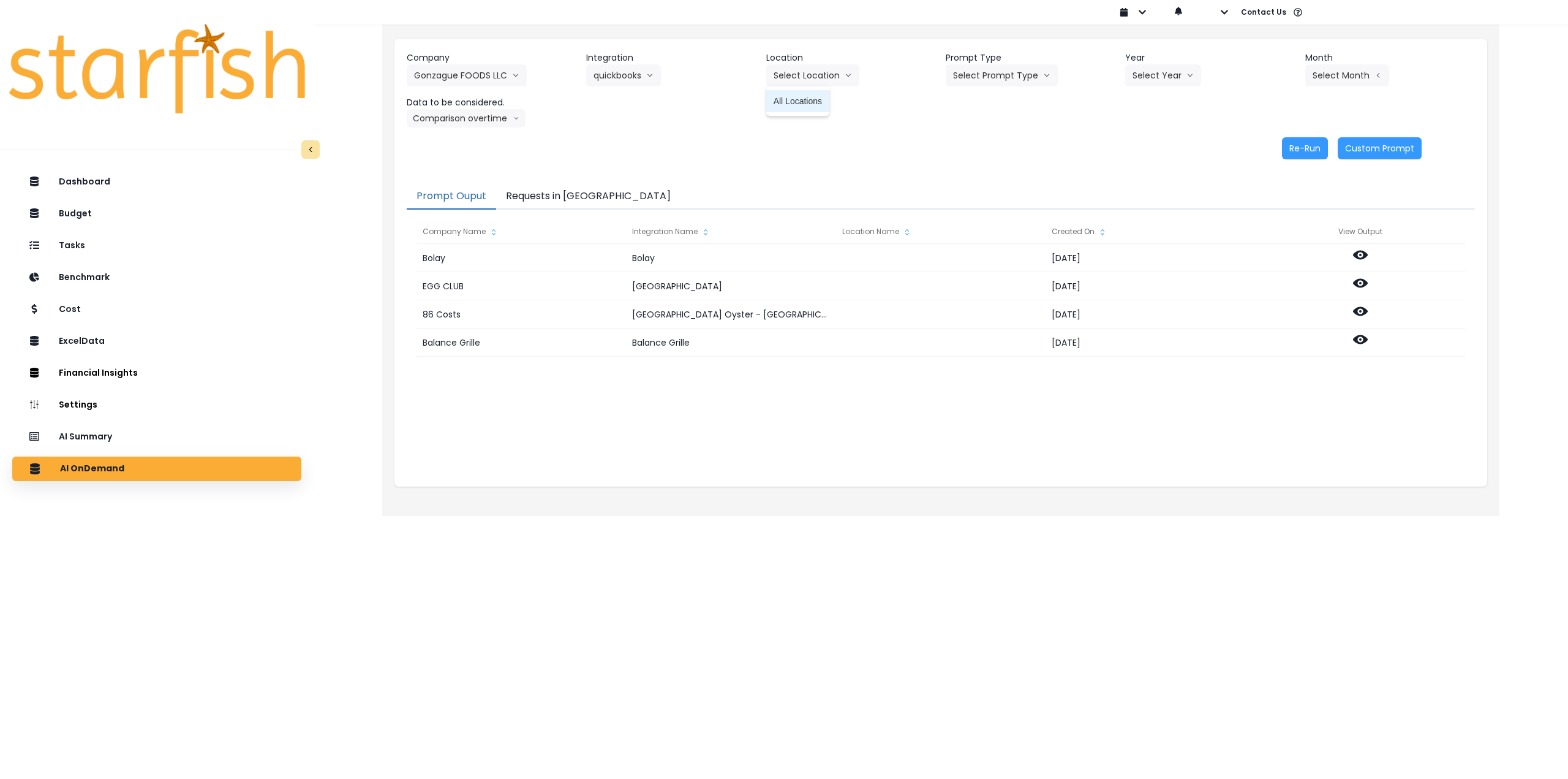
click at [800, 97] on span "All Locations" at bounding box center [798, 101] width 49 height 12
click at [1005, 69] on button "Select Prompt Type" at bounding box center [1002, 75] width 112 height 22
drag, startPoint x: 992, startPoint y: 165, endPoint x: 1120, endPoint y: 97, distance: 144.9
click at [996, 166] on span "Monthly Summary" at bounding box center [987, 167] width 69 height 12
drag, startPoint x: 1178, startPoint y: 64, endPoint x: 1166, endPoint y: 82, distance: 21.6
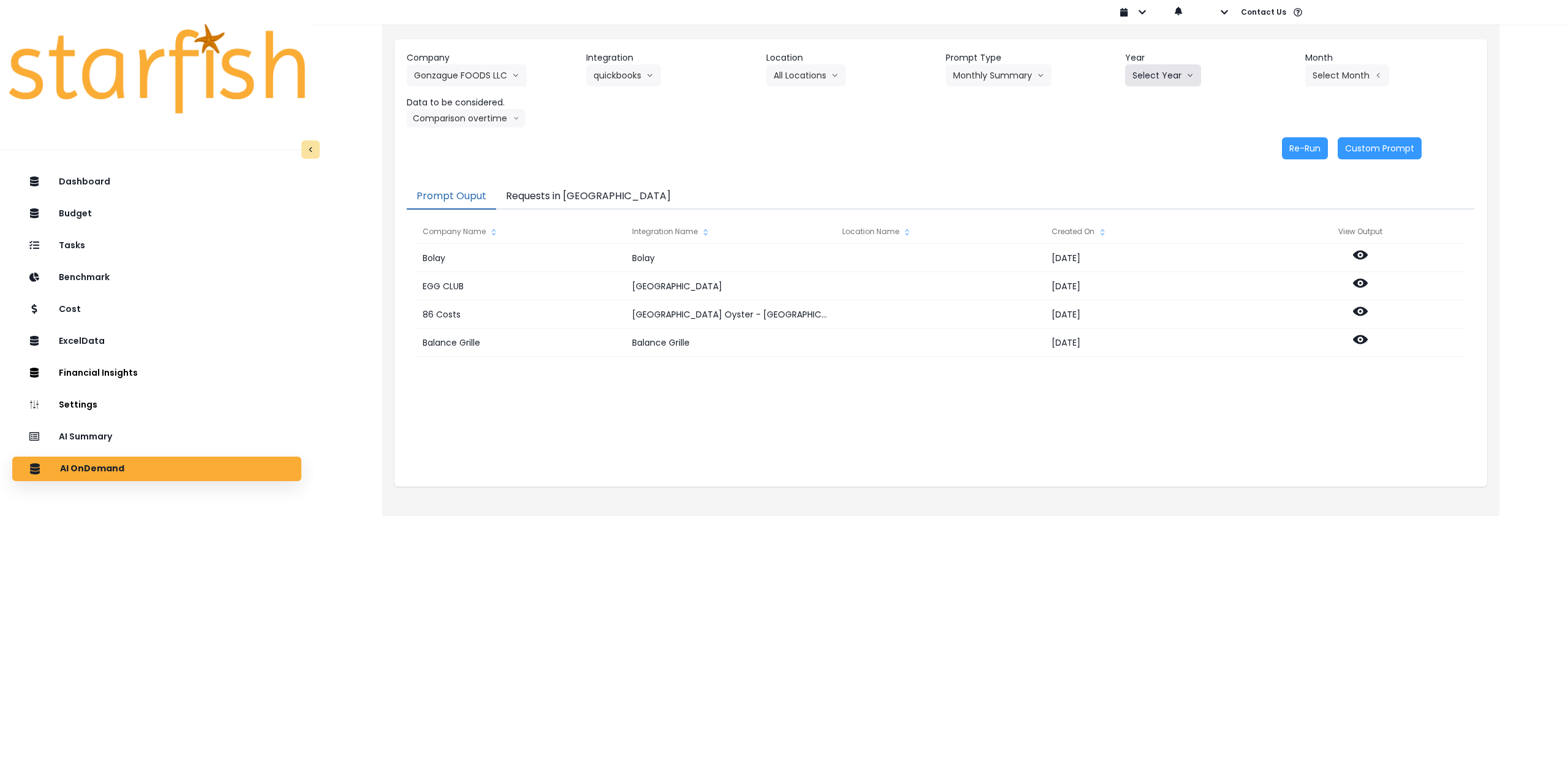
click at [1175, 66] on div "Year Select Year 2023 2024 2025" at bounding box center [1210, 69] width 170 height 35
click at [1159, 78] on button "Select Year" at bounding box center [1163, 75] width 76 height 22
click at [1142, 145] on span "2025" at bounding box center [1142, 145] width 19 height 12
click at [1352, 78] on button "Select Month" at bounding box center [1347, 75] width 84 height 22
drag, startPoint x: 1282, startPoint y: 235, endPoint x: 1270, endPoint y: 243, distance: 14.4
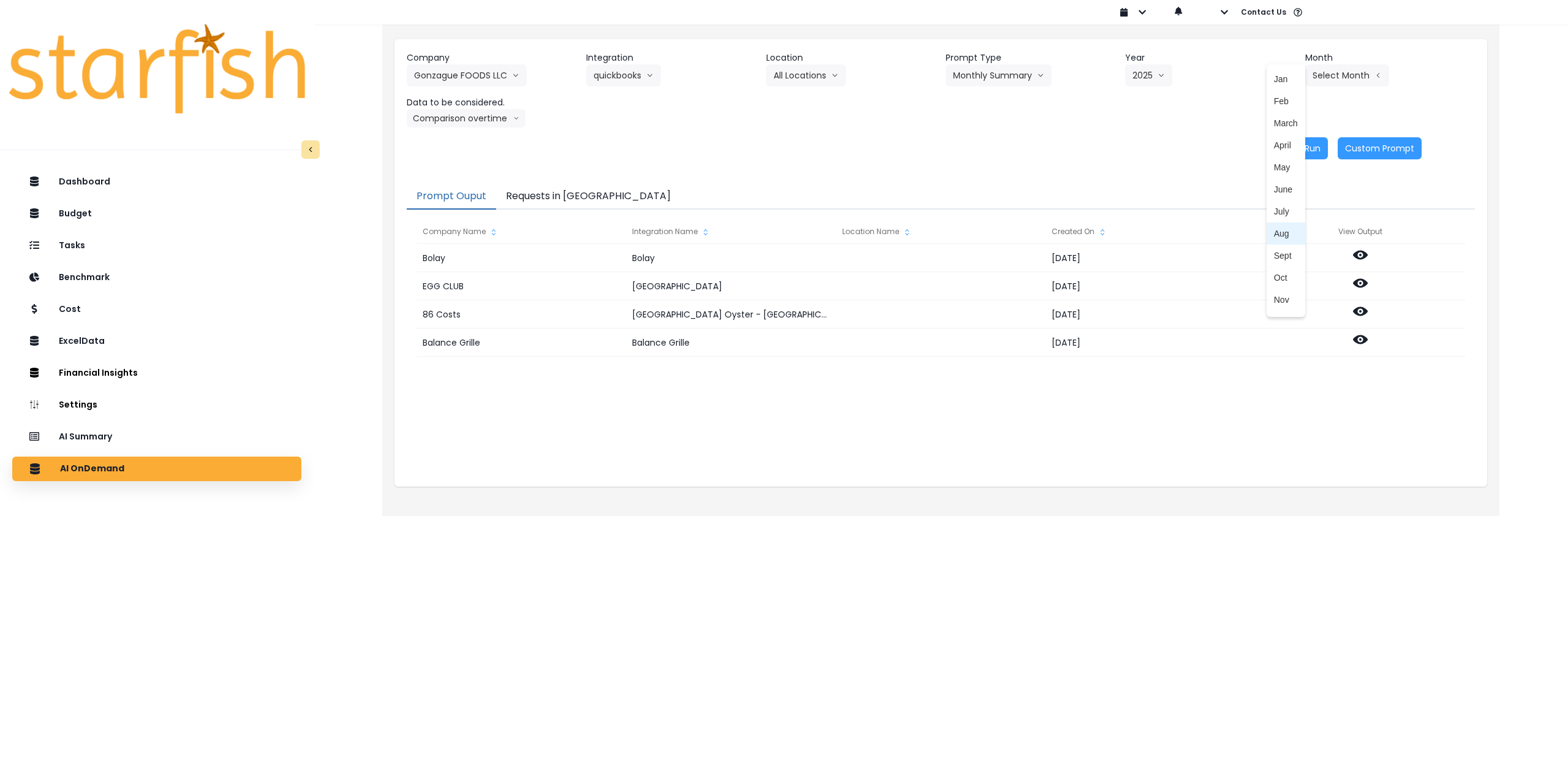
click at [1282, 238] on span "Aug" at bounding box center [1286, 234] width 24 height 12
click at [433, 125] on button "Comparison overtime" at bounding box center [466, 118] width 119 height 18
drag, startPoint x: 439, startPoint y: 138, endPoint x: 673, endPoint y: 134, distance: 234.0
click at [440, 138] on span "Comparison overtime" at bounding box center [455, 143] width 81 height 12
click at [1295, 150] on button "Re-Run" at bounding box center [1304, 148] width 46 height 22
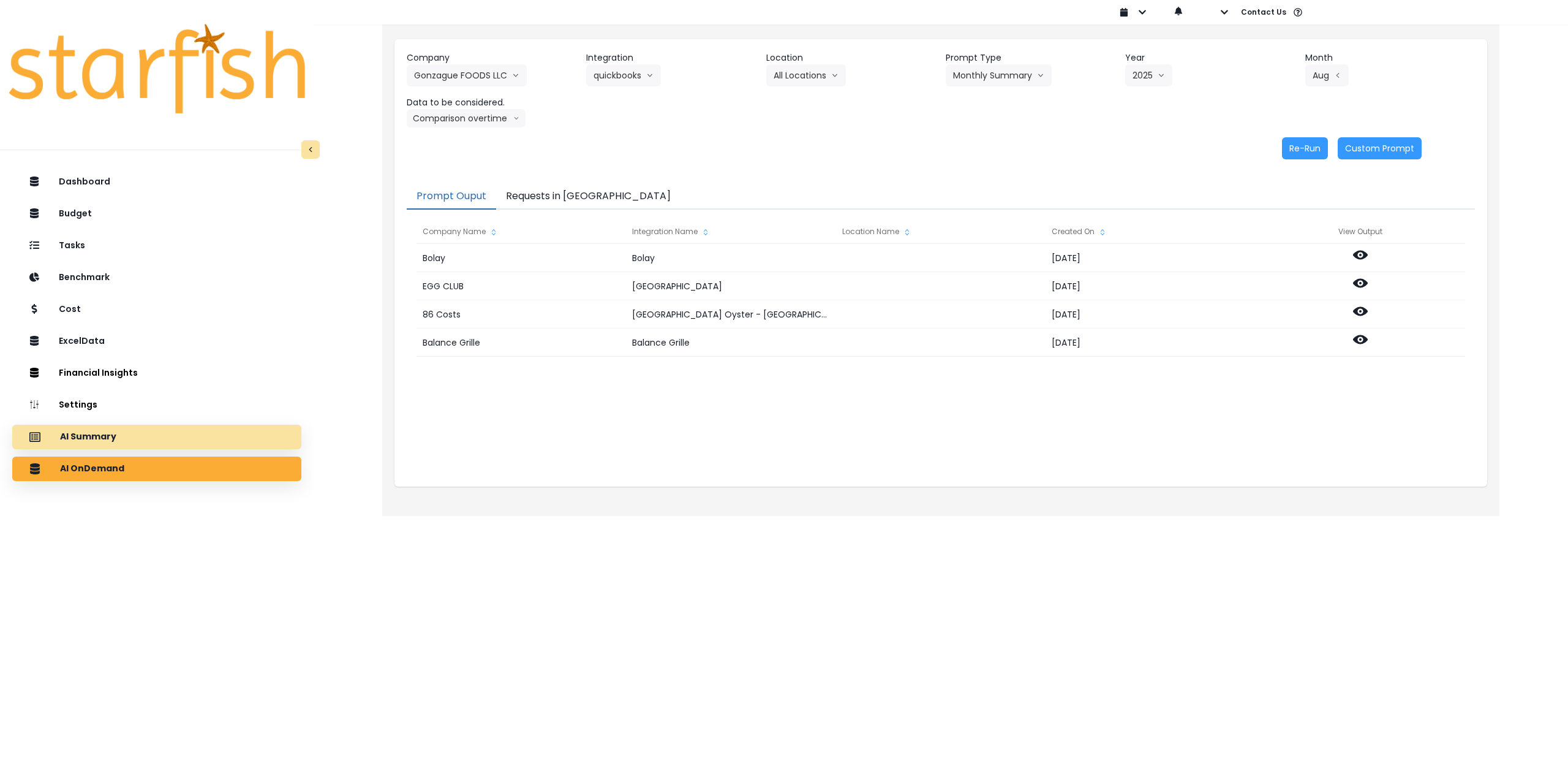
click at [232, 447] on div "AI Summary" at bounding box center [157, 437] width 270 height 26
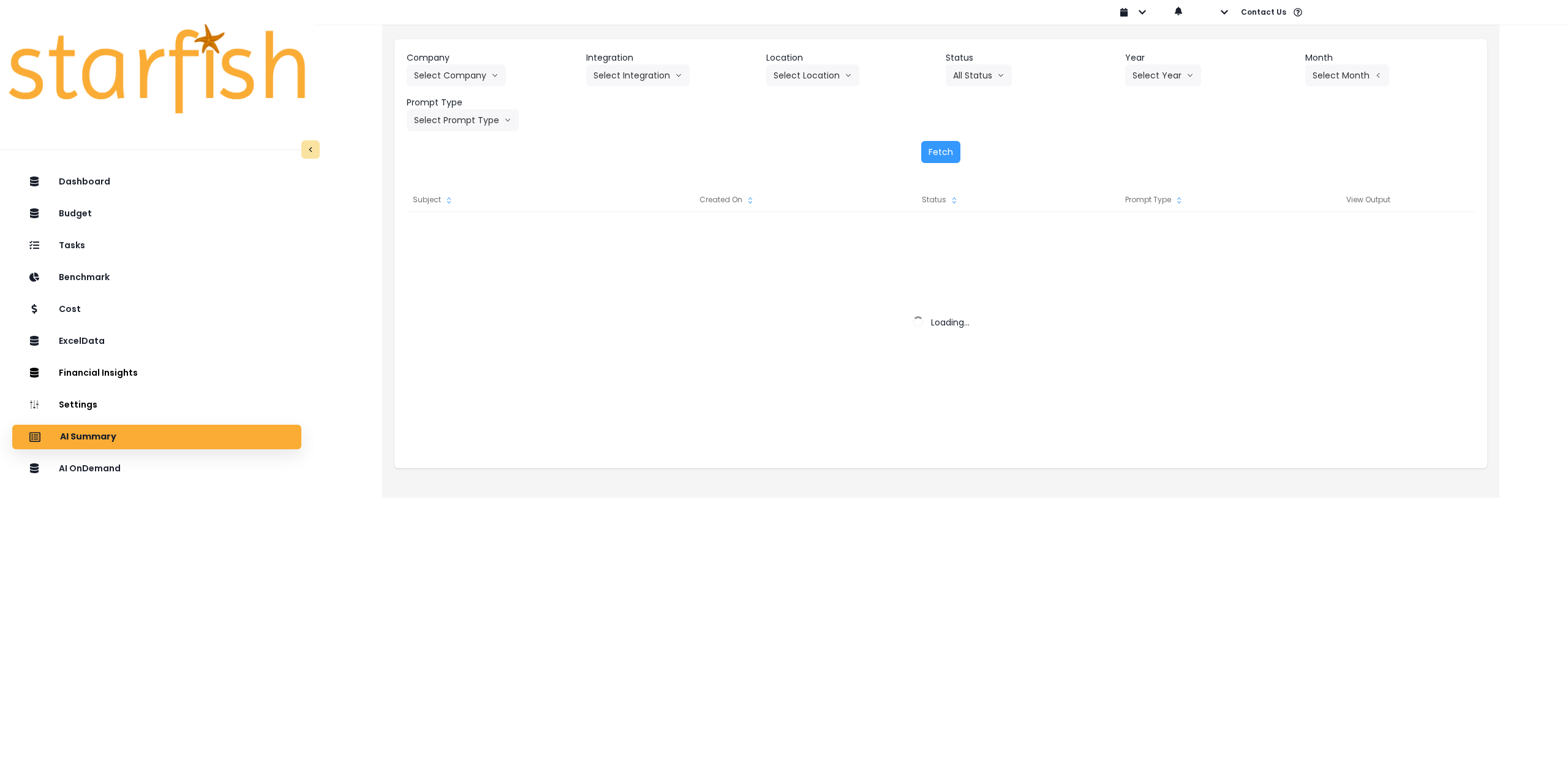
click at [483, 87] on div "Company Select Company Integration Select Integration Location Select Location …" at bounding box center [941, 91] width 1068 height 79
click at [477, 80] on button "Select Company" at bounding box center [456, 75] width 99 height 22
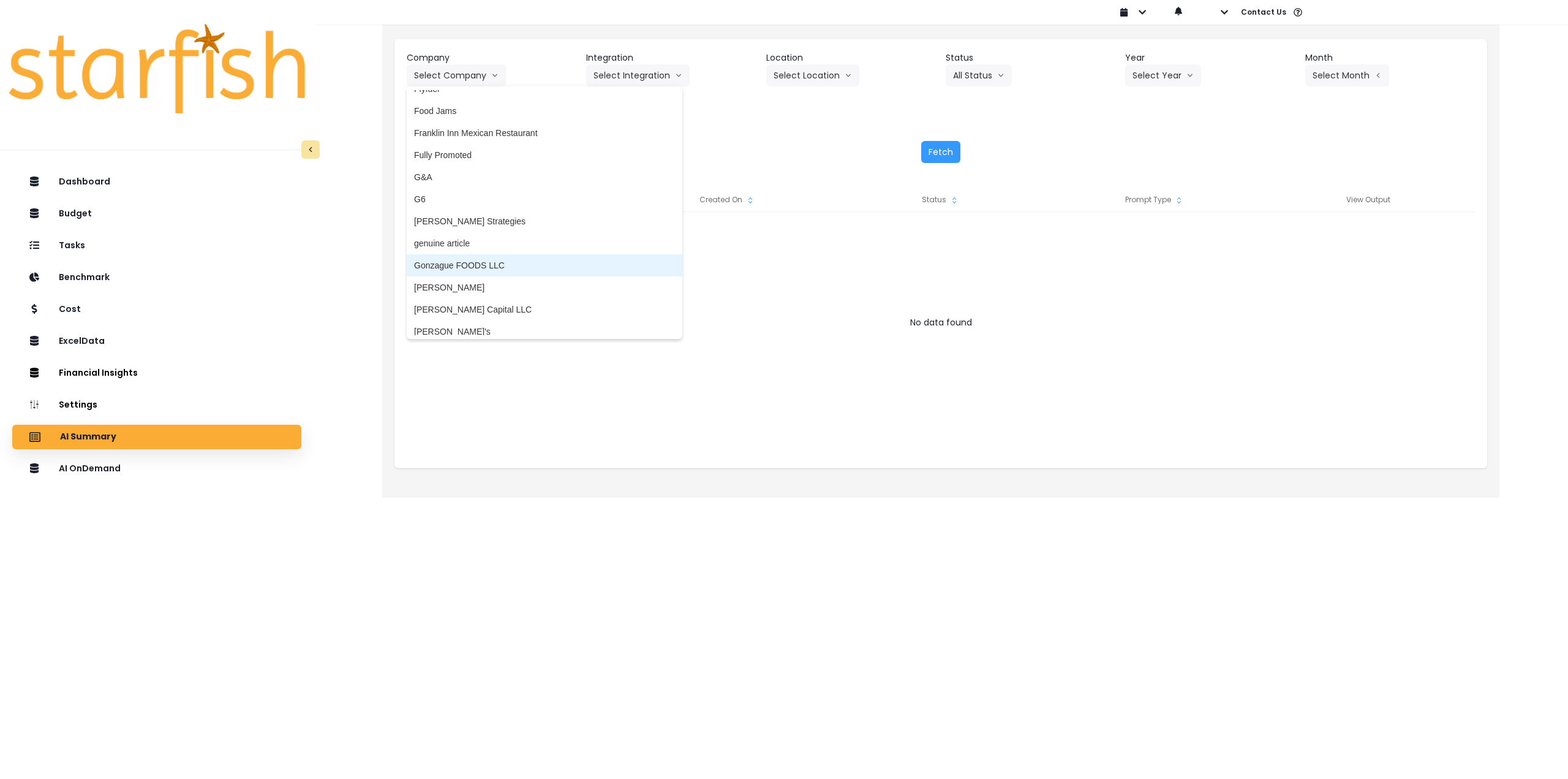
click at [498, 268] on span "Gonzague FOODS LLC" at bounding box center [544, 265] width 261 height 12
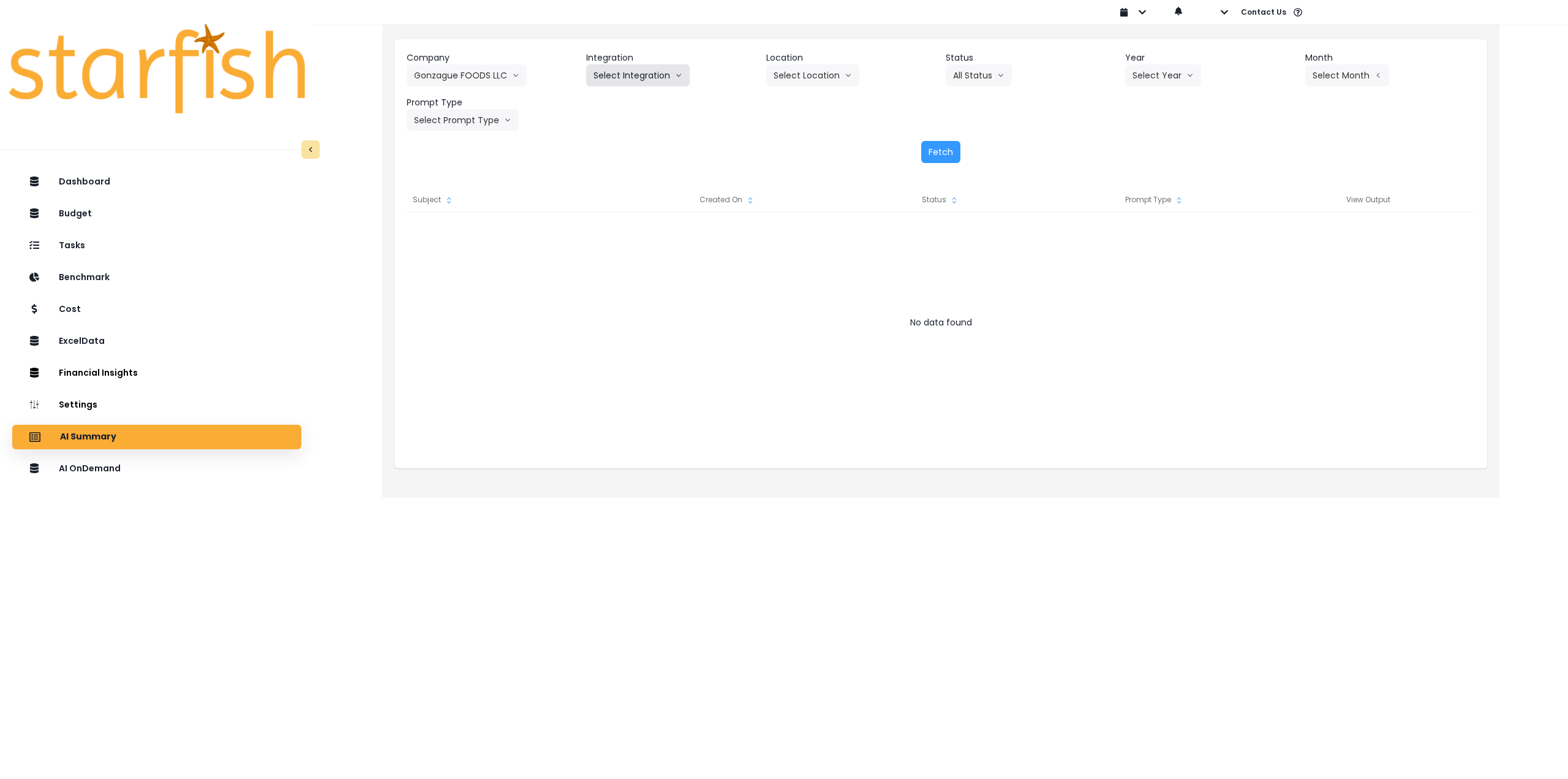
click at [630, 75] on button "Select Integration" at bounding box center [637, 75] width 103 height 22
drag, startPoint x: 616, startPoint y: 101, endPoint x: 665, endPoint y: 99, distance: 49.0
click at [619, 101] on span "quickbooks" at bounding box center [615, 101] width 43 height 12
click at [790, 77] on button "Select Location" at bounding box center [813, 75] width 93 height 22
drag, startPoint x: 789, startPoint y: 108, endPoint x: 805, endPoint y: 100, distance: 17.9
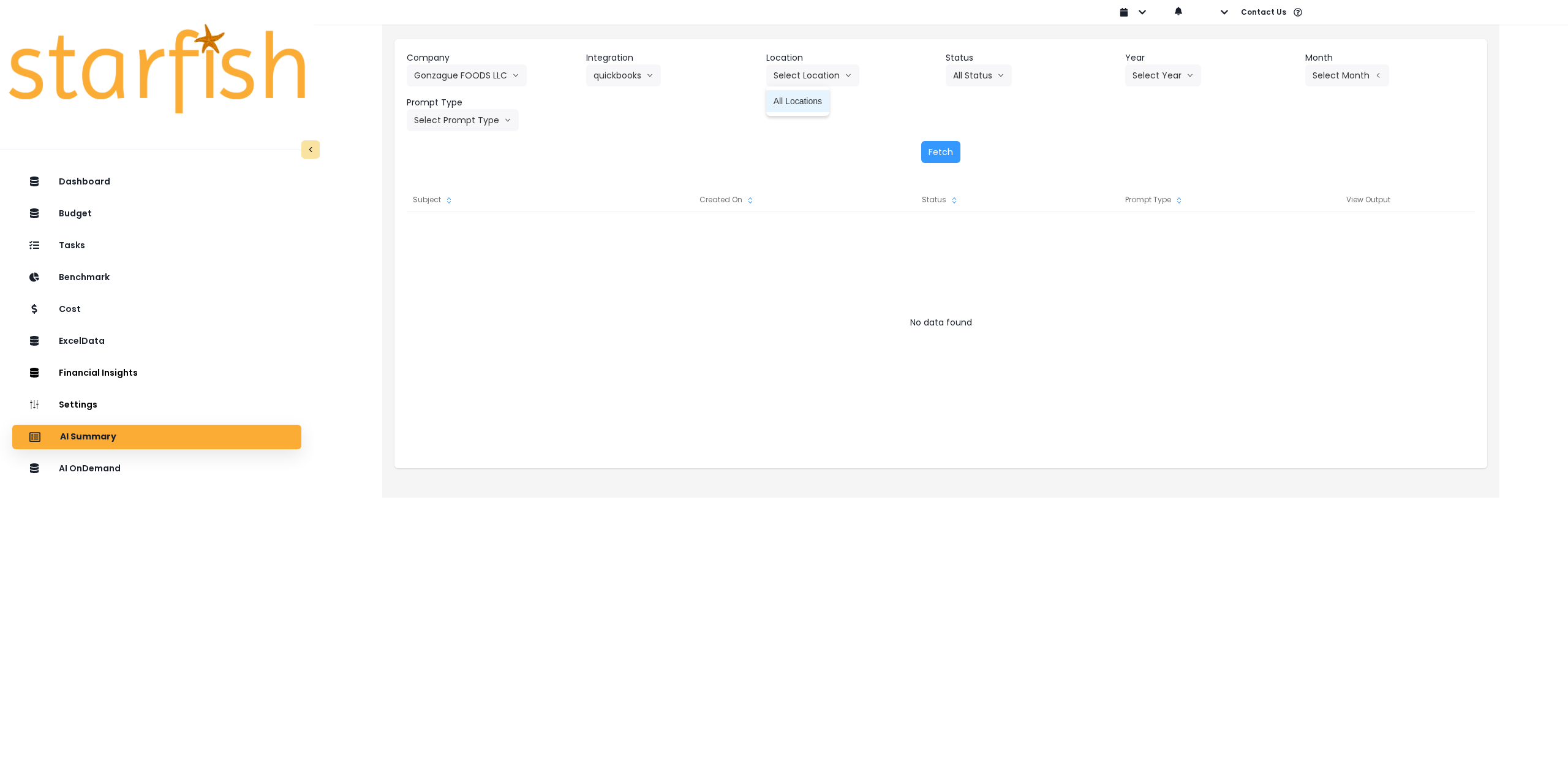
click at [791, 107] on li "All Locations" at bounding box center [798, 101] width 63 height 22
drag, startPoint x: 1172, startPoint y: 73, endPoint x: 1164, endPoint y: 105, distance: 33.0
click at [1172, 74] on button "Select Year" at bounding box center [1163, 75] width 76 height 22
drag, startPoint x: 1142, startPoint y: 147, endPoint x: 1265, endPoint y: 103, distance: 130.6
click at [1144, 147] on span "2025" at bounding box center [1142, 145] width 19 height 12
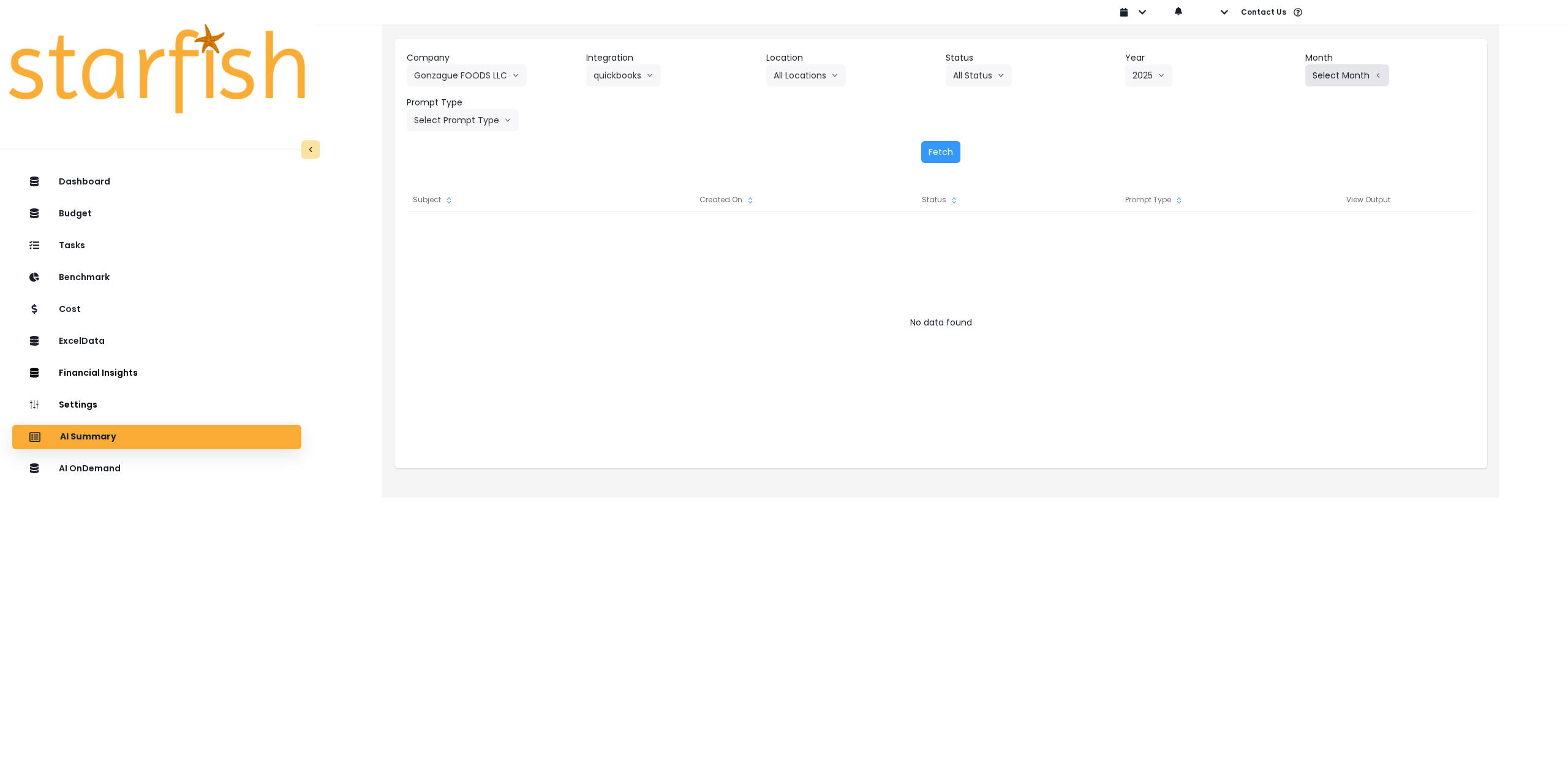
click at [1317, 79] on button "Select Month" at bounding box center [1347, 75] width 84 height 22
drag, startPoint x: 1278, startPoint y: 236, endPoint x: 1265, endPoint y: 236, distance: 13.0
click at [1275, 236] on span "Aug" at bounding box center [1286, 234] width 24 height 12
click at [464, 124] on button "Select Prompt Type" at bounding box center [463, 120] width 112 height 22
click at [464, 229] on span "Monthly Summary" at bounding box center [448, 234] width 69 height 12
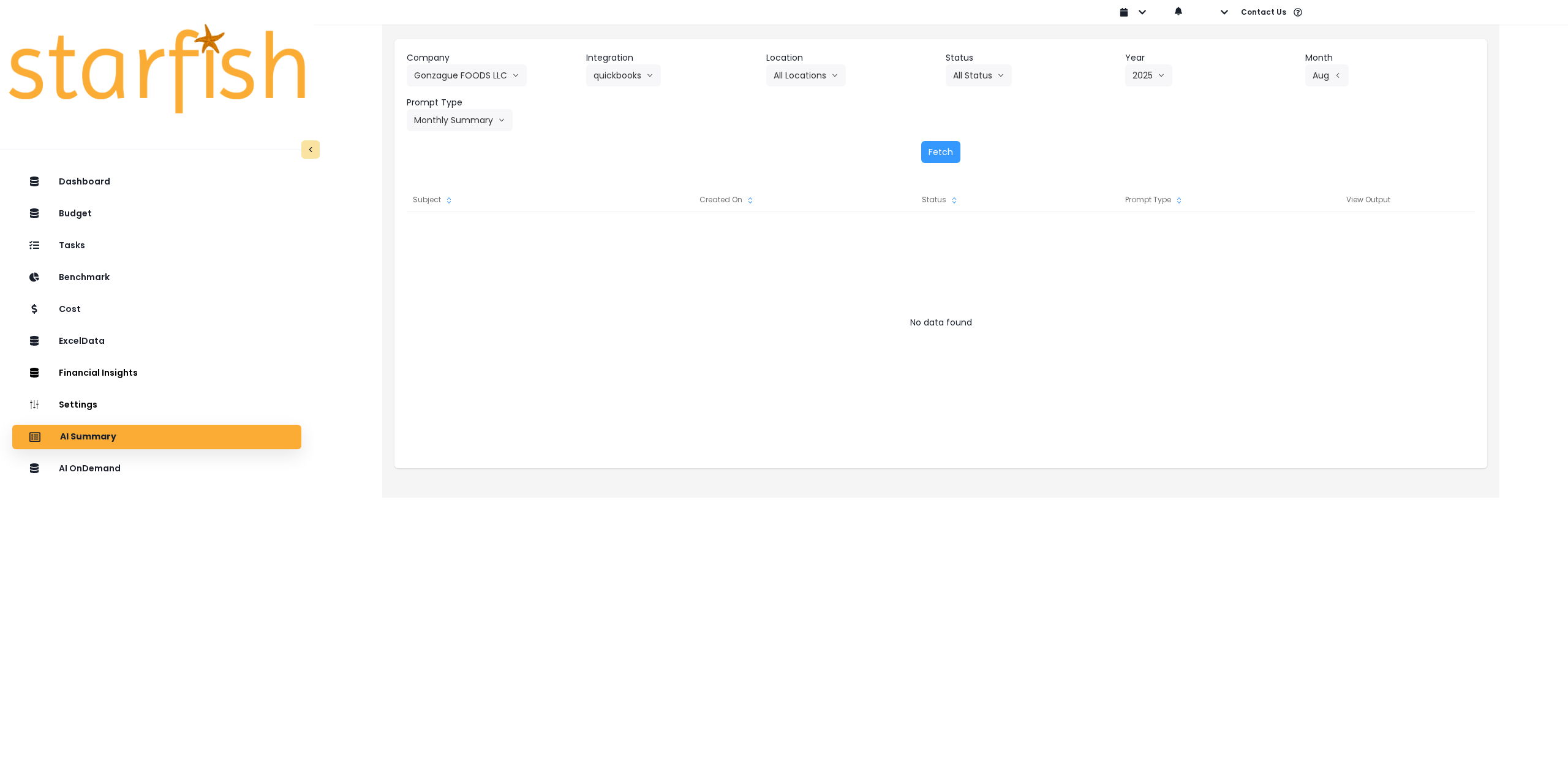
click at [918, 154] on div "Fetch" at bounding box center [941, 152] width 1068 height 22
click at [933, 154] on button "Fetch" at bounding box center [941, 152] width 39 height 22
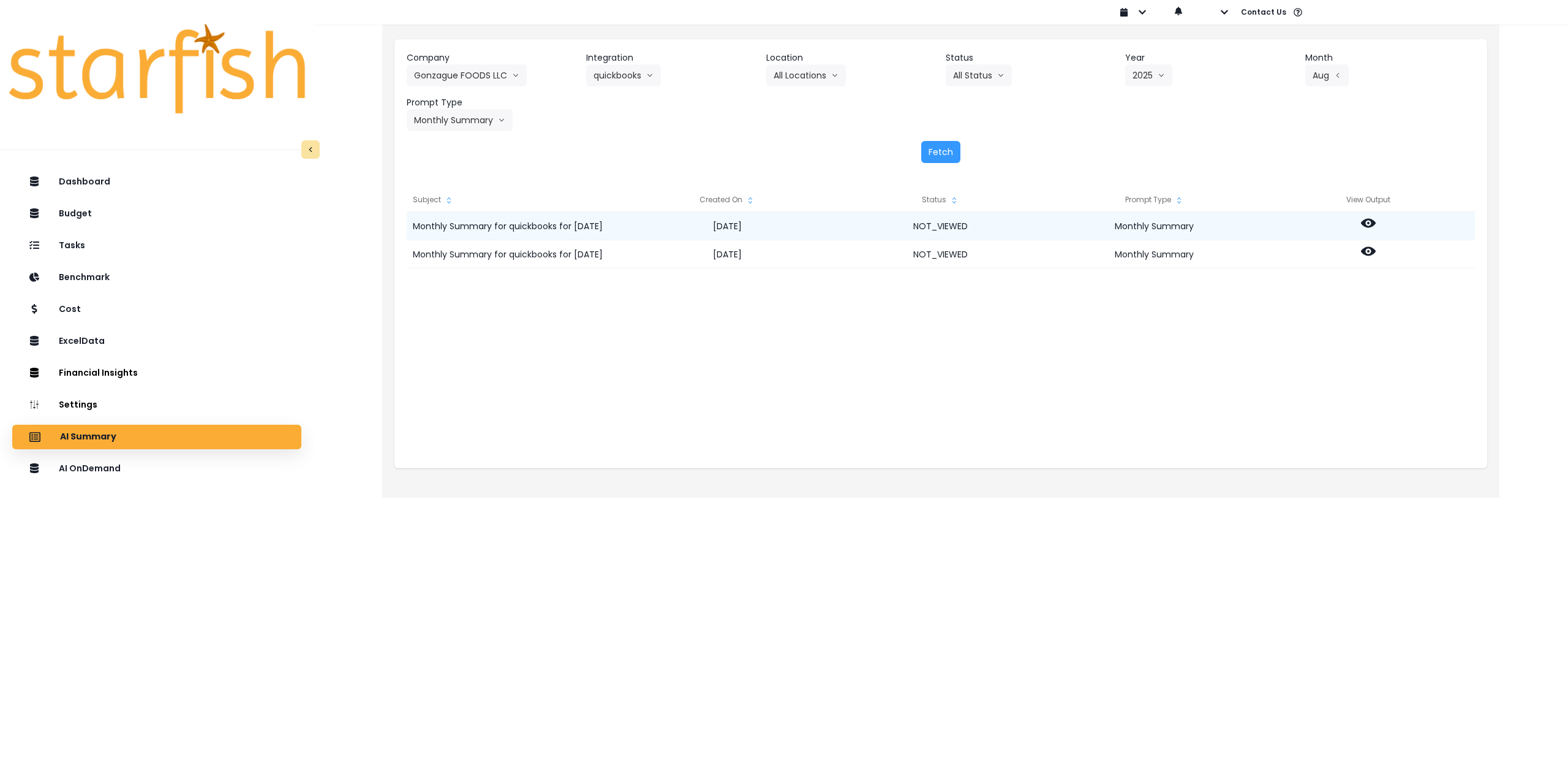
click at [1369, 222] on icon at bounding box center [1368, 223] width 14 height 14
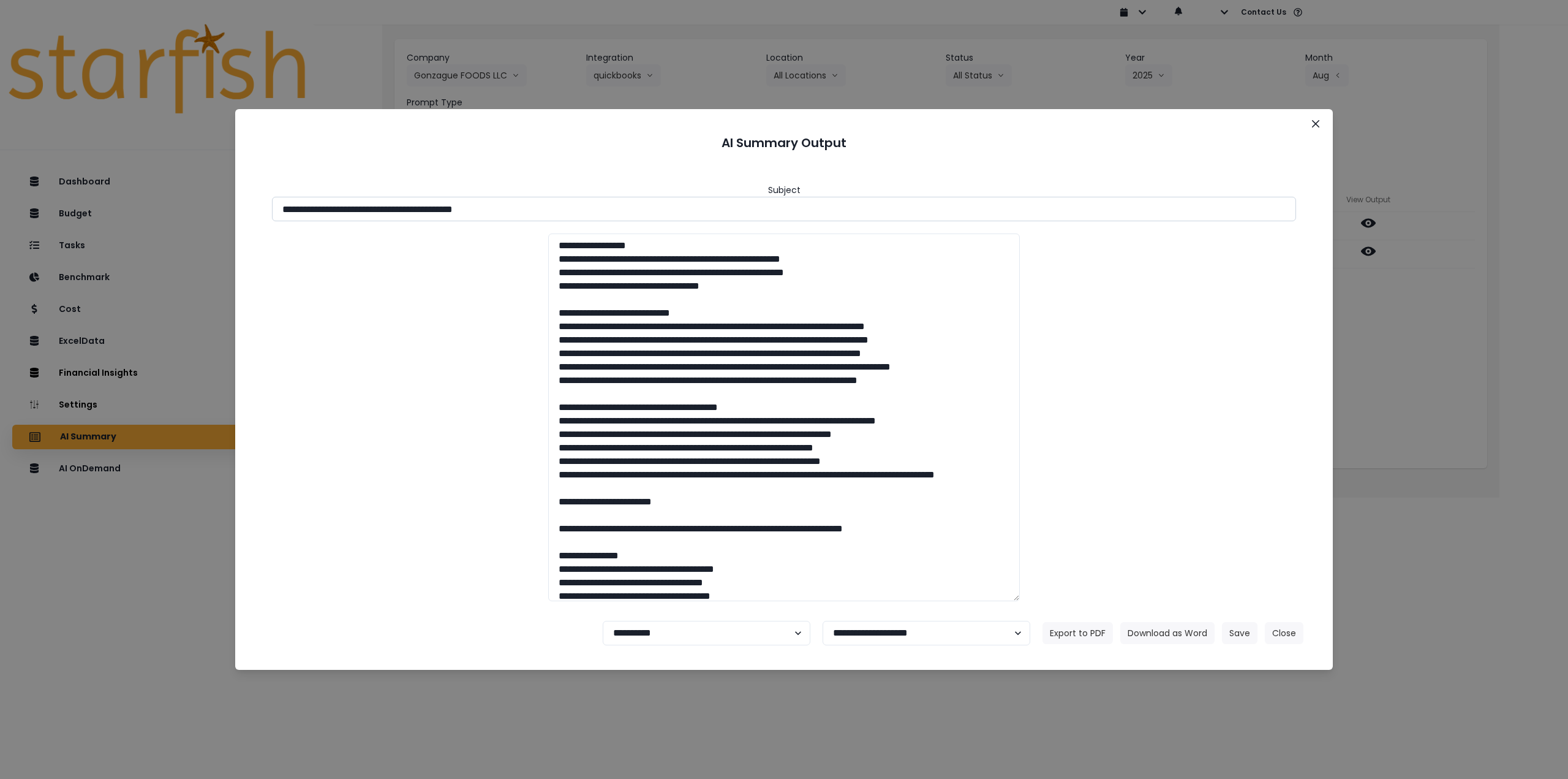
drag, startPoint x: 465, startPoint y: 208, endPoint x: 677, endPoint y: 212, distance: 212.0
click at [676, 212] on input "**********" at bounding box center [784, 209] width 1024 height 25
click at [1201, 632] on button "Download as Word" at bounding box center [1167, 633] width 94 height 22
drag, startPoint x: 1353, startPoint y: 264, endPoint x: 1358, endPoint y: 269, distance: 7.1
click at [1354, 264] on div "**********" at bounding box center [784, 389] width 1568 height 779
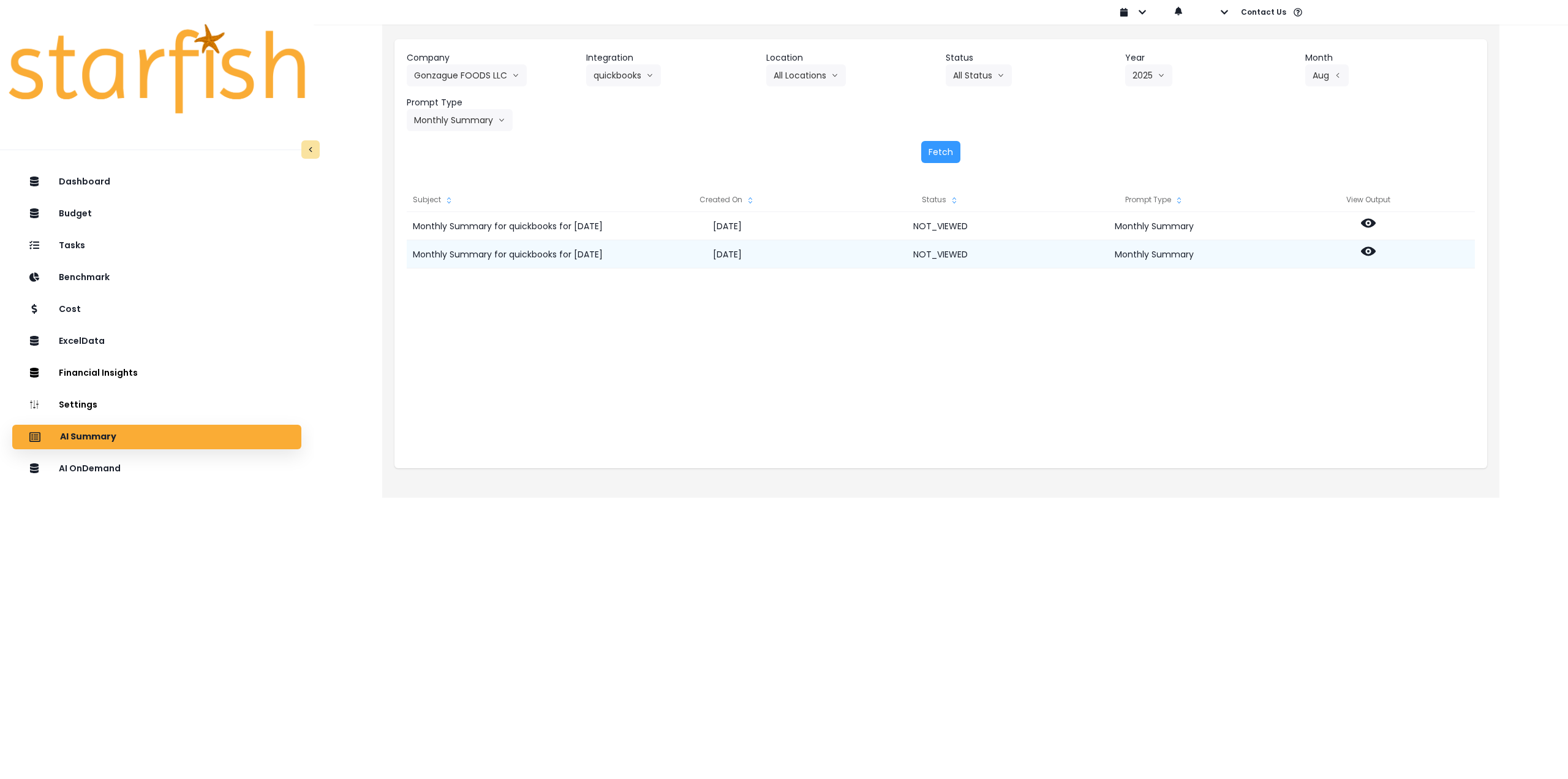
click at [1369, 249] on icon at bounding box center [1368, 251] width 14 height 14
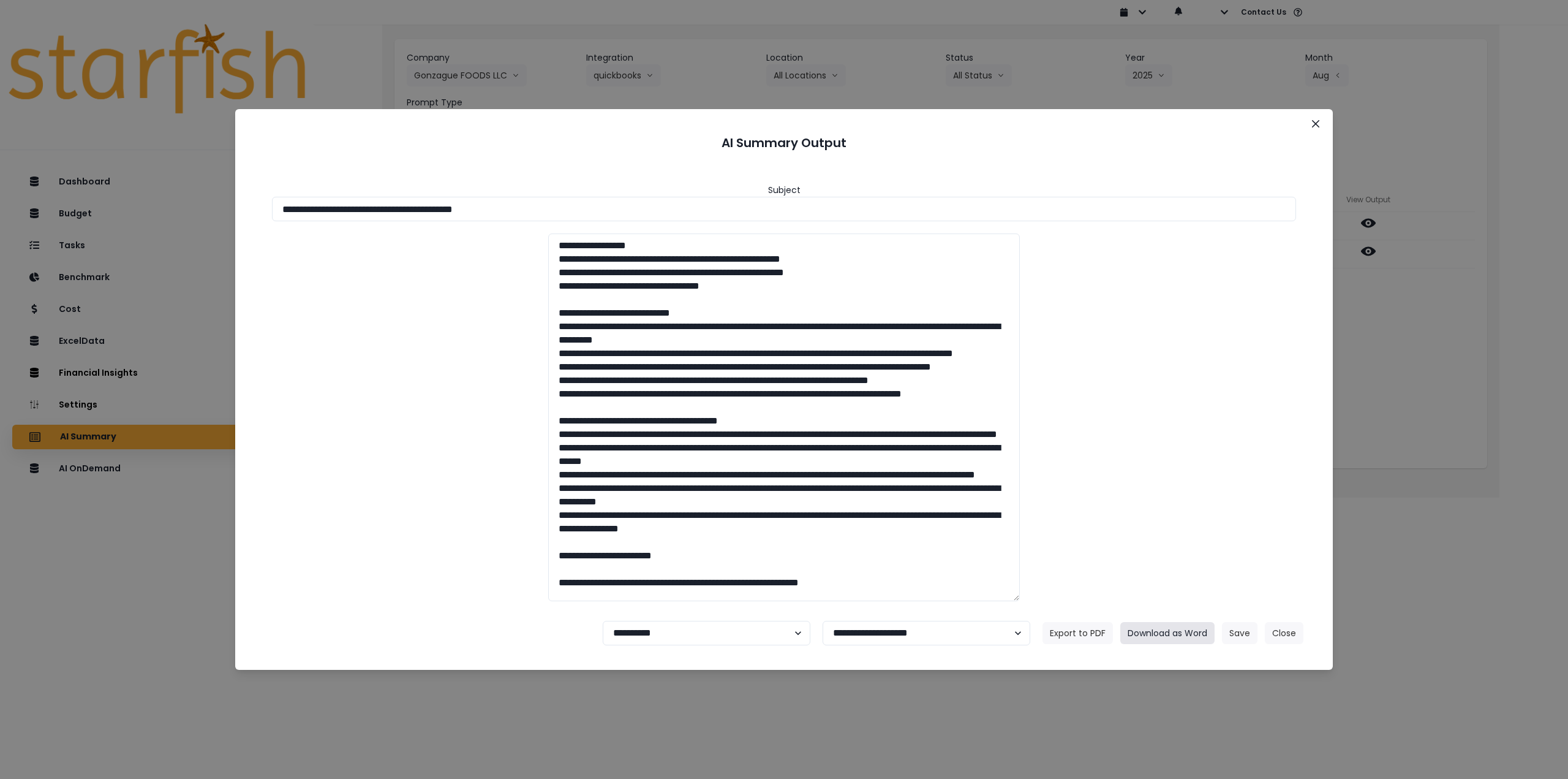
click at [1165, 637] on button "Download as Word" at bounding box center [1167, 633] width 94 height 22
